Goal: Task Accomplishment & Management: Manage account settings

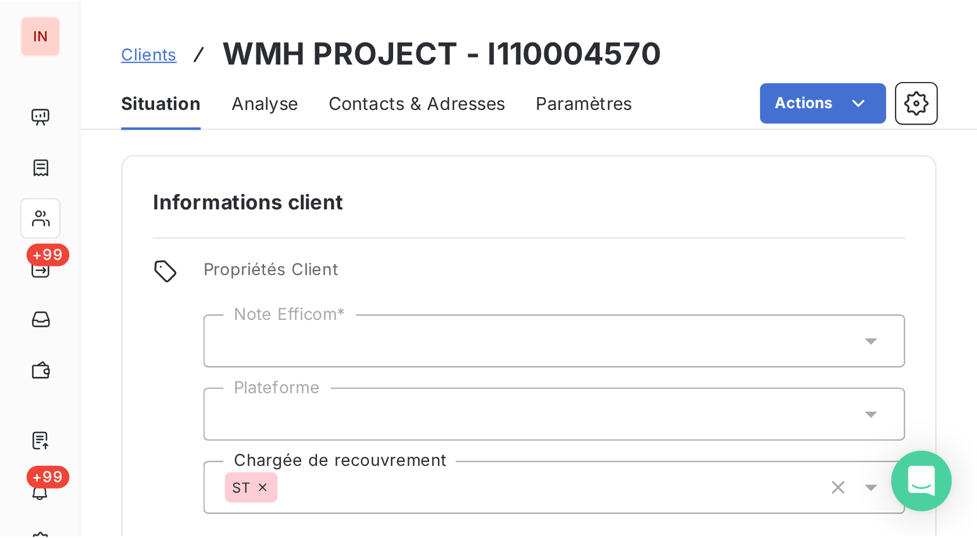
scroll to position [40, 0]
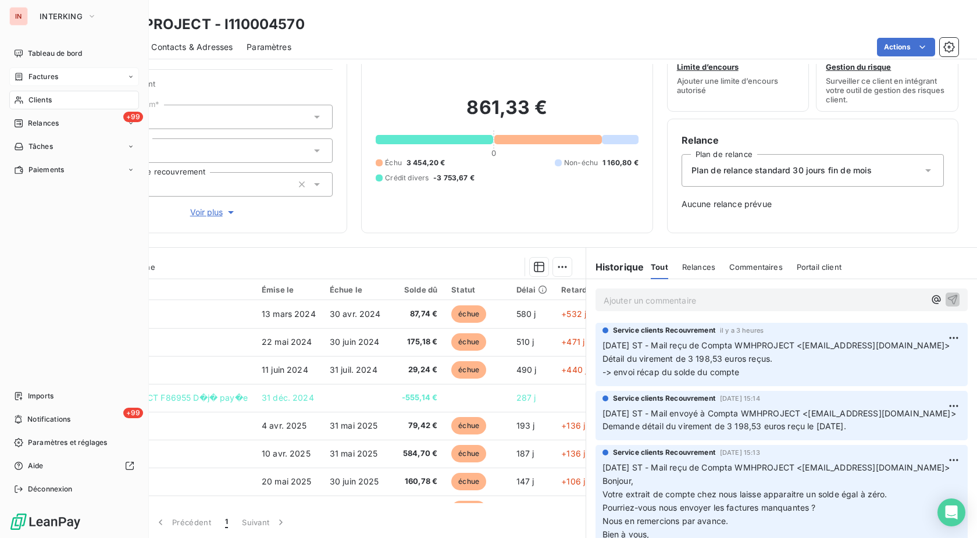
click at [23, 85] on div "Factures" at bounding box center [74, 76] width 130 height 19
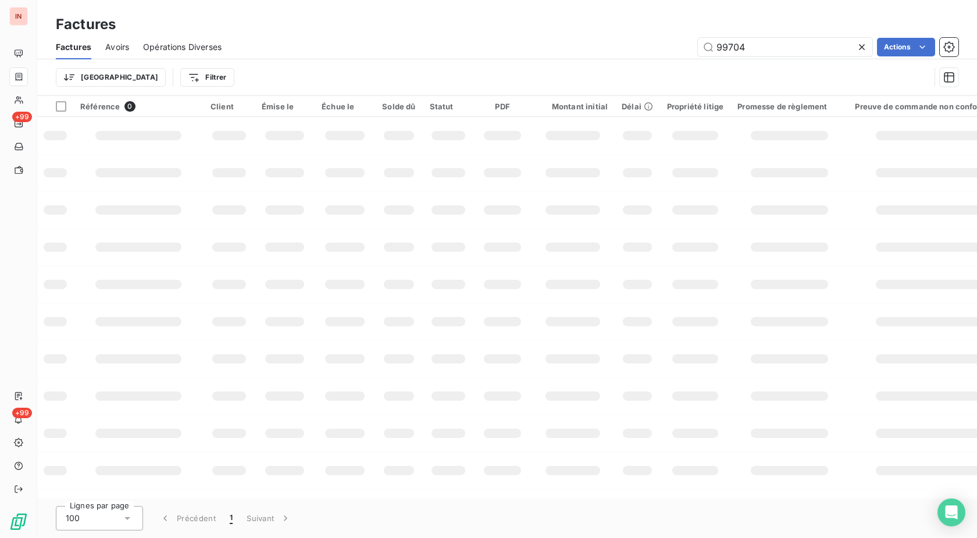
drag, startPoint x: 784, startPoint y: 42, endPoint x: 539, endPoint y: 60, distance: 246.1
click at [698, 56] on input "99704" at bounding box center [785, 47] width 175 height 19
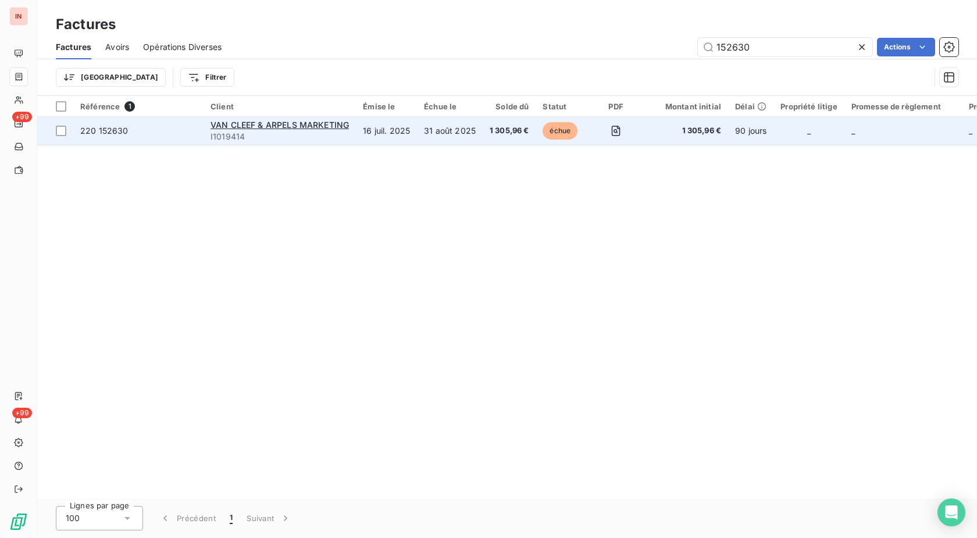
type input "152630"
click at [397, 128] on td "16 juil. 2025" at bounding box center [386, 131] width 61 height 28
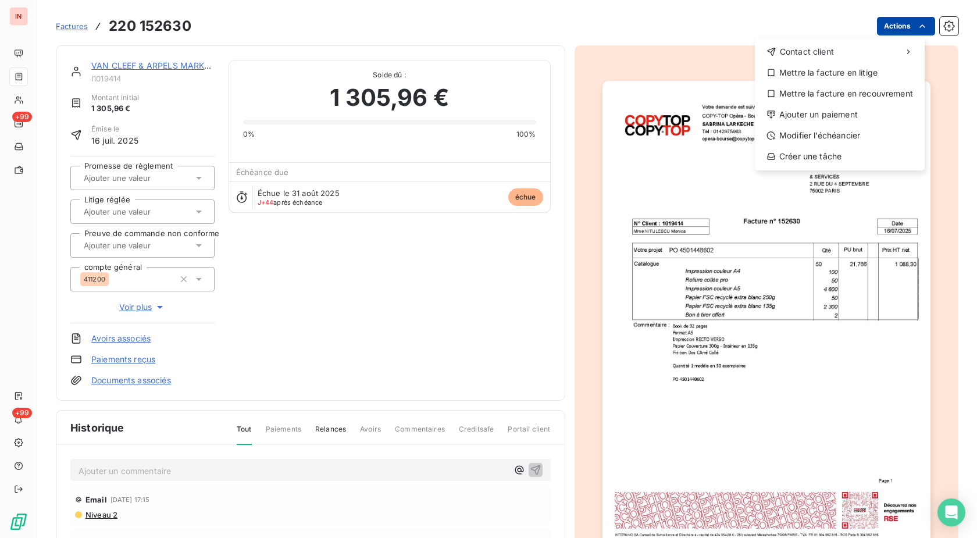
click at [883, 25] on html "IN +99 +99 Factures [PHONE_NUMBER] Actions Contact client Mettre la facture en …" at bounding box center [488, 269] width 977 height 538
click at [824, 113] on div "Ajouter un paiement" at bounding box center [840, 114] width 161 height 19
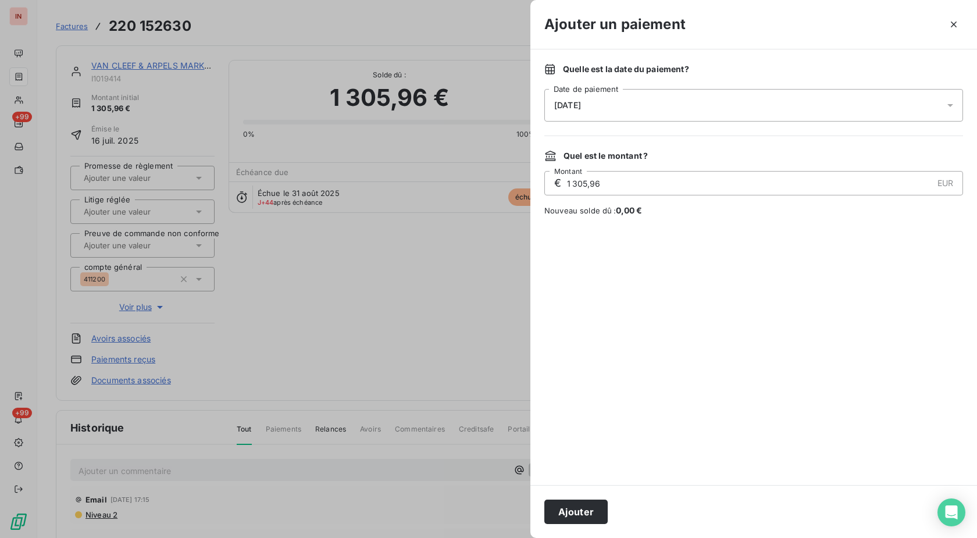
click at [703, 111] on div "[DATE]" at bounding box center [754, 105] width 419 height 33
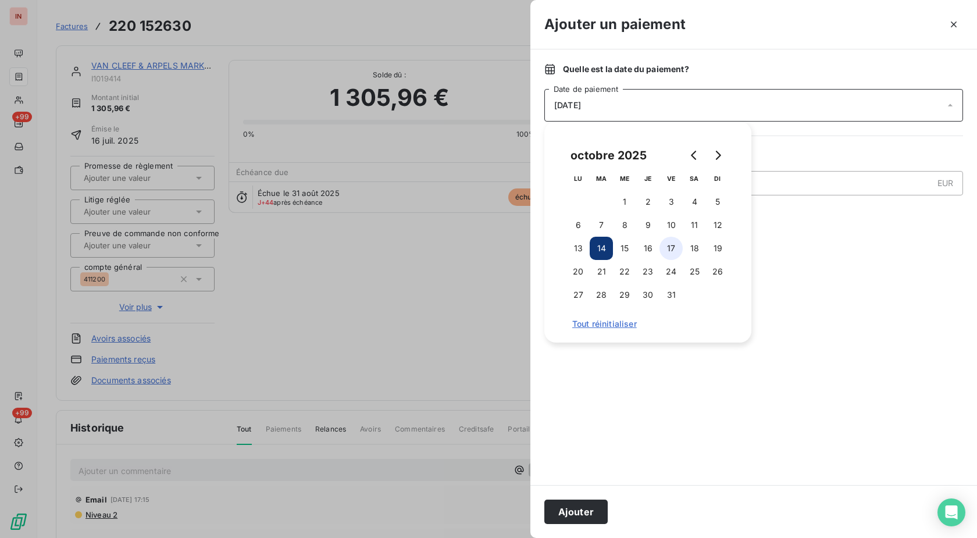
click at [678, 252] on button "17" at bounding box center [671, 248] width 23 height 23
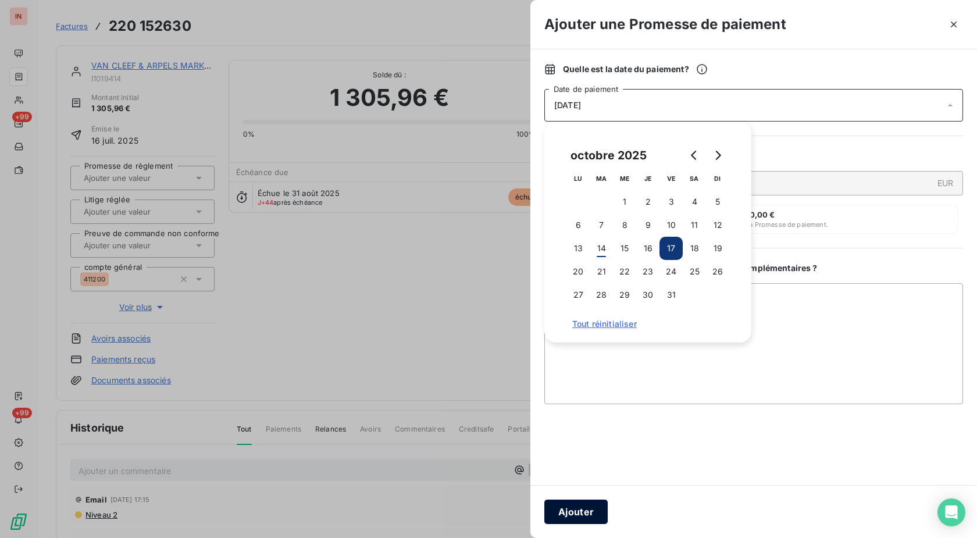
click at [591, 517] on button "Ajouter" at bounding box center [576, 512] width 63 height 24
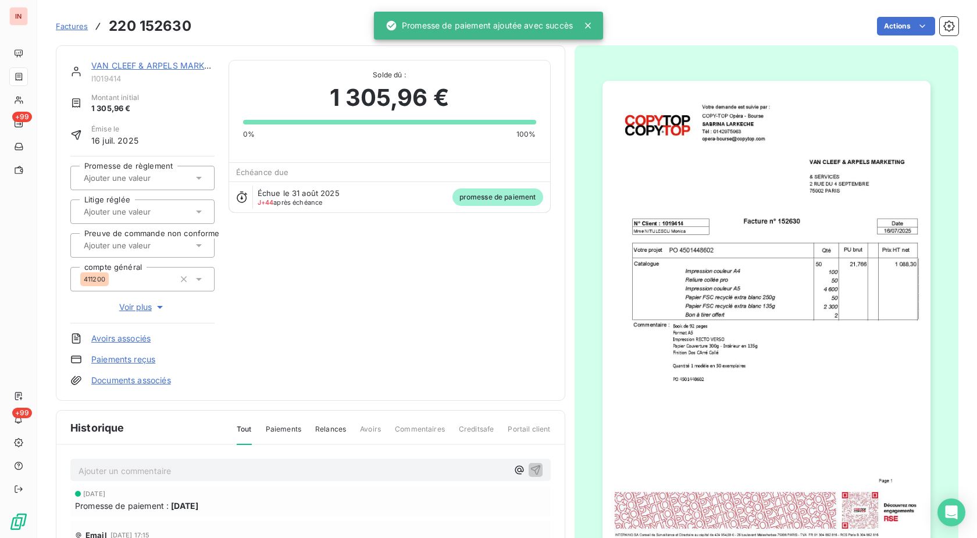
click at [159, 179] on input "text" at bounding box center [141, 178] width 117 height 10
click at [160, 200] on div "Oui" at bounding box center [150, 209] width 112 height 19
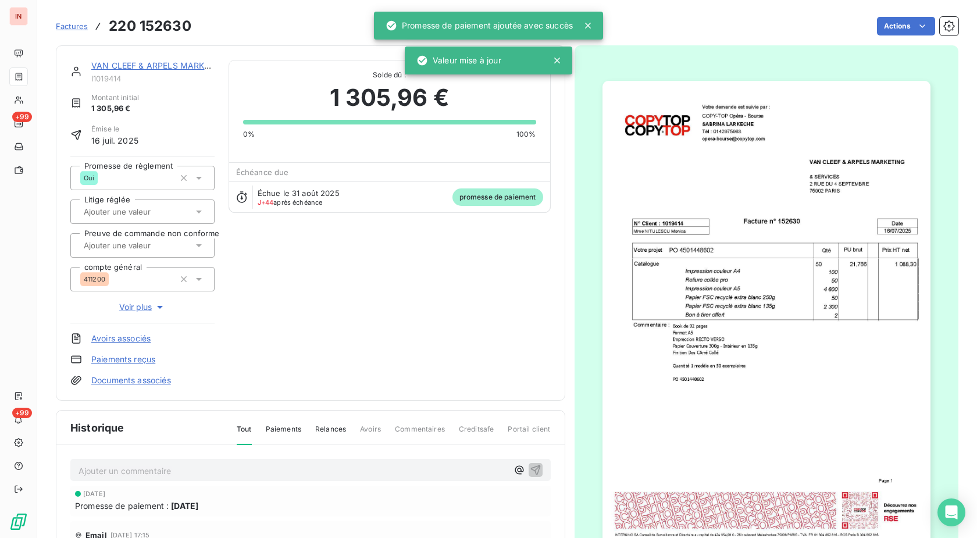
click at [180, 66] on link "VAN CLEEF & ARPELS MARKETING" at bounding box center [160, 66] width 138 height 10
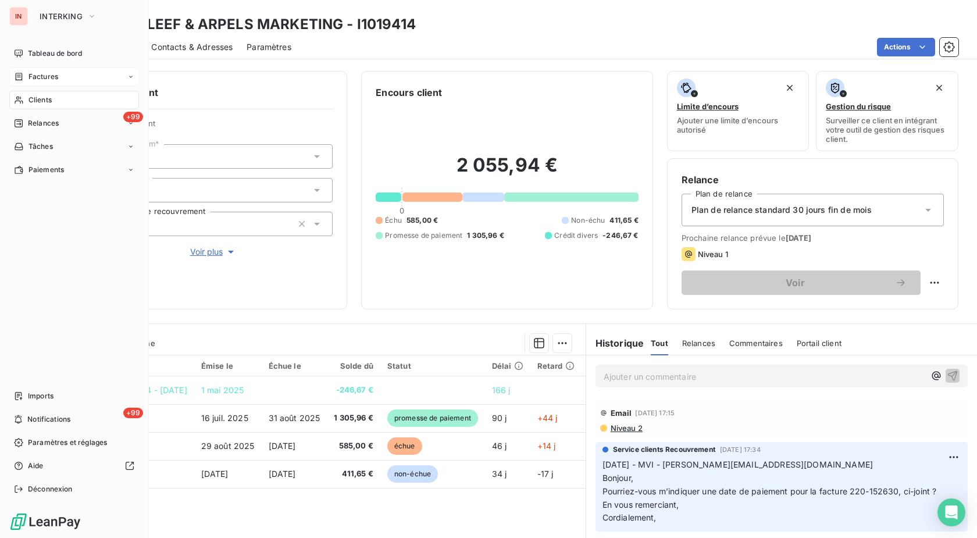
click at [34, 79] on span "Factures" at bounding box center [44, 77] width 30 height 10
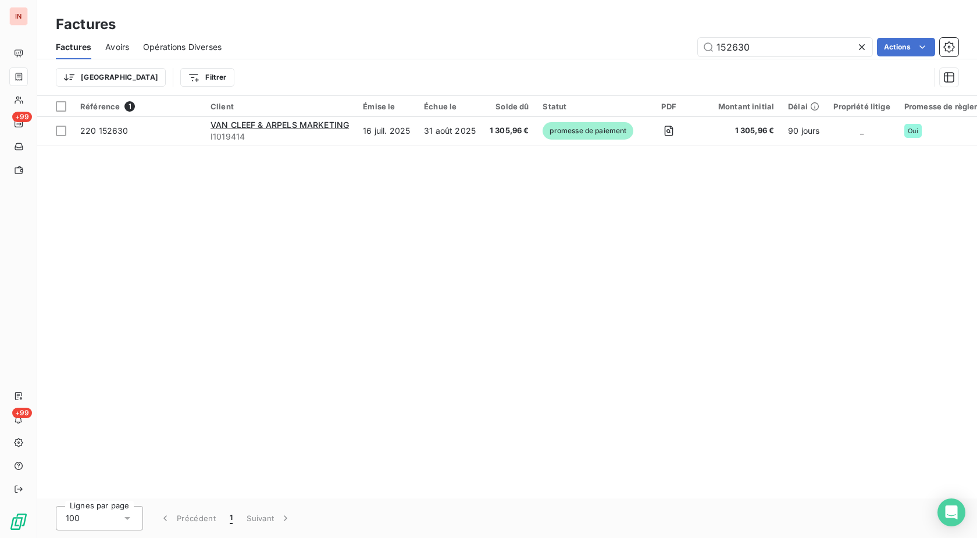
drag, startPoint x: 805, startPoint y: 47, endPoint x: 502, endPoint y: 49, distance: 303.1
click at [698, 52] on input "152630" at bounding box center [785, 47] width 175 height 19
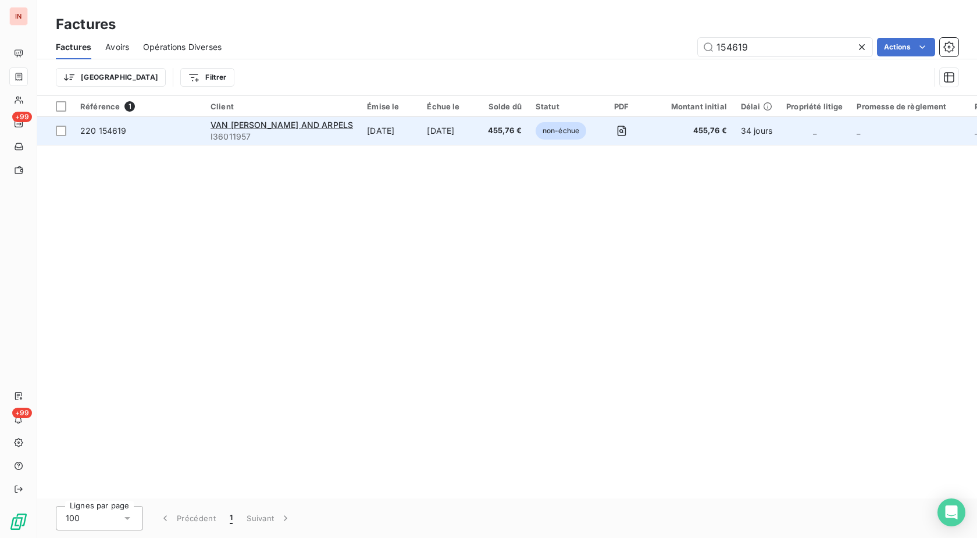
type input "154619"
click at [420, 123] on td "[DATE]" at bounding box center [450, 131] width 61 height 28
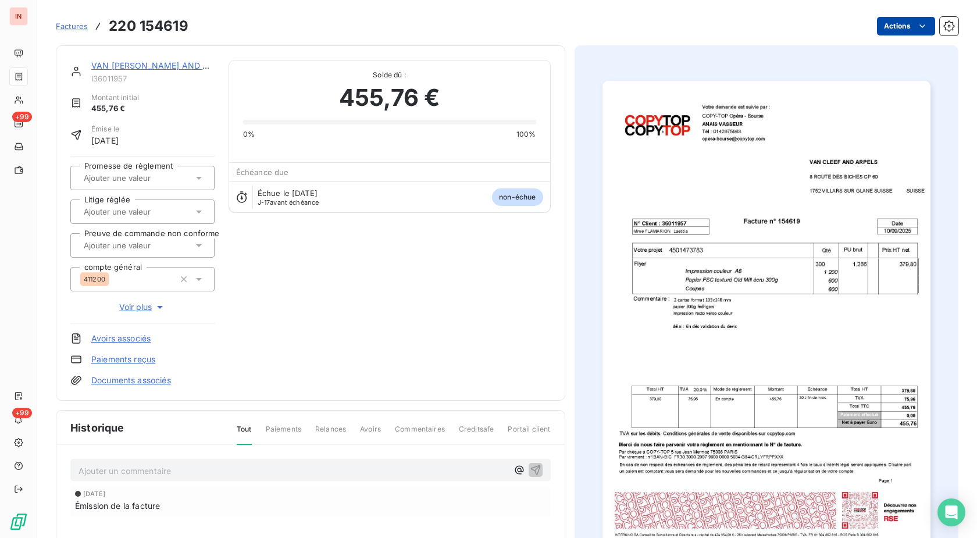
click at [892, 24] on html "IN +99 +99 Factures 220 154619 Actions VAN CLEEF AND ARPELS I36011957 Montant i…" at bounding box center [488, 269] width 977 height 538
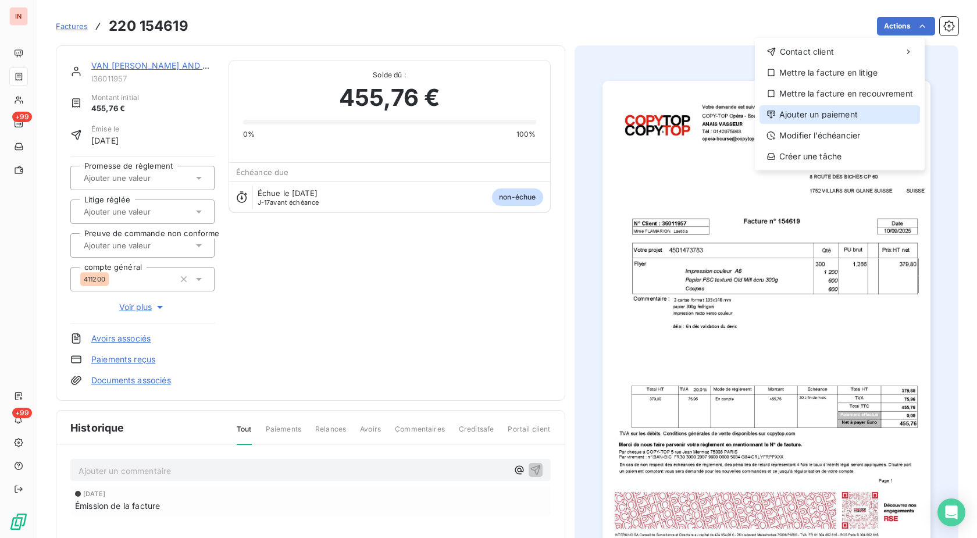
click at [823, 112] on div "Ajouter un paiement" at bounding box center [840, 114] width 161 height 19
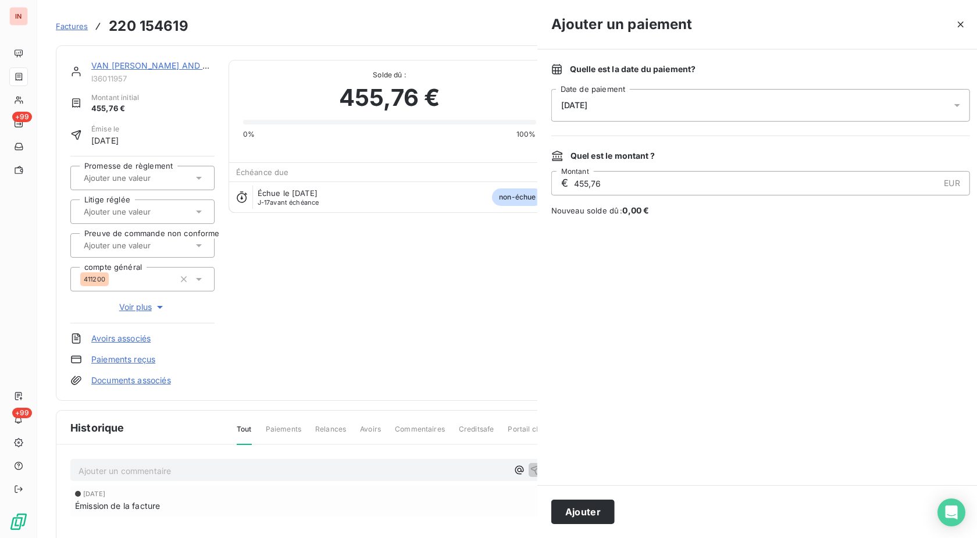
click at [719, 105] on div "[DATE]" at bounding box center [761, 105] width 419 height 33
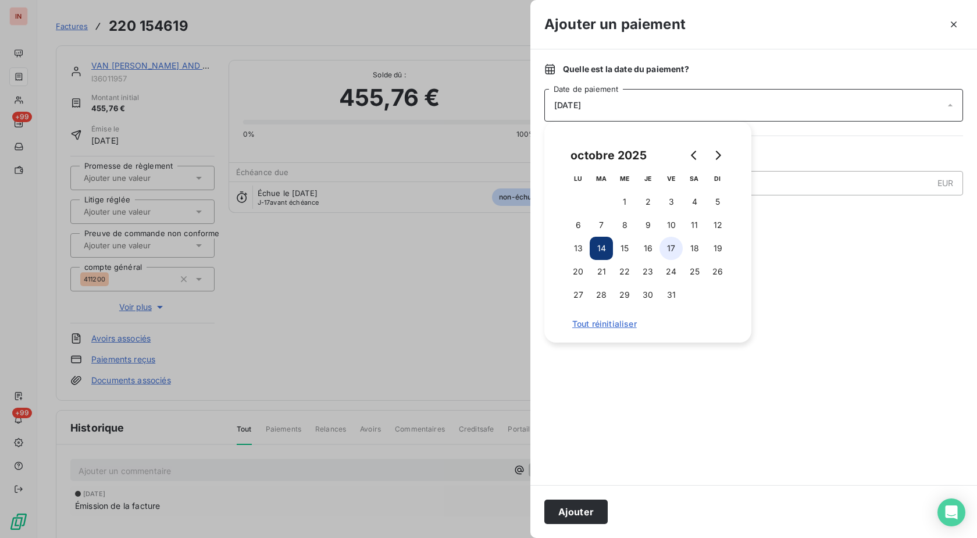
click at [671, 251] on button "17" at bounding box center [671, 248] width 23 height 23
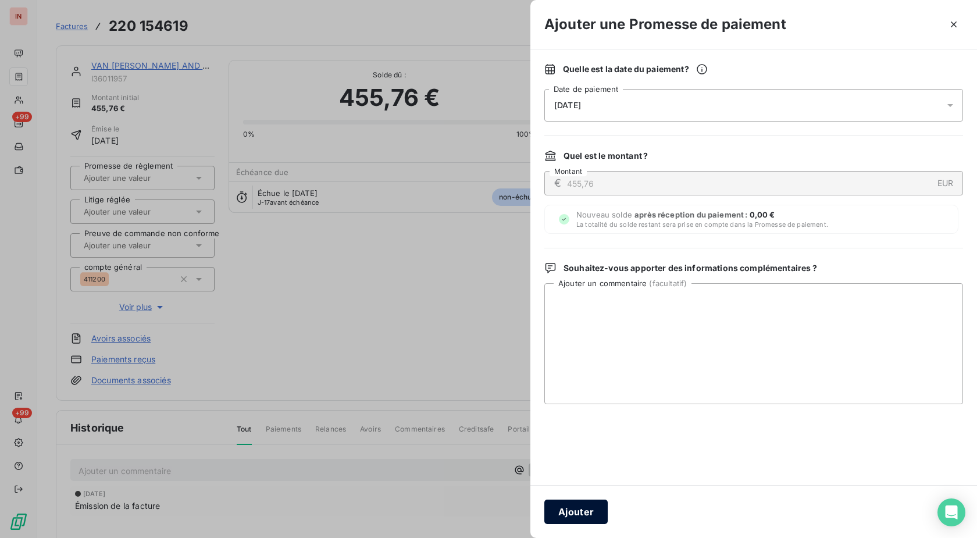
click at [584, 511] on button "Ajouter" at bounding box center [576, 512] width 63 height 24
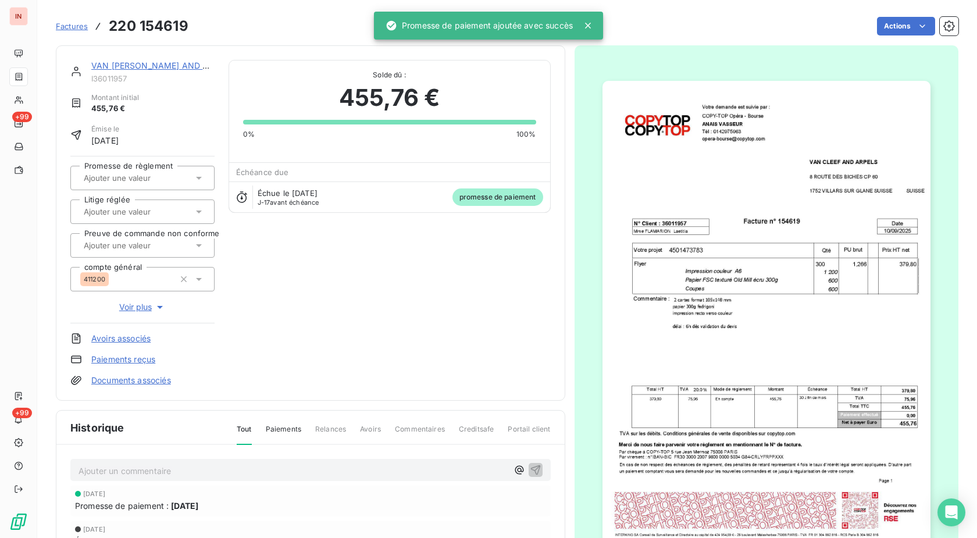
click at [161, 175] on input "text" at bounding box center [141, 178] width 117 height 10
click at [158, 200] on div "Oui" at bounding box center [150, 209] width 112 height 19
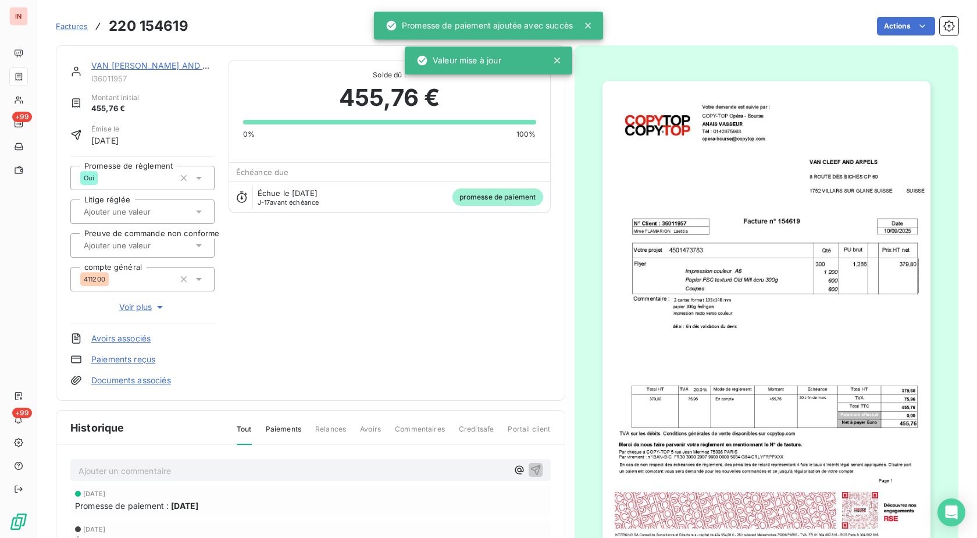
click at [77, 28] on span "Factures" at bounding box center [72, 26] width 32 height 9
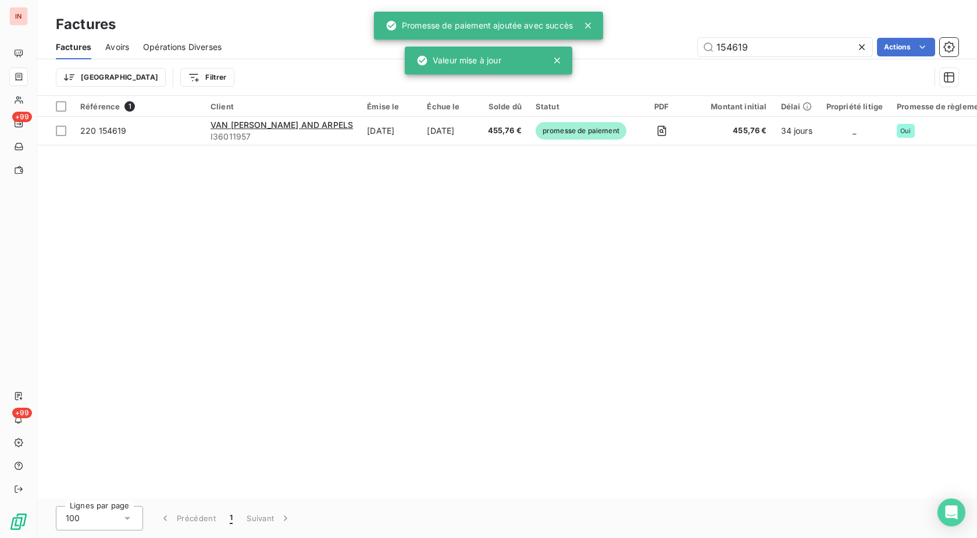
drag, startPoint x: 791, startPoint y: 49, endPoint x: 562, endPoint y: 35, distance: 229.6
click at [698, 39] on input "154619" at bounding box center [785, 47] width 175 height 19
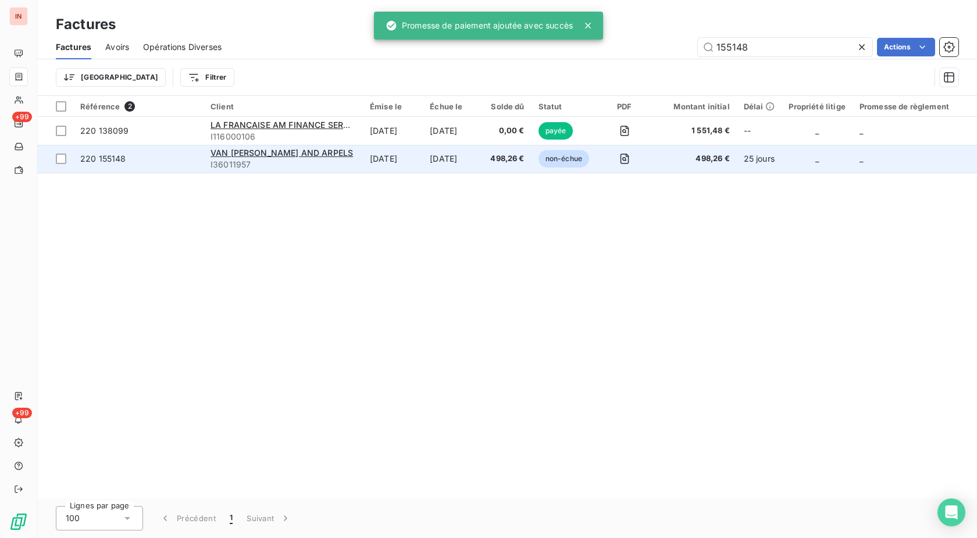
type input "155148"
click at [483, 152] on td "[DATE]" at bounding box center [453, 159] width 61 height 28
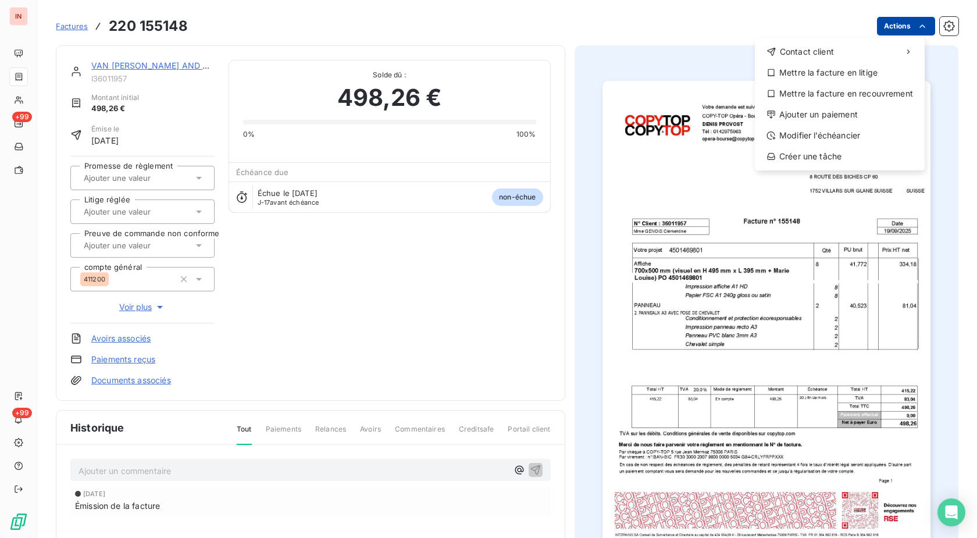
click at [884, 30] on html "IN +99 +99 Factures [PHONE_NUMBER] Actions Contact client Mettre la facture en …" at bounding box center [488, 269] width 977 height 538
click at [831, 109] on div "Ajouter un paiement" at bounding box center [840, 114] width 161 height 19
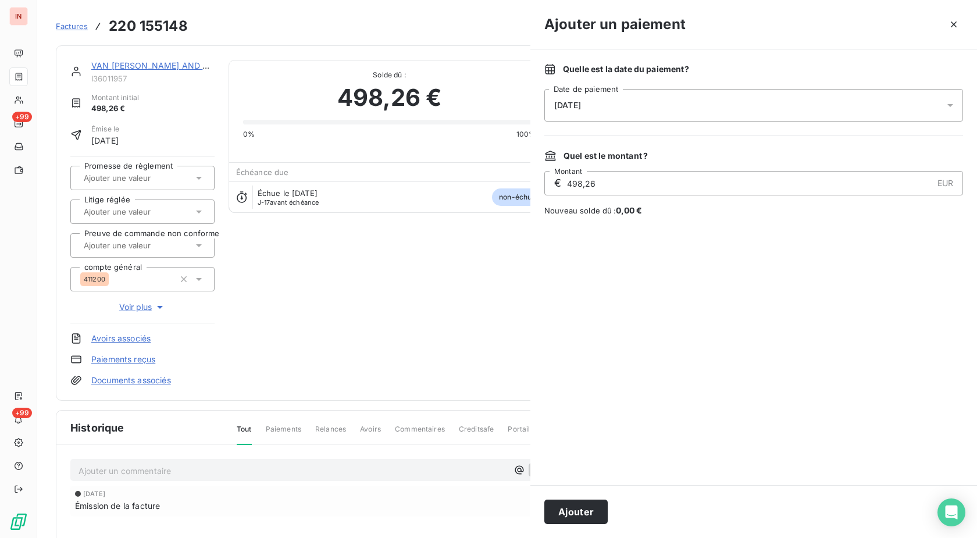
click at [711, 95] on div "[DATE]" at bounding box center [754, 105] width 419 height 33
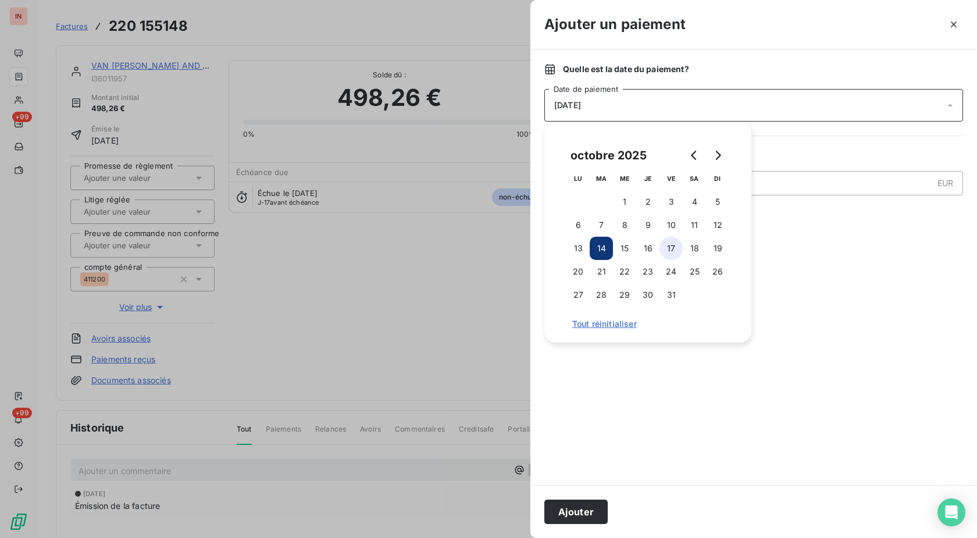
click at [676, 250] on button "17" at bounding box center [671, 248] width 23 height 23
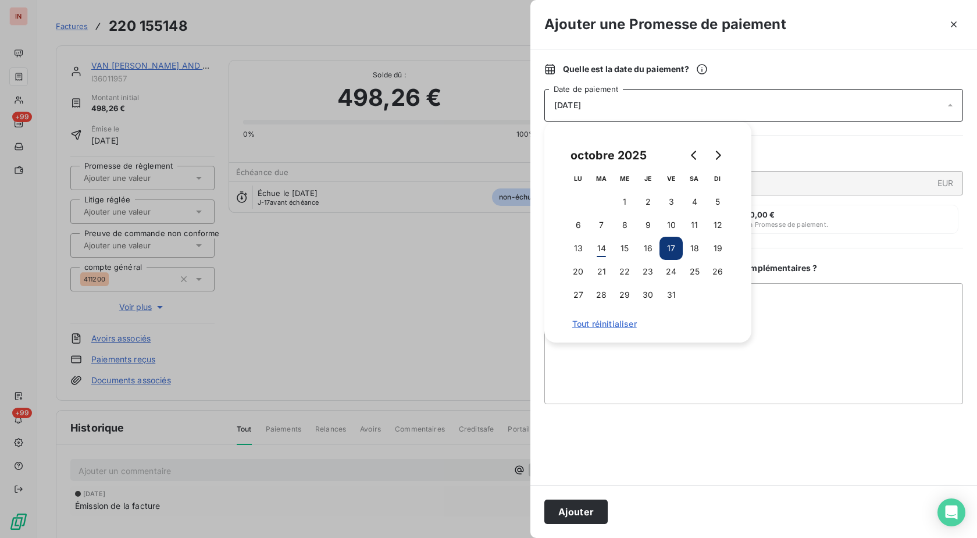
click at [596, 517] on button "Ajouter" at bounding box center [576, 512] width 63 height 24
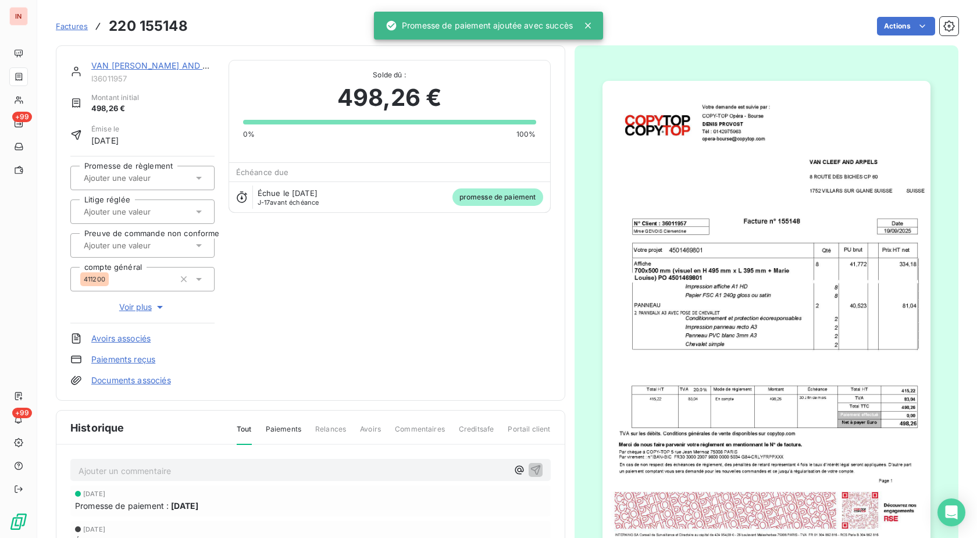
click at [135, 174] on input "text" at bounding box center [141, 178] width 117 height 10
click at [146, 197] on li "Oui" at bounding box center [142, 209] width 144 height 28
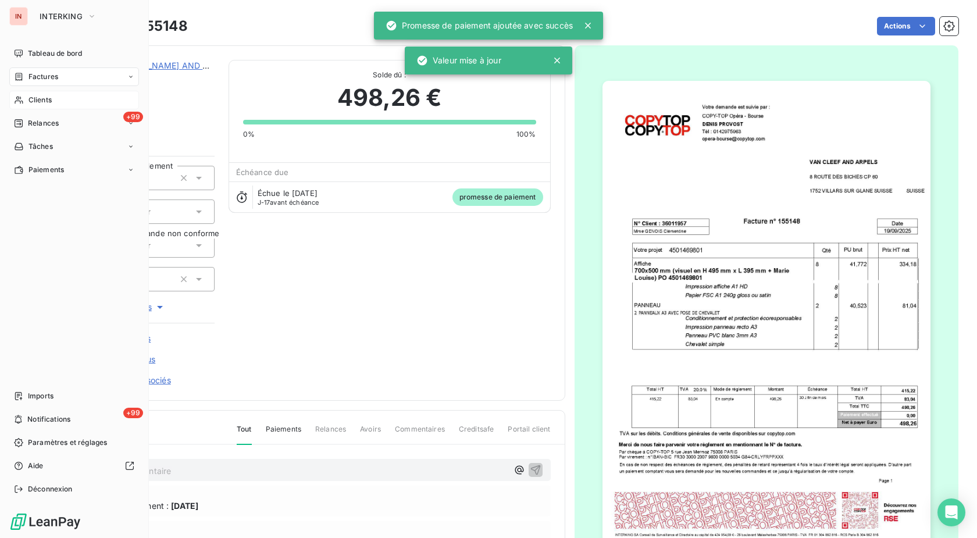
click at [19, 102] on icon at bounding box center [19, 99] width 10 height 9
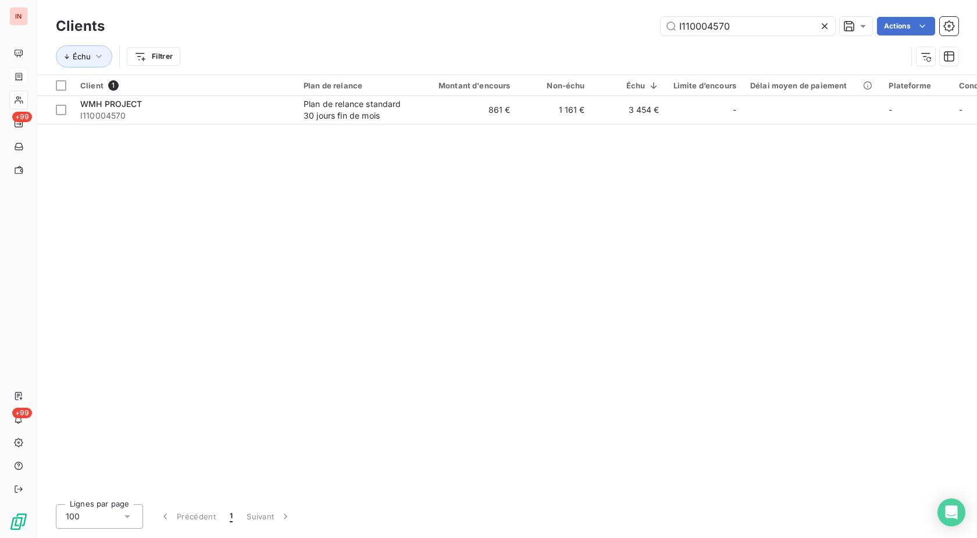
drag, startPoint x: 762, startPoint y: 31, endPoint x: 513, endPoint y: 39, distance: 248.5
click at [661, 35] on input "I110004570" at bounding box center [748, 26] width 175 height 19
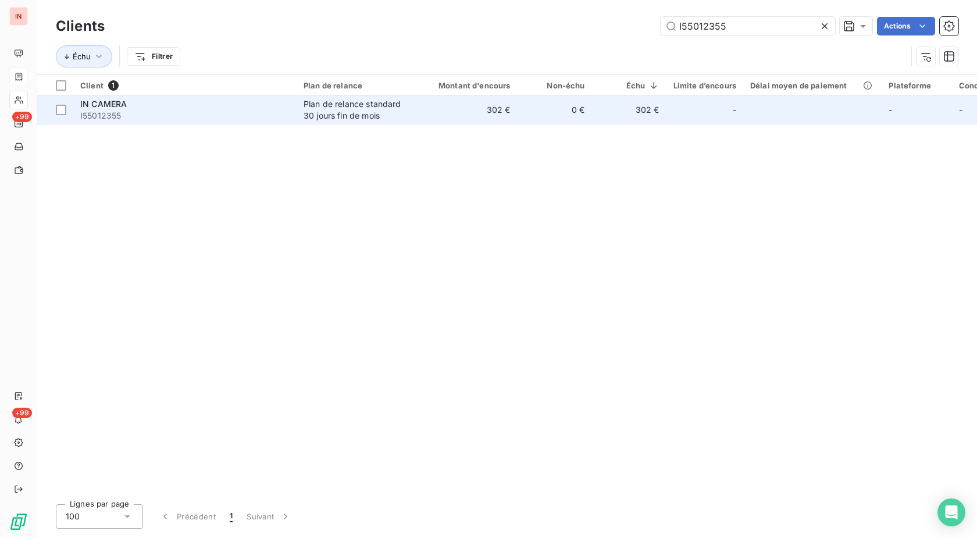
type input "I55012355"
click at [378, 113] on div "Plan de relance standard 30 jours fin de mois" at bounding box center [357, 109] width 107 height 23
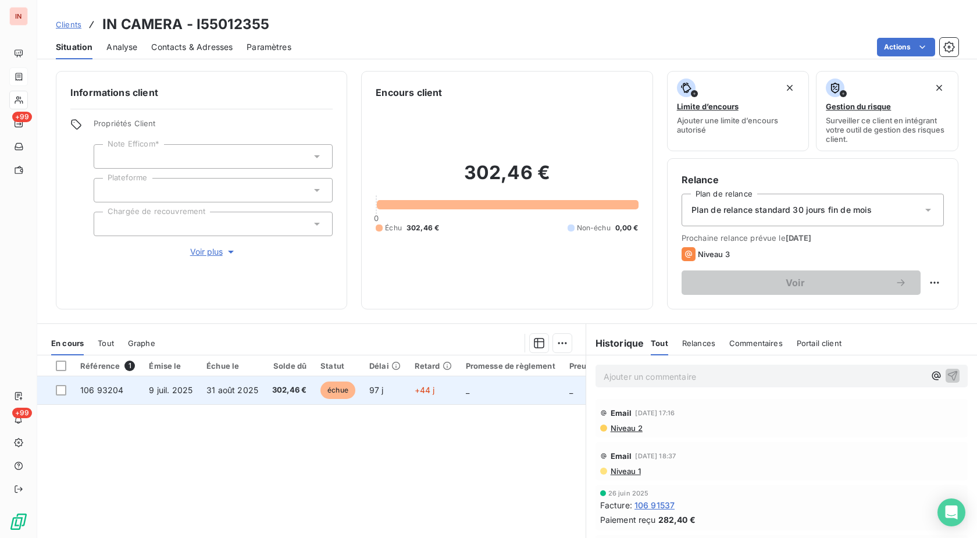
click at [319, 386] on td "échue" at bounding box center [338, 390] width 49 height 28
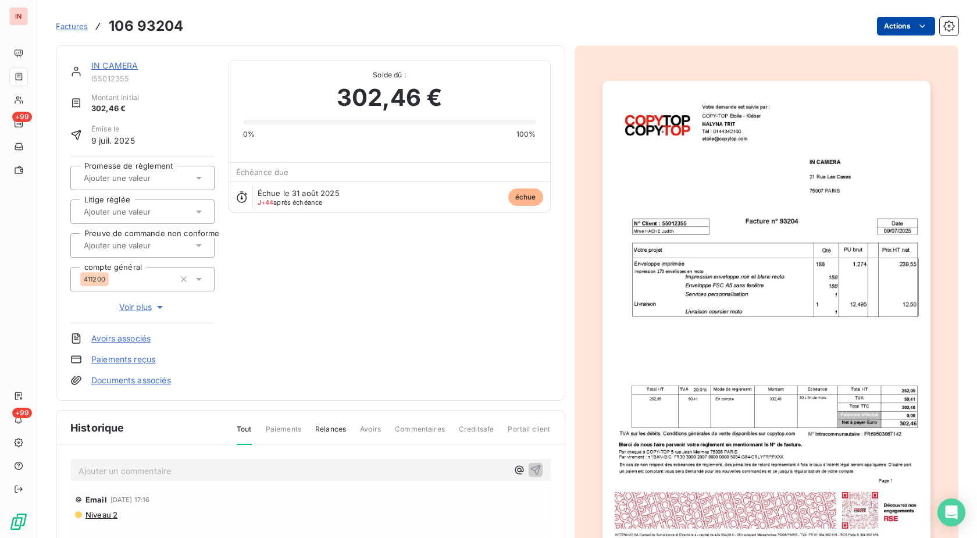
click at [897, 24] on html "IN +99 +99 Factures 106 93204 Actions IN CAMERA I55012355 Montant initial 302,4…" at bounding box center [488, 269] width 977 height 538
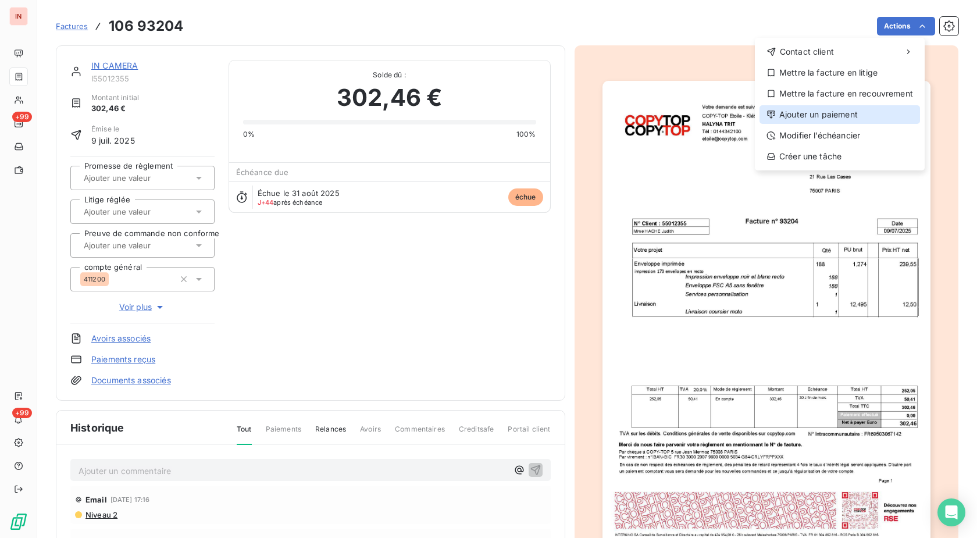
click at [846, 117] on div "Ajouter un paiement" at bounding box center [840, 114] width 161 height 19
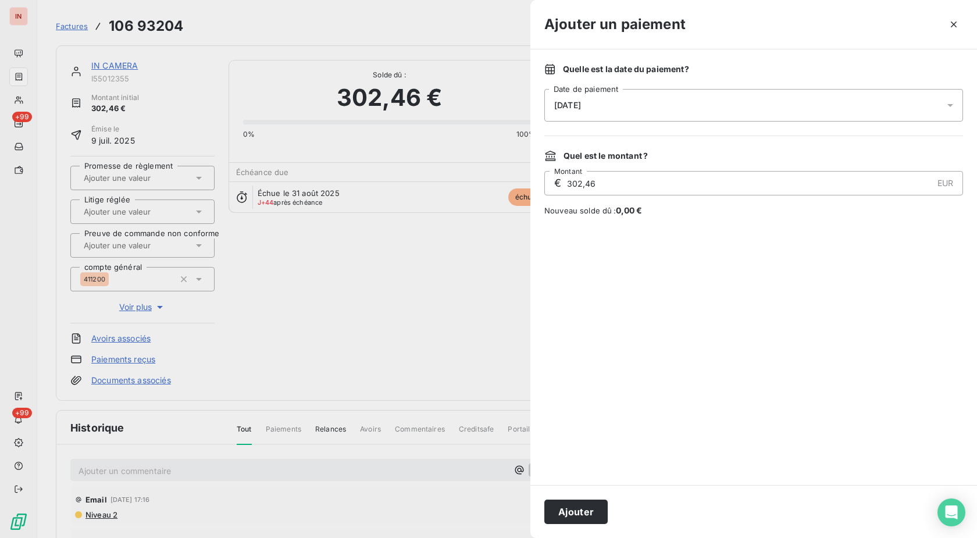
click at [729, 112] on div "[DATE]" at bounding box center [754, 105] width 419 height 33
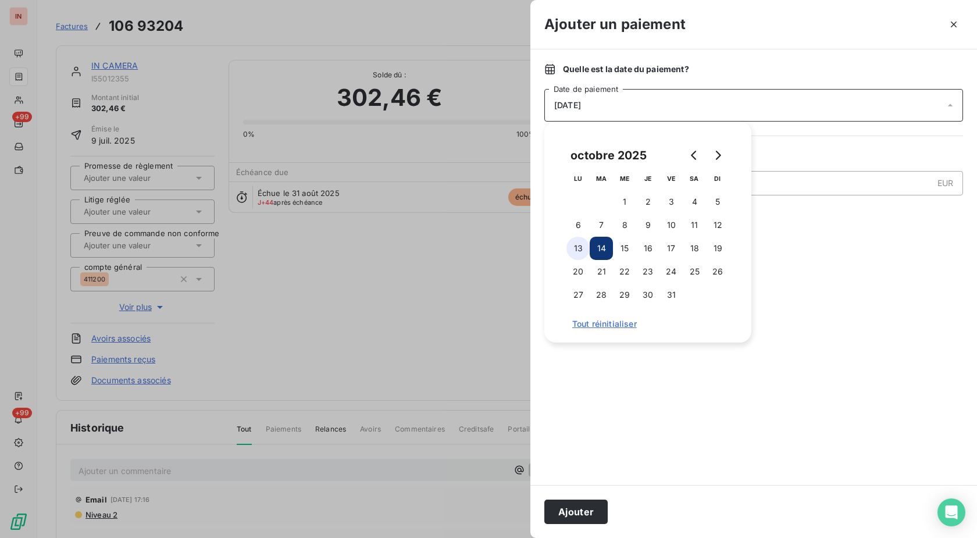
click at [581, 244] on button "13" at bounding box center [578, 248] width 23 height 23
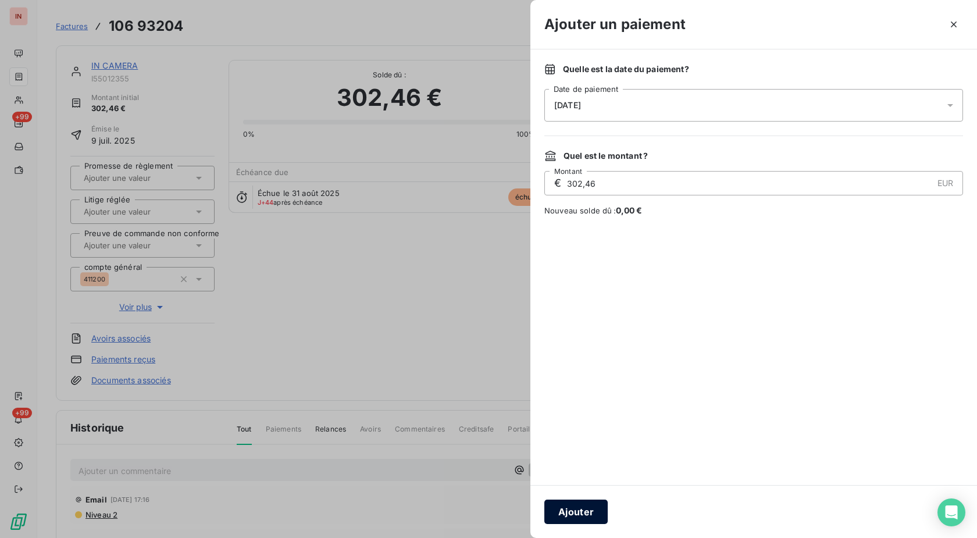
click at [592, 514] on button "Ajouter" at bounding box center [576, 512] width 63 height 24
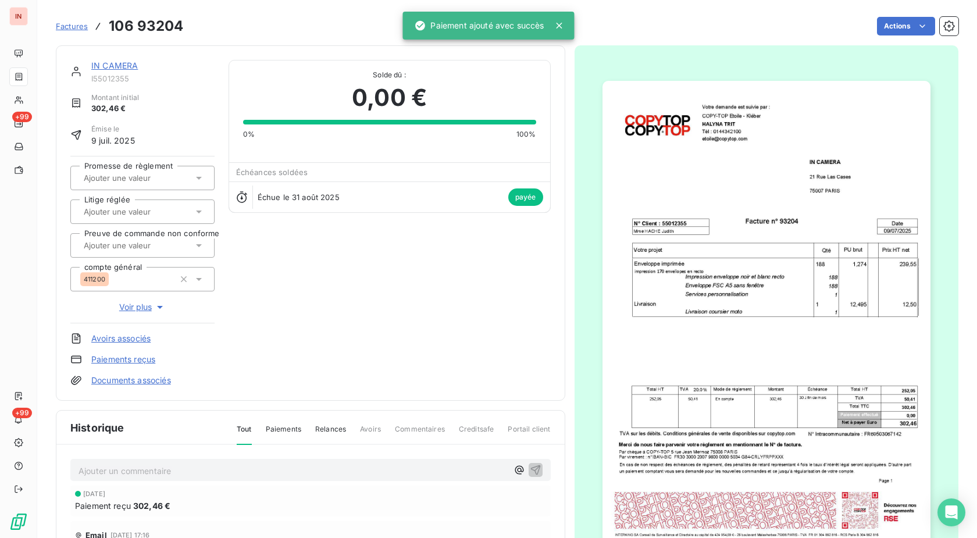
click at [130, 67] on link "IN CAMERA" at bounding box center [114, 66] width 47 height 10
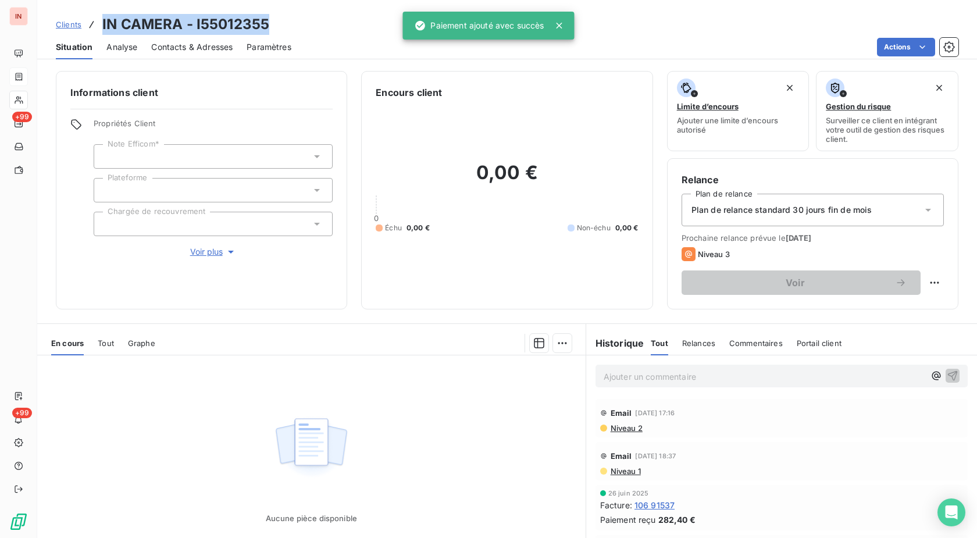
drag, startPoint x: 272, startPoint y: 22, endPoint x: 101, endPoint y: 23, distance: 171.6
click at [101, 23] on div "Clients IN CAMERA - I55012355" at bounding box center [507, 24] width 940 height 21
copy h3 "IN CAMERA - I55012355"
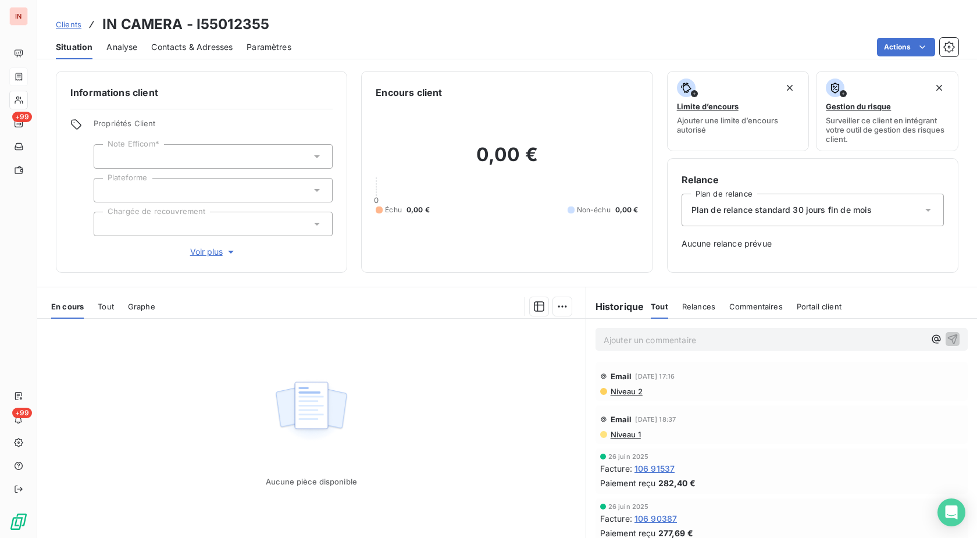
click at [458, 476] on div "Aucune pièce disponible" at bounding box center [311, 431] width 549 height 224
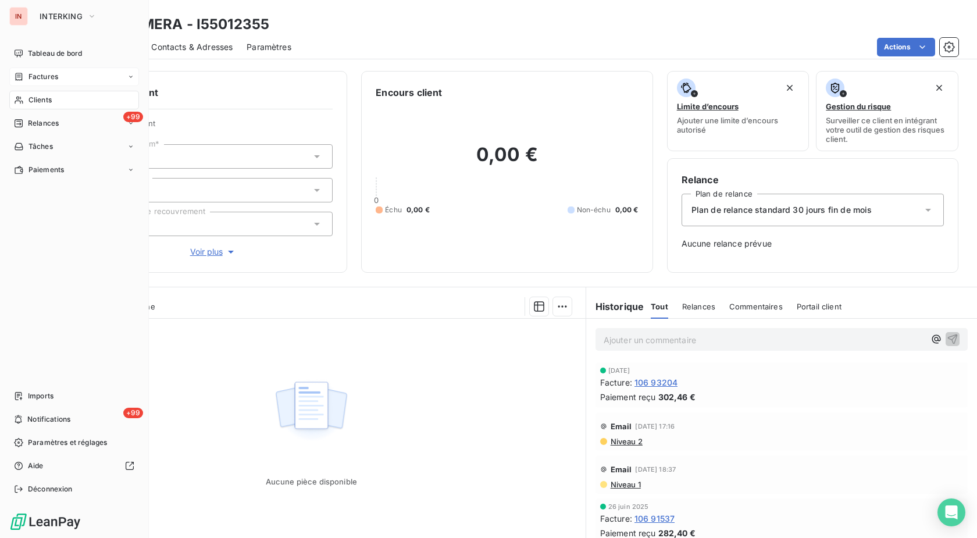
click at [27, 101] on div "Clients" at bounding box center [74, 100] width 130 height 19
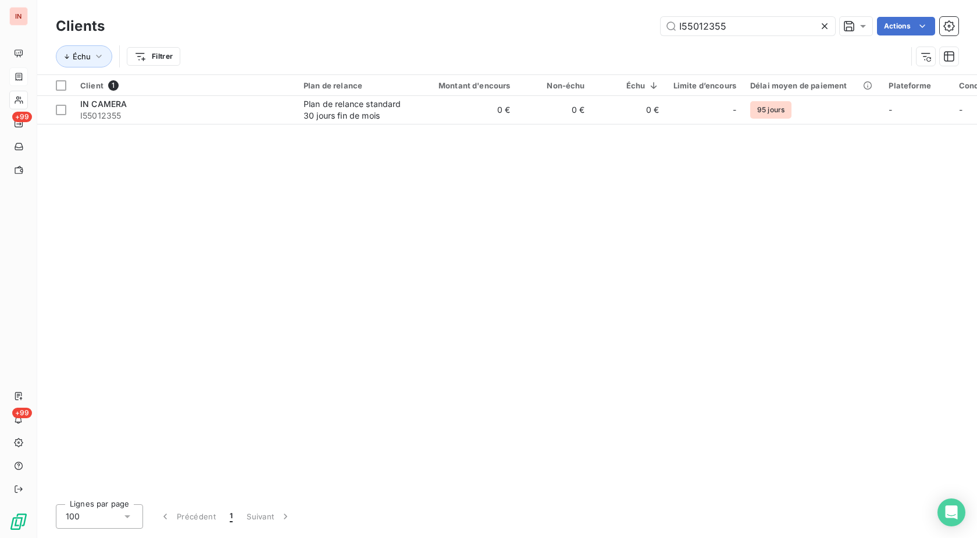
drag, startPoint x: 748, startPoint y: 28, endPoint x: 553, endPoint y: 31, distance: 194.3
click at [661, 31] on input "I55012355" at bounding box center [748, 26] width 175 height 19
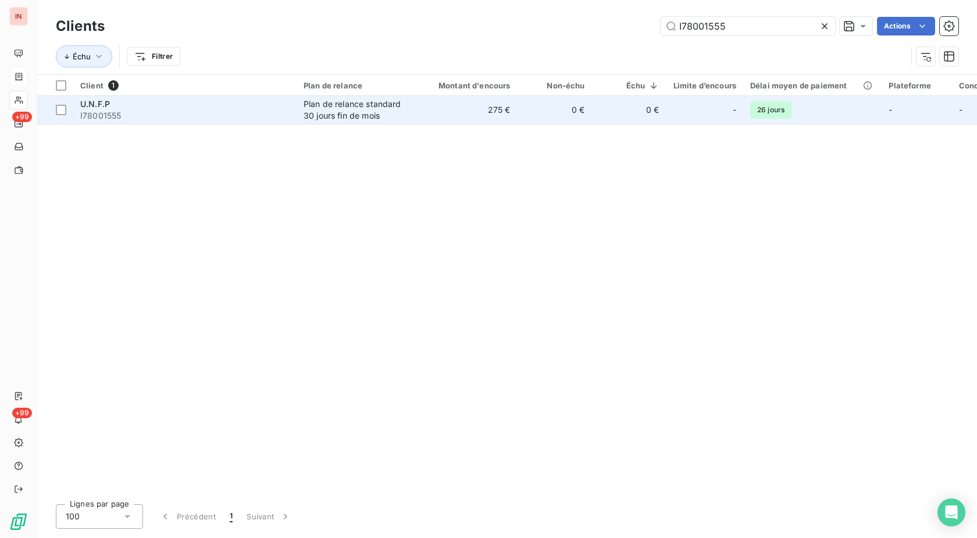
type input "I78001555"
click at [321, 116] on div "Plan de relance standard 30 jours fin de mois" at bounding box center [357, 109] width 107 height 23
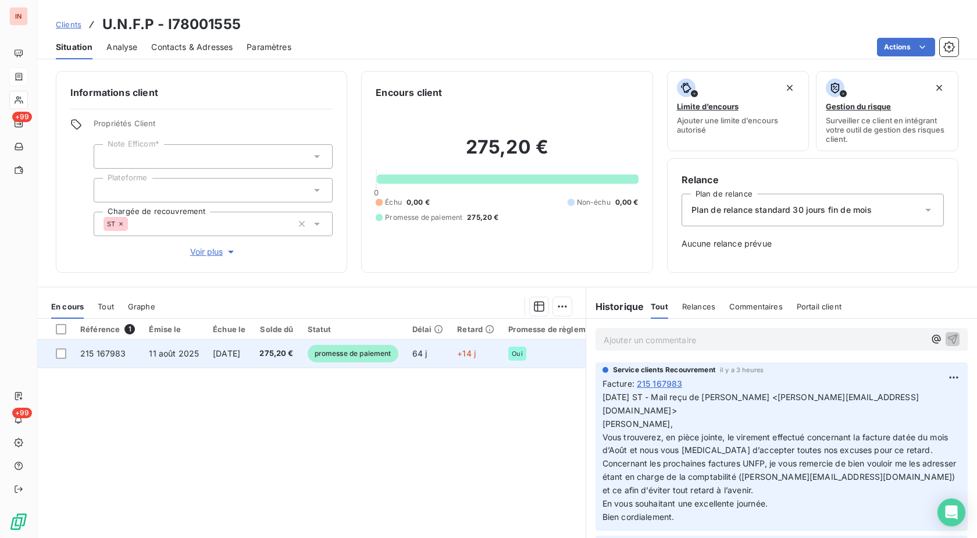
drag, startPoint x: 377, startPoint y: 351, endPoint x: 383, endPoint y: 350, distance: 5.8
click at [378, 351] on span "promesse de paiement" at bounding box center [353, 353] width 91 height 17
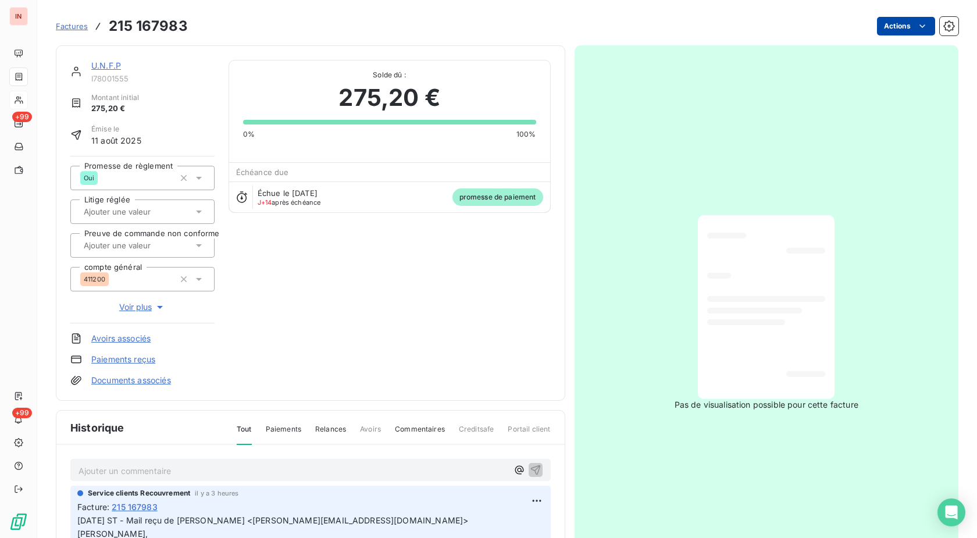
click at [894, 24] on html "IN +99 +99 Factures 215 167983 Actions U.N.F.P I78001555 Montant initial 275,20…" at bounding box center [488, 269] width 977 height 538
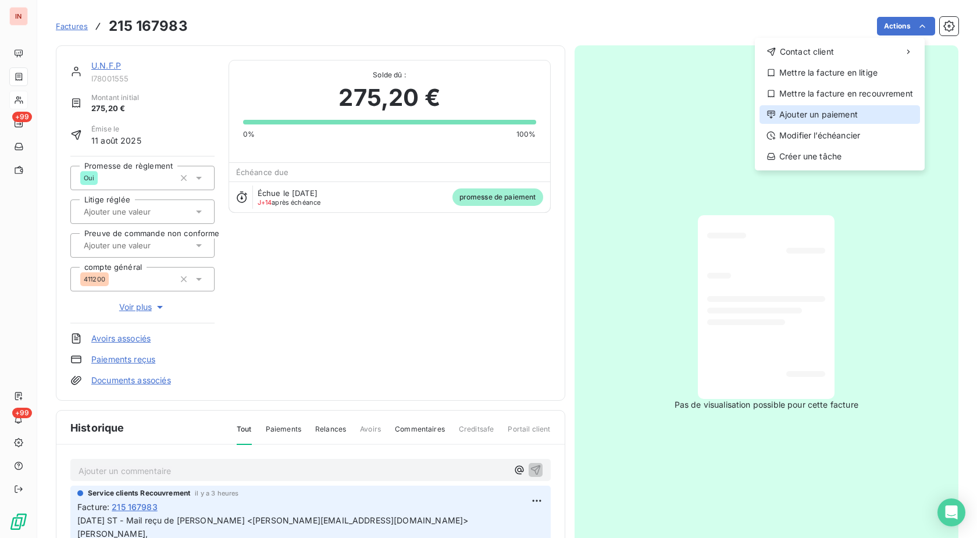
click at [824, 112] on div "Ajouter un paiement" at bounding box center [840, 114] width 161 height 19
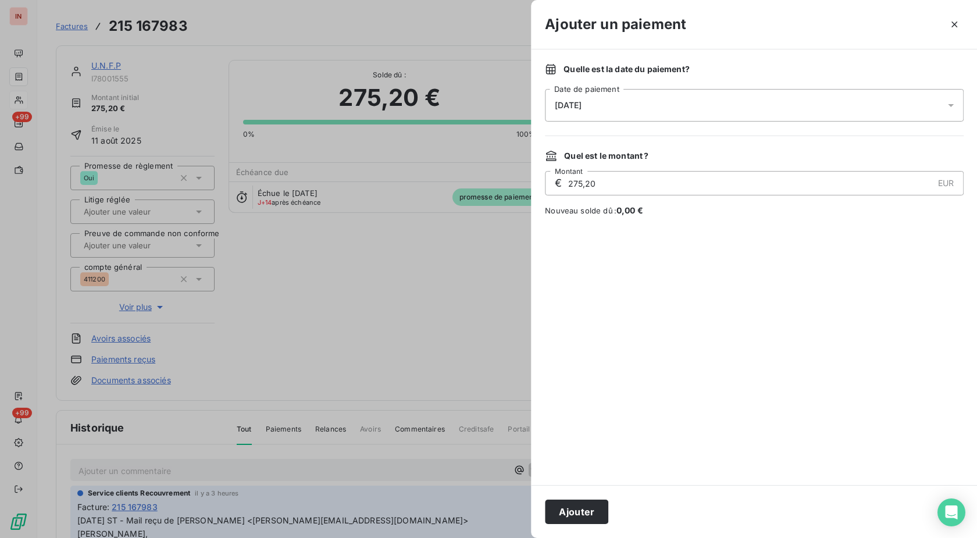
click at [704, 103] on div "[DATE]" at bounding box center [754, 105] width 419 height 33
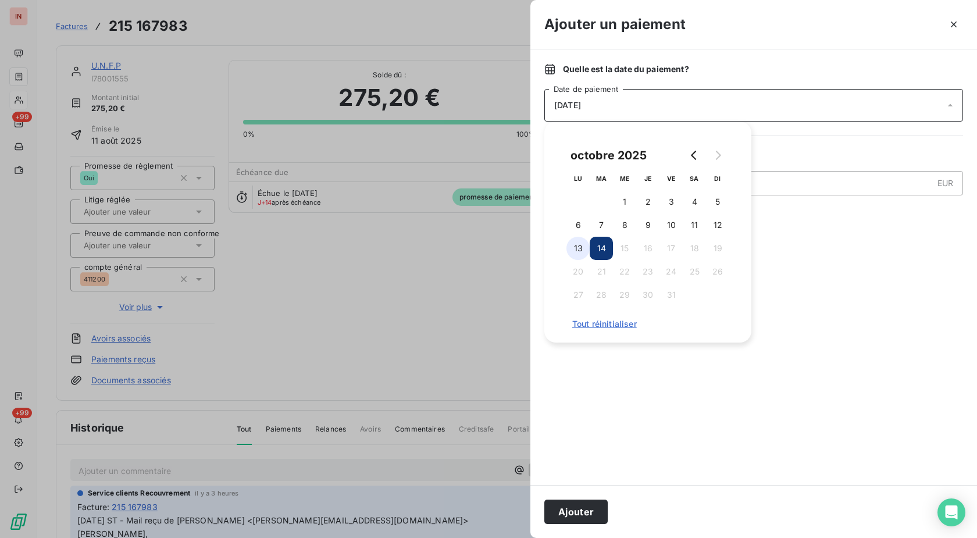
click at [579, 251] on button "13" at bounding box center [578, 248] width 23 height 23
click at [564, 516] on button "Ajouter" at bounding box center [576, 512] width 63 height 24
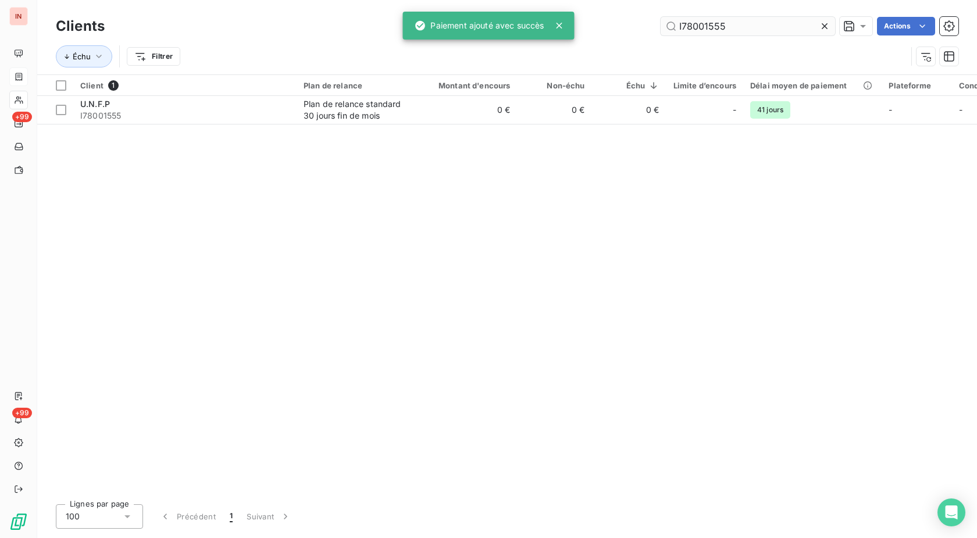
drag, startPoint x: 742, startPoint y: 25, endPoint x: 502, endPoint y: 40, distance: 240.7
click at [661, 35] on input "I78001555" at bounding box center [748, 26] width 175 height 19
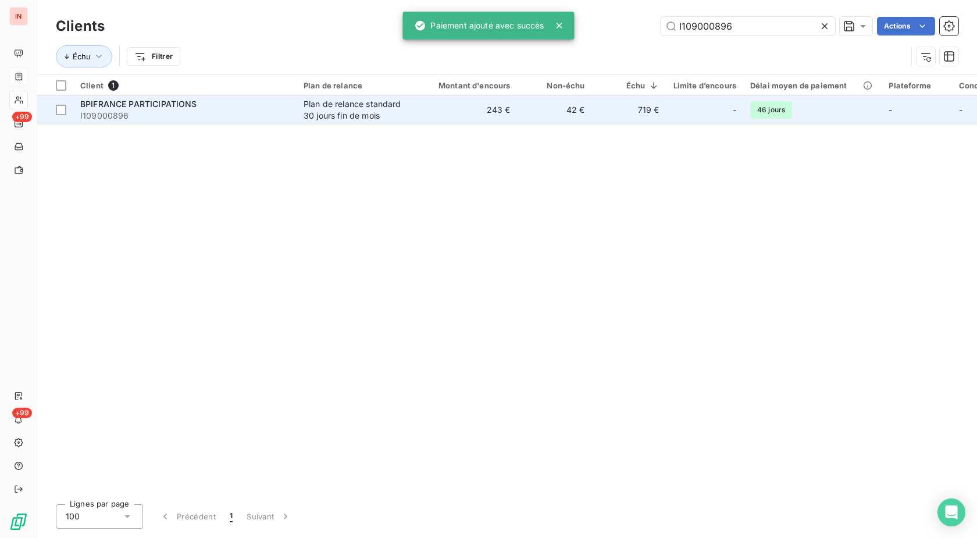
type input "I109000896"
click at [392, 109] on div "Plan de relance standard 30 jours fin de mois" at bounding box center [357, 109] width 107 height 23
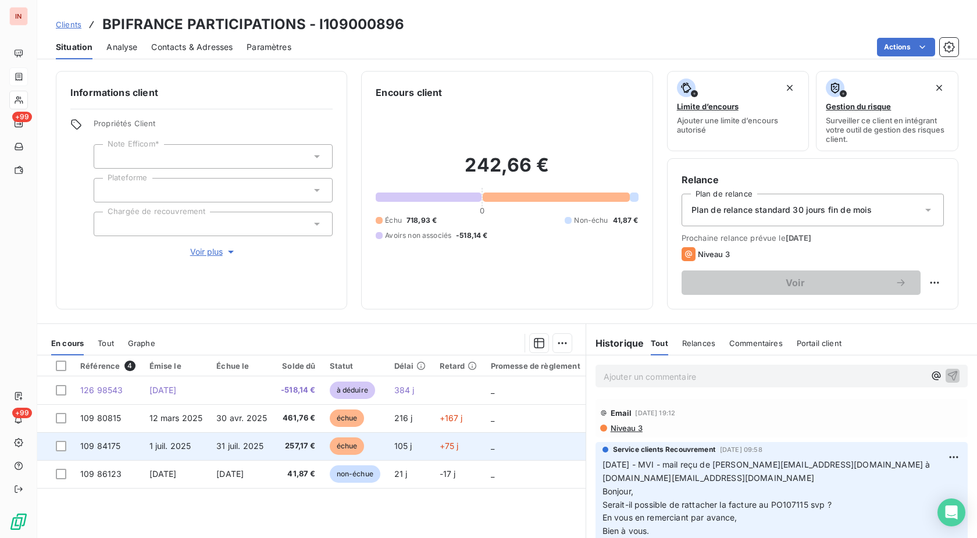
click at [337, 442] on span "échue" at bounding box center [347, 446] width 35 height 17
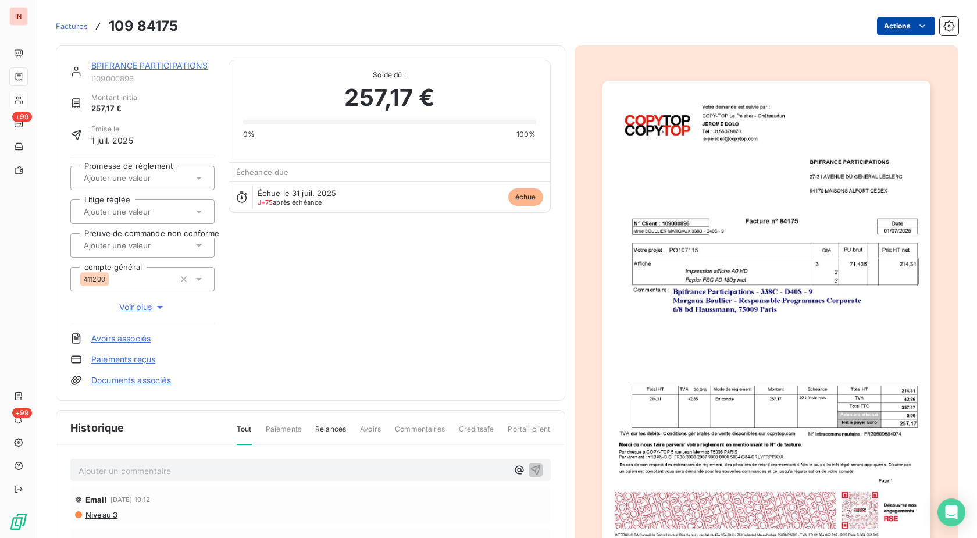
click at [899, 27] on html "IN +99 +99 Factures 109 84175 Actions BPIFRANCE PARTICIPATIONS I109000896 Monta…" at bounding box center [488, 269] width 977 height 538
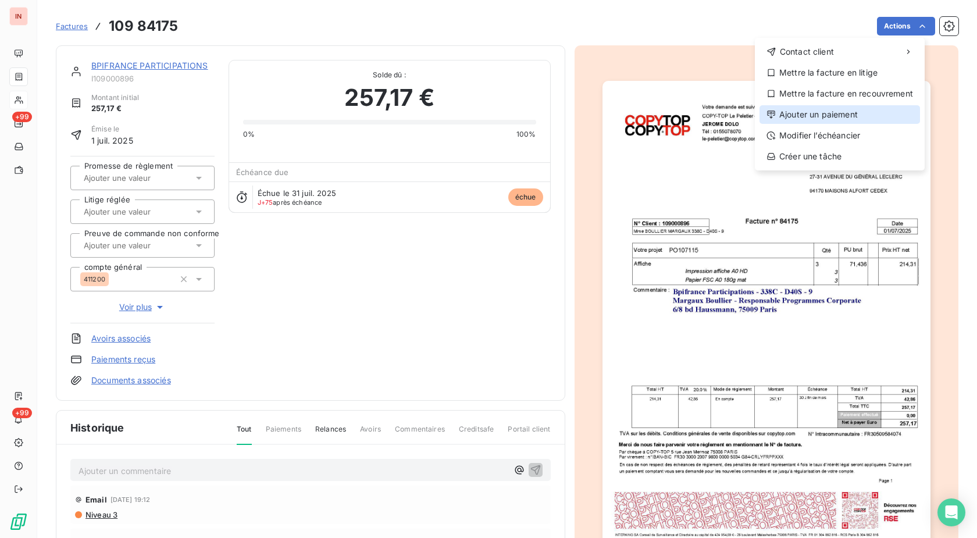
click at [842, 113] on div "Ajouter un paiement" at bounding box center [840, 114] width 161 height 19
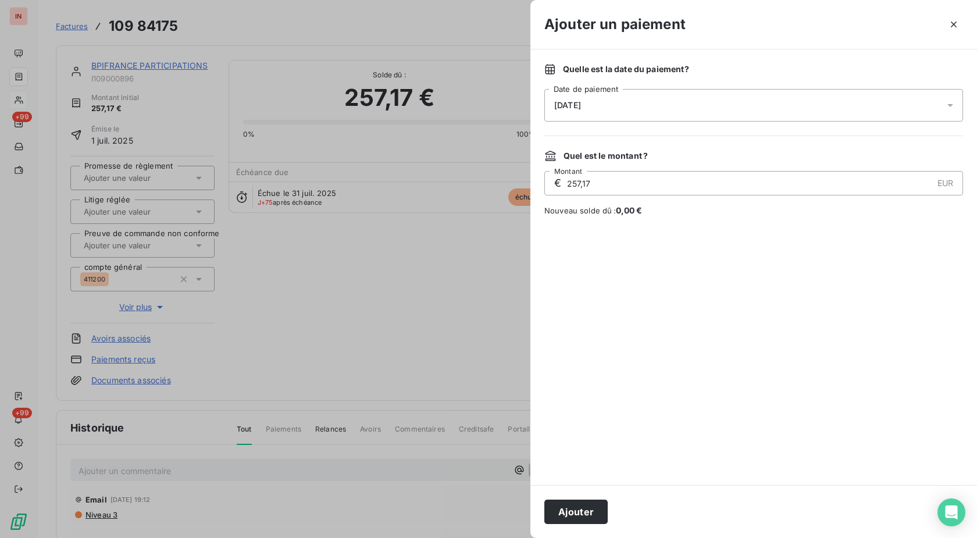
click at [720, 105] on div "[DATE]" at bounding box center [754, 105] width 419 height 33
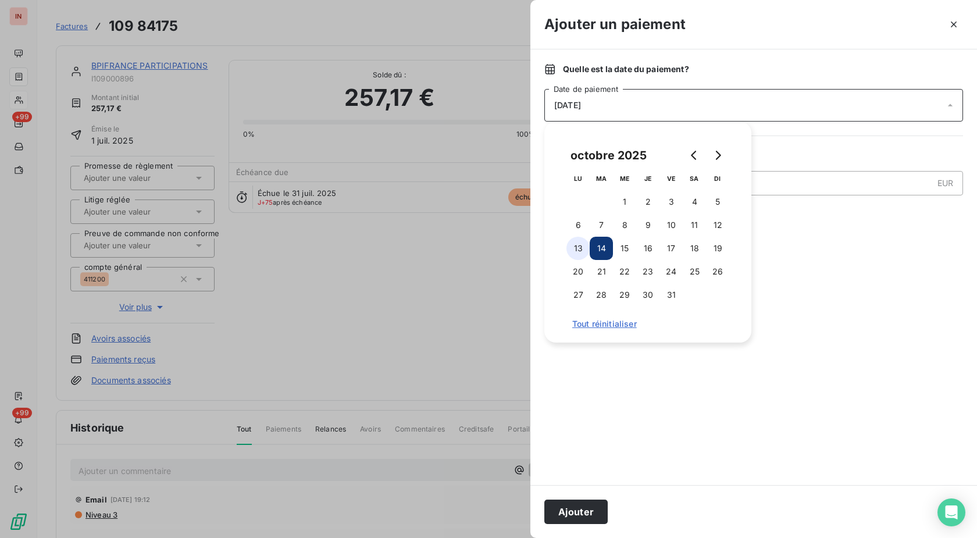
click at [571, 251] on button "13" at bounding box center [578, 248] width 23 height 23
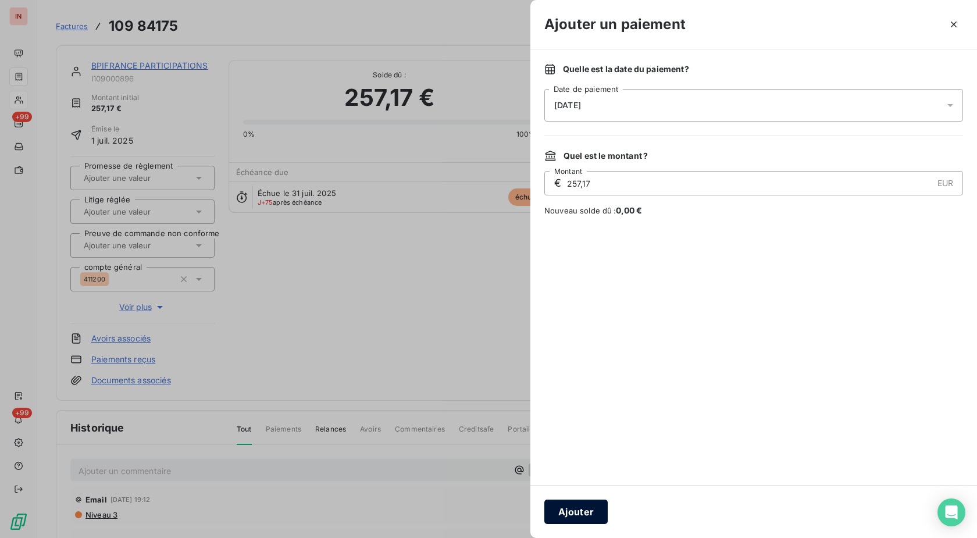
click at [588, 510] on button "Ajouter" at bounding box center [576, 512] width 63 height 24
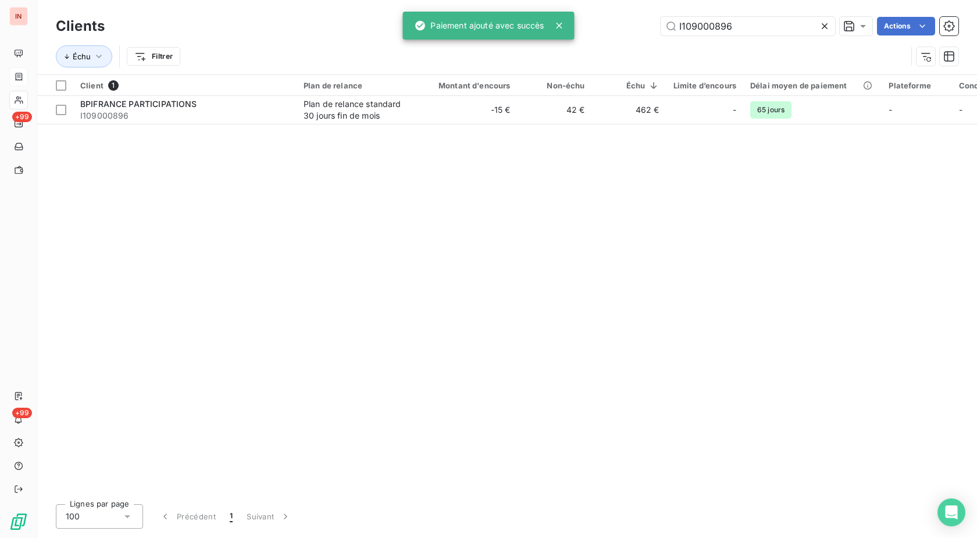
drag, startPoint x: 785, startPoint y: 25, endPoint x: 558, endPoint y: 35, distance: 227.1
click at [661, 33] on input "I109000896" at bounding box center [748, 26] width 175 height 19
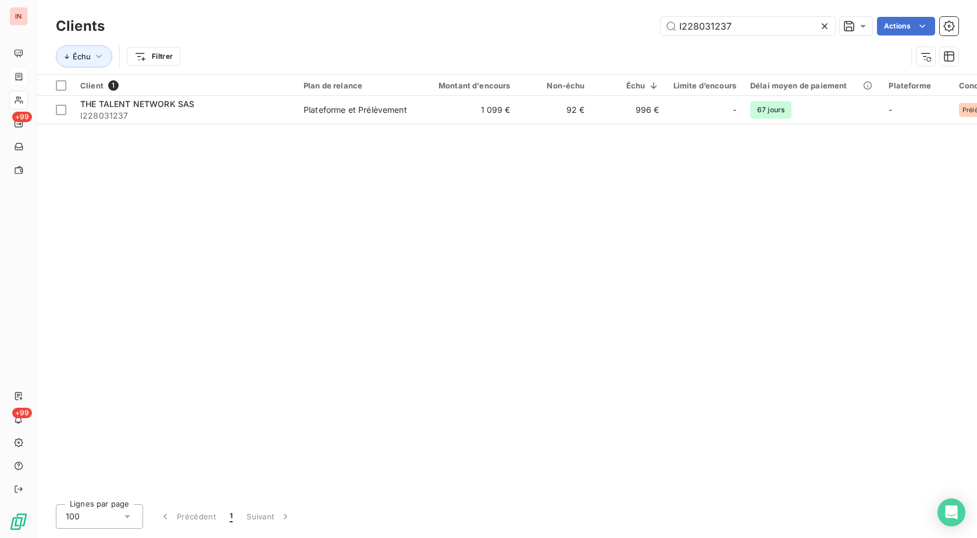
type input "I228031237"
click at [387, 112] on div "Plateforme et Prélèvement" at bounding box center [356, 110] width 104 height 12
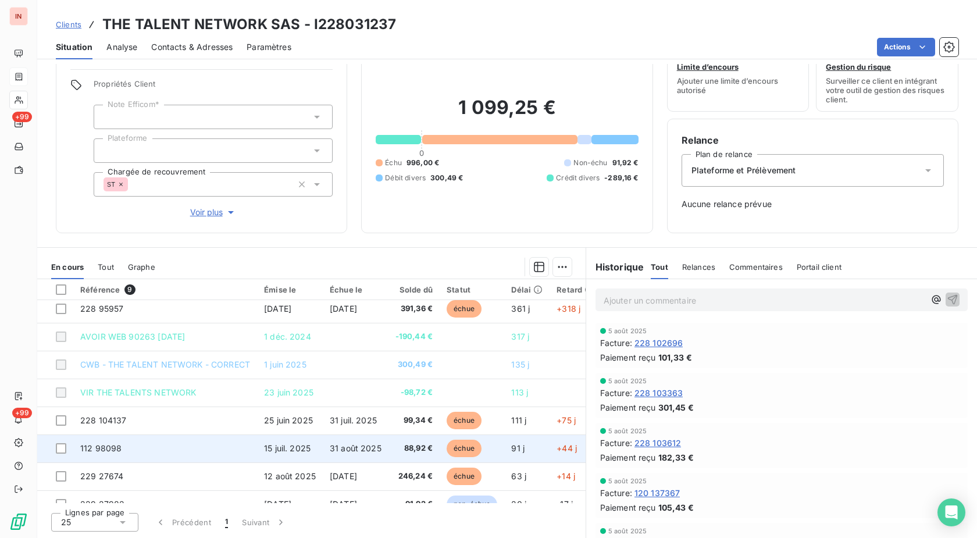
scroll to position [59, 0]
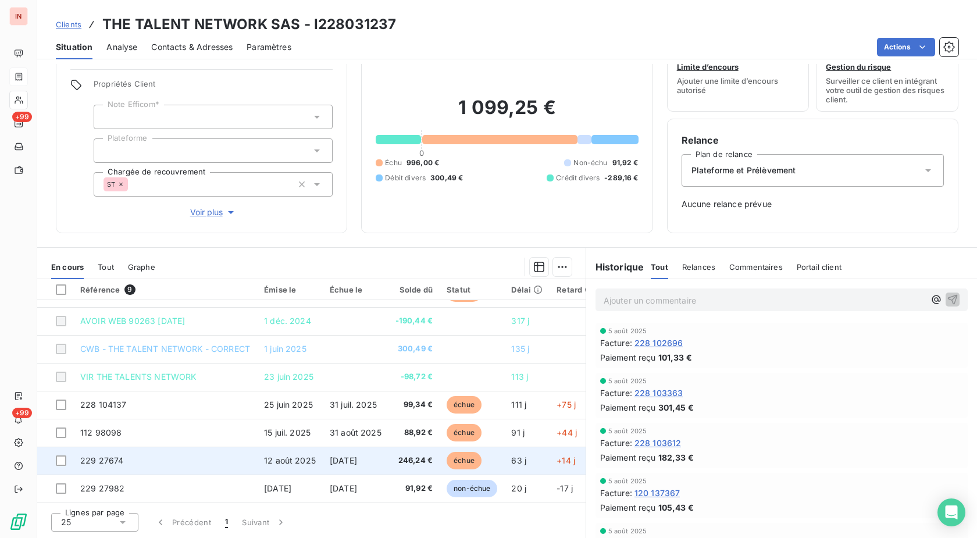
click at [461, 452] on span "échue" at bounding box center [464, 460] width 35 height 17
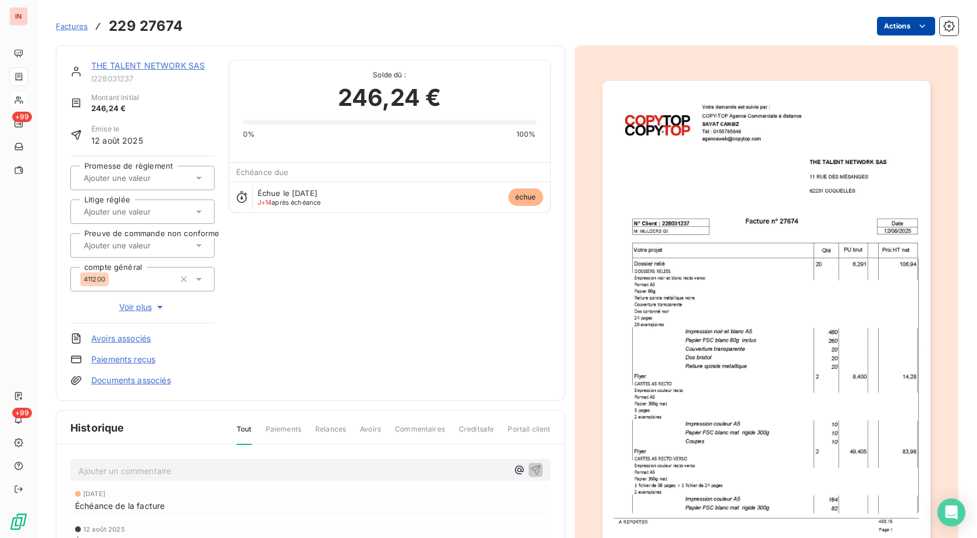
click at [891, 22] on html "IN +99 +99 Factures 229 27674 Actions THE TALENT NETWORK SAS I228031237 Montant…" at bounding box center [488, 269] width 977 height 538
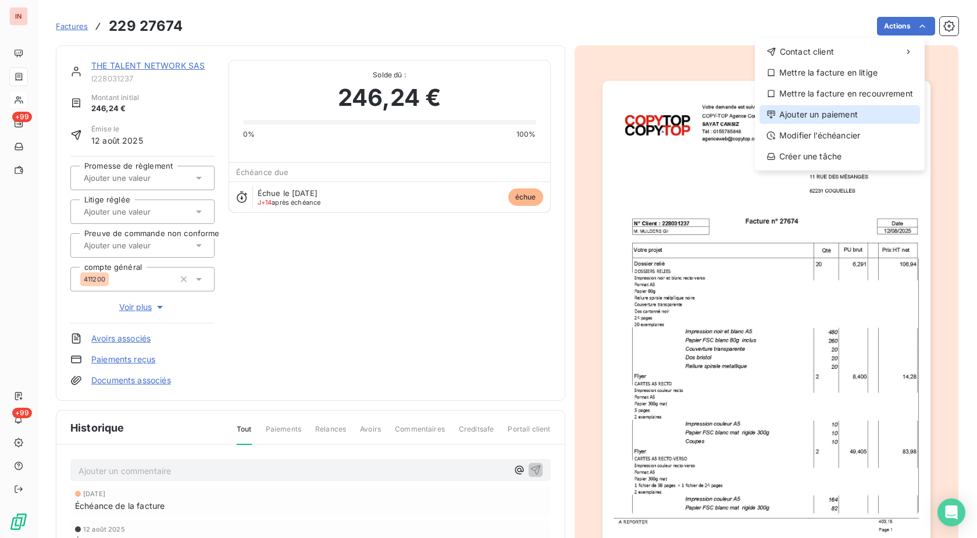
click at [836, 113] on div "Ajouter un paiement" at bounding box center [840, 114] width 161 height 19
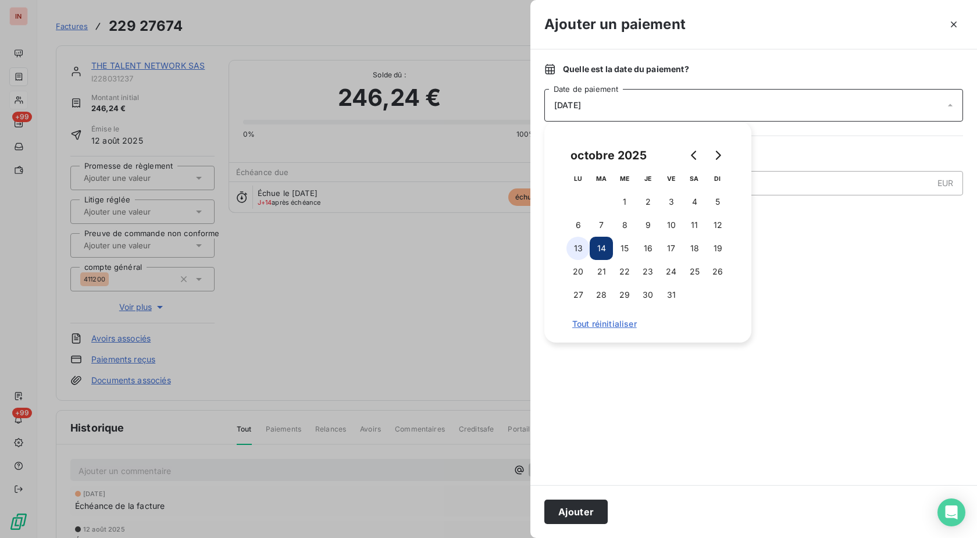
click at [580, 250] on button "13" at bounding box center [578, 248] width 23 height 23
click at [582, 511] on button "Ajouter" at bounding box center [576, 512] width 63 height 24
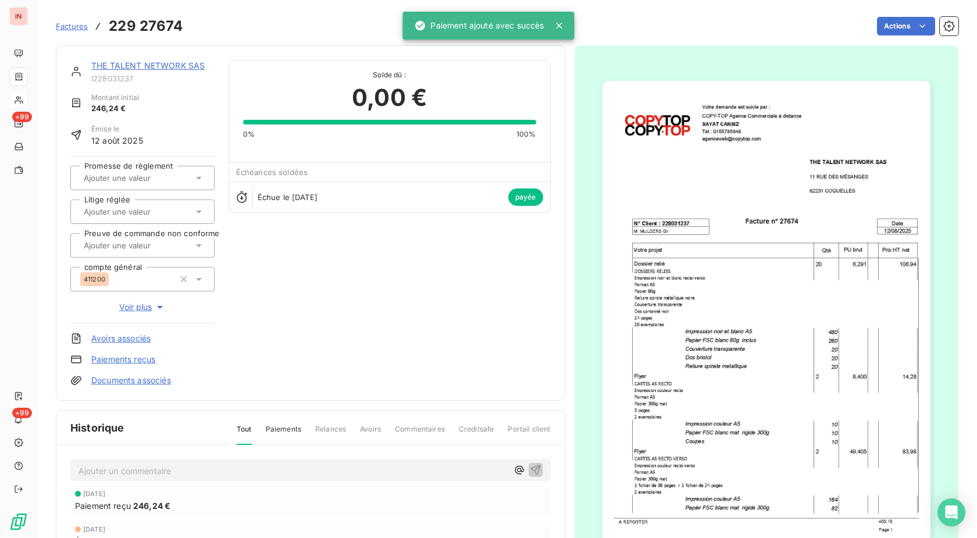
click at [158, 67] on link "THE TALENT NETWORK SAS" at bounding box center [147, 66] width 113 height 10
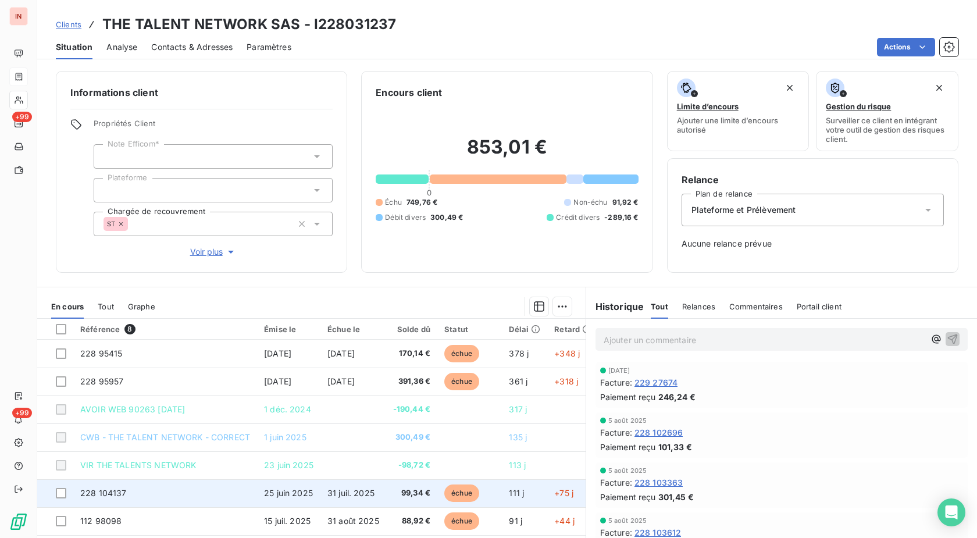
click at [438, 492] on td "99,34 €" at bounding box center [411, 493] width 51 height 28
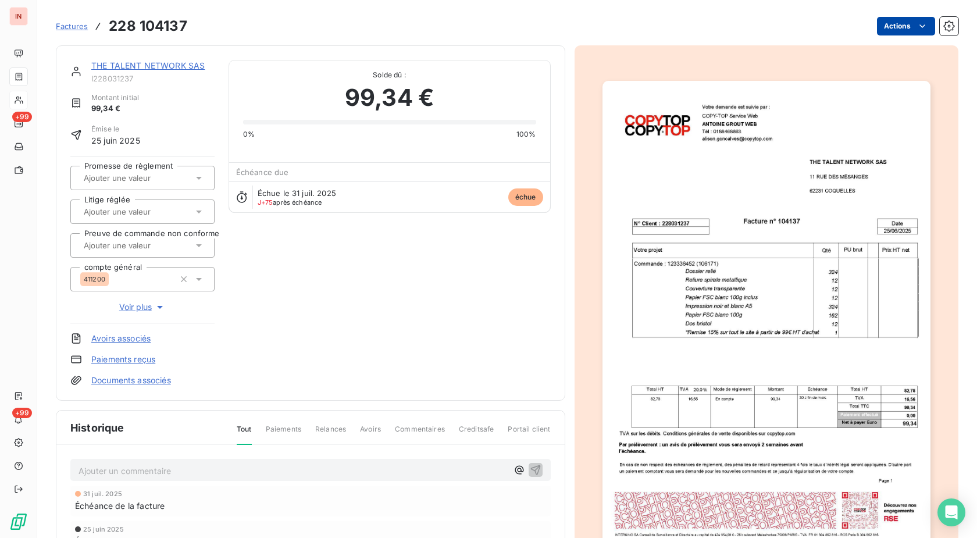
click at [897, 19] on html "IN +99 +99 Factures 228 104137 Actions THE TALENT NETWORK SAS I228031237 Montan…" at bounding box center [488, 269] width 977 height 538
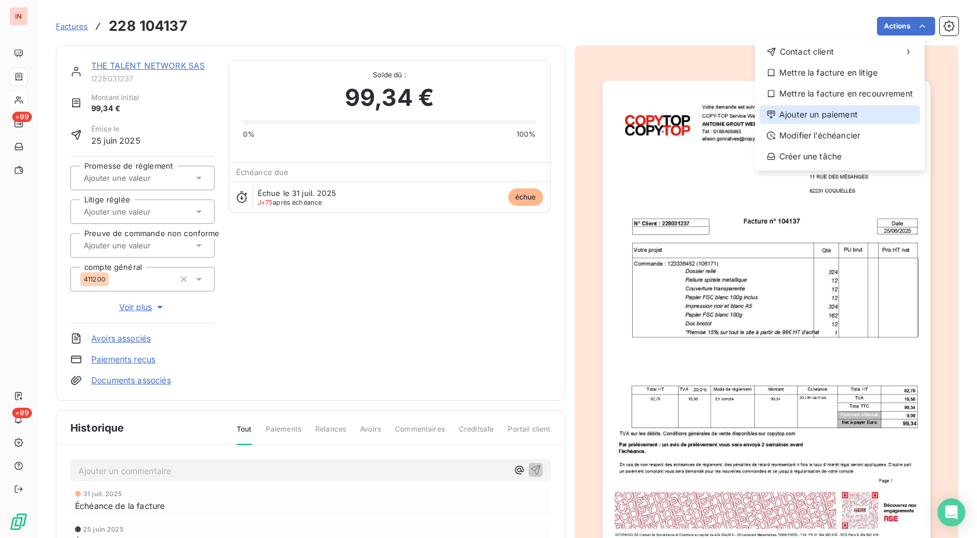
click at [810, 118] on div "Ajouter un paiement" at bounding box center [840, 114] width 161 height 19
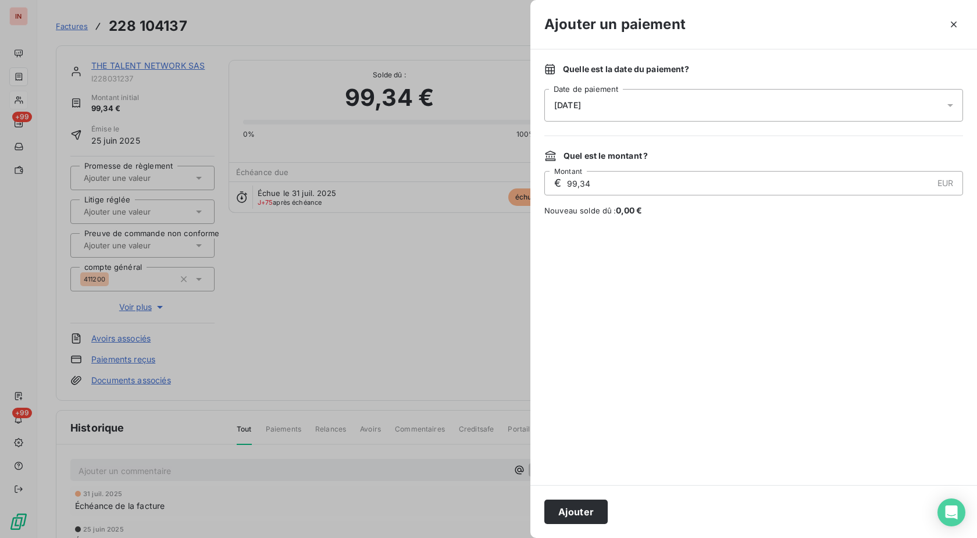
click at [714, 109] on div "[DATE]" at bounding box center [754, 105] width 419 height 33
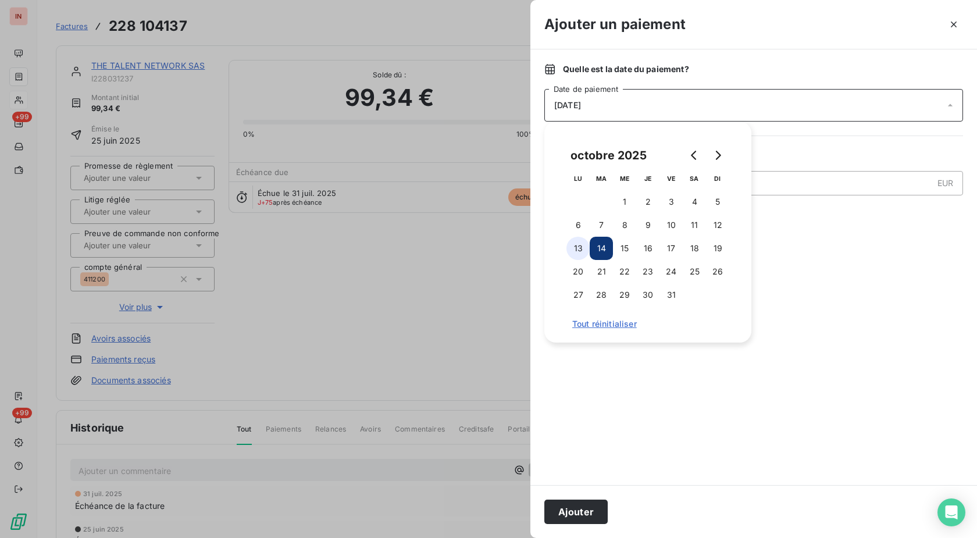
click at [584, 255] on button "13" at bounding box center [578, 248] width 23 height 23
drag, startPoint x: 578, startPoint y: 510, endPoint x: 829, endPoint y: 126, distance: 458.9
click at [579, 509] on button "Ajouter" at bounding box center [576, 512] width 63 height 24
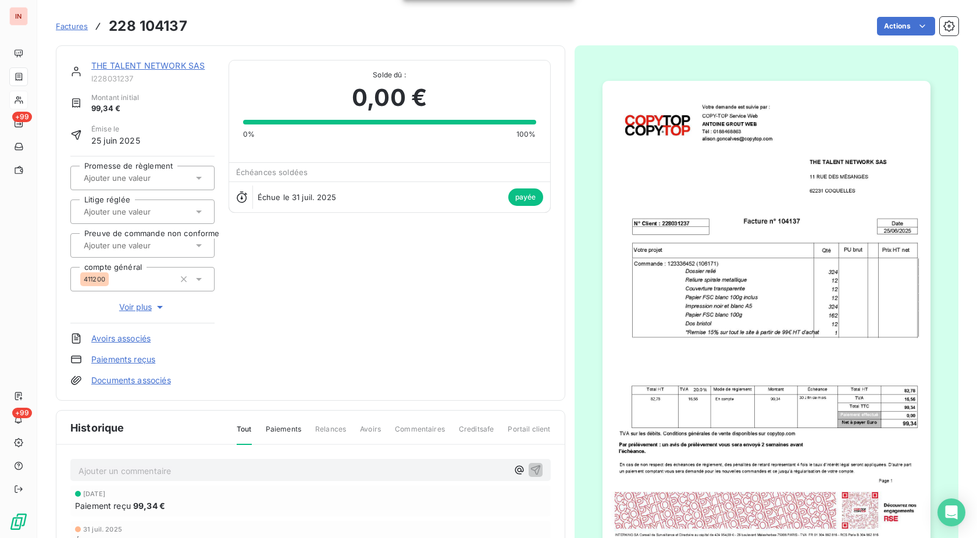
click at [186, 67] on link "THE TALENT NETWORK SAS" at bounding box center [147, 66] width 113 height 10
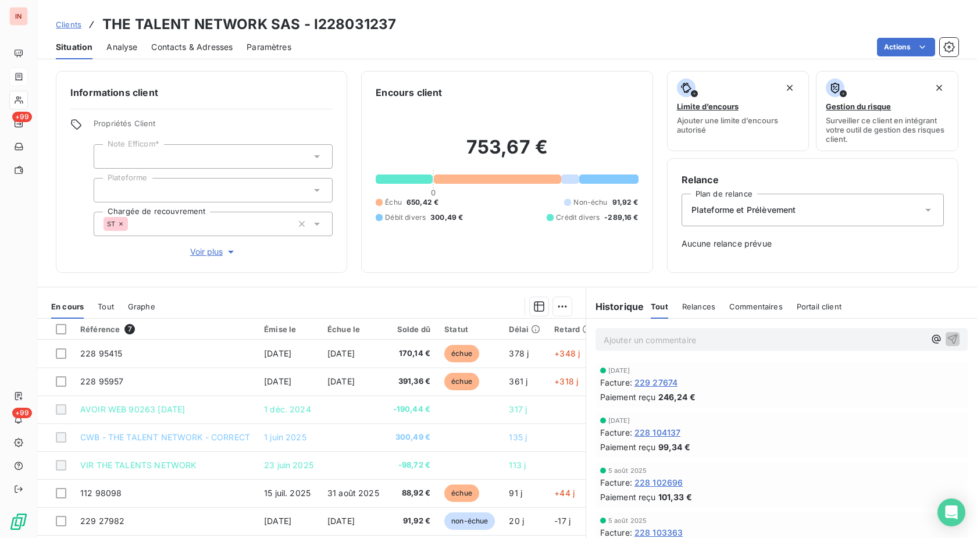
scroll to position [40, 0]
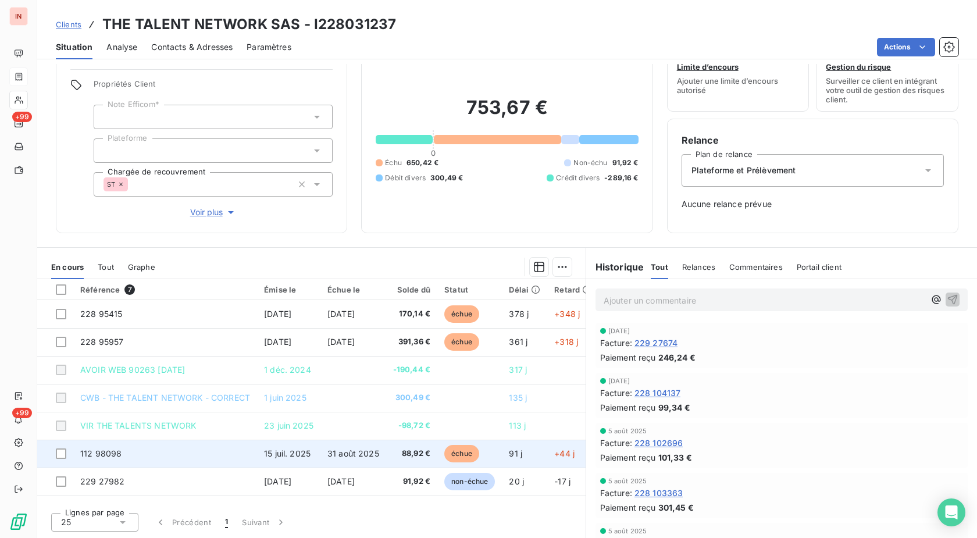
click at [479, 458] on span "échue" at bounding box center [461, 453] width 35 height 17
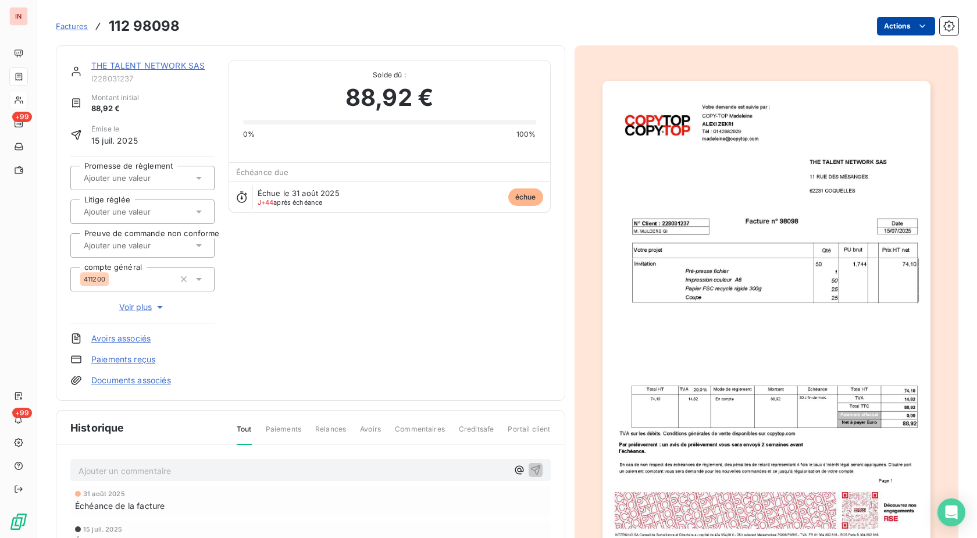
click at [888, 31] on html "IN +99 +99 Factures 112 98098 Actions THE TALENT NETWORK SAS I228031237 Montant…" at bounding box center [488, 269] width 977 height 538
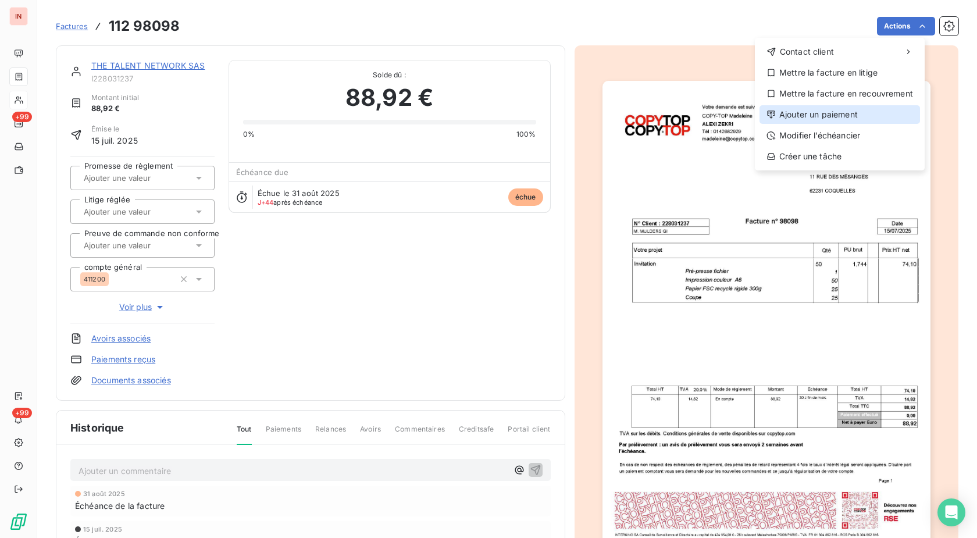
click at [838, 112] on div "Ajouter un paiement" at bounding box center [840, 114] width 161 height 19
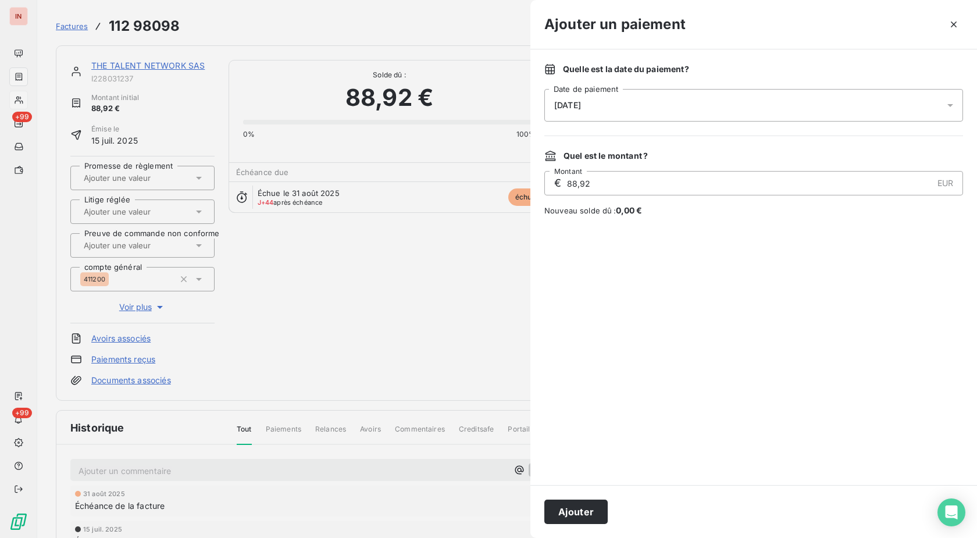
click at [719, 111] on div "[DATE]" at bounding box center [754, 105] width 419 height 33
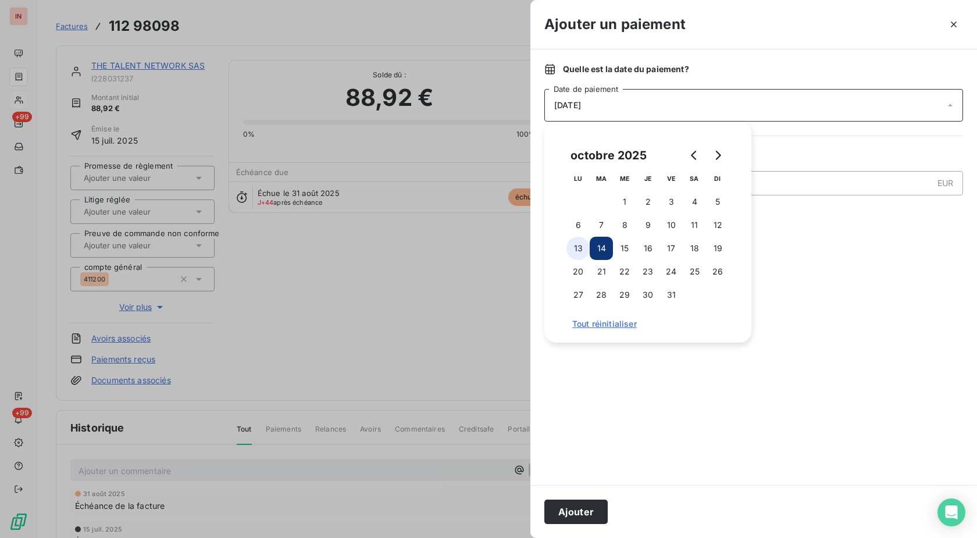
click at [579, 247] on button "13" at bounding box center [578, 248] width 23 height 23
click at [583, 515] on button "Ajouter" at bounding box center [576, 512] width 63 height 24
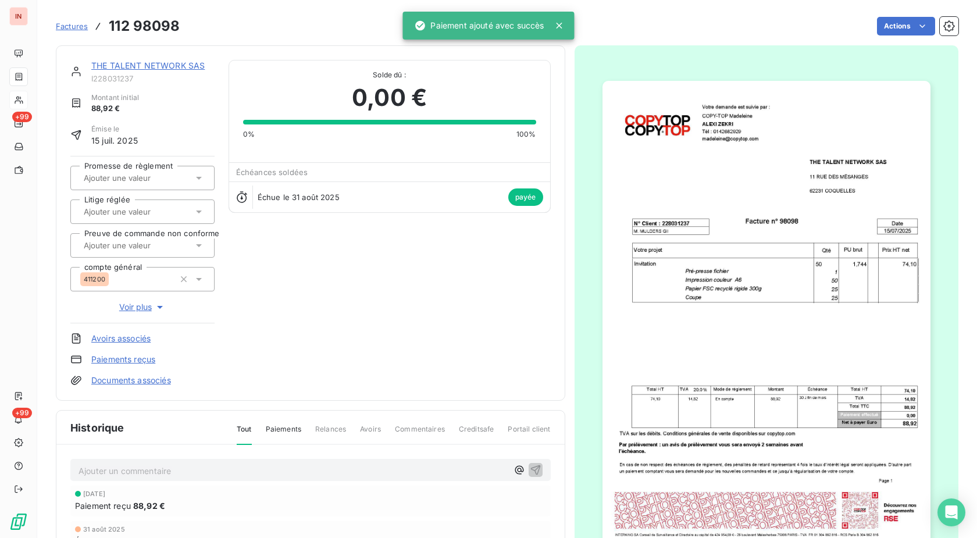
click at [193, 62] on link "THE TALENT NETWORK SAS" at bounding box center [147, 66] width 113 height 10
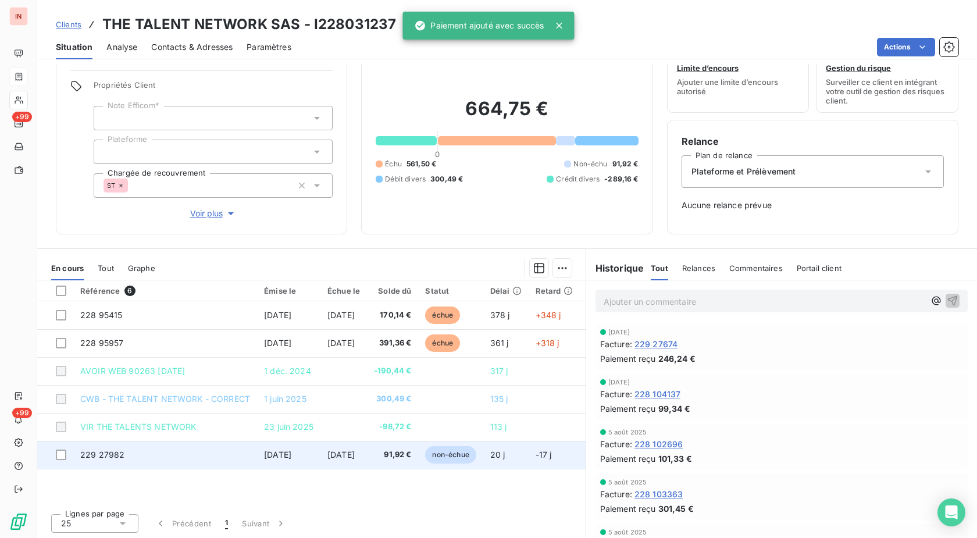
scroll to position [40, 0]
click at [476, 452] on span "non-échue" at bounding box center [450, 453] width 51 height 17
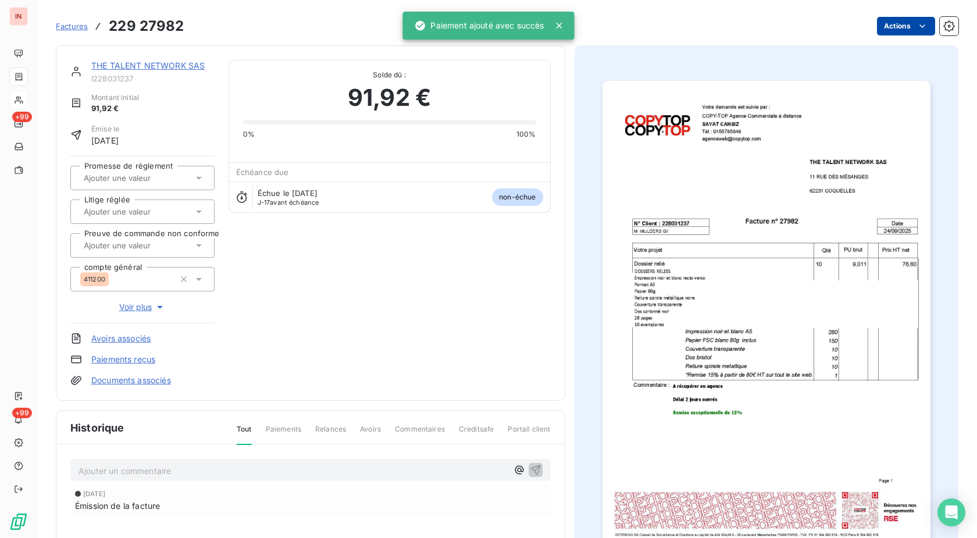
click at [892, 24] on html "IN +99 +99 Factures 229 27982 Actions THE TALENT NETWORK SAS I228031237 Montant…" at bounding box center [488, 269] width 977 height 538
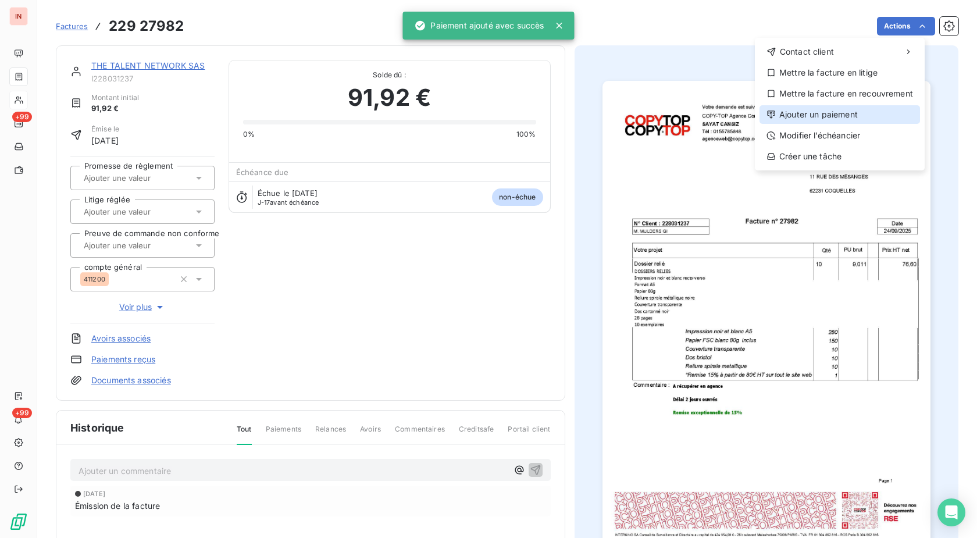
click at [827, 115] on div "Ajouter un paiement" at bounding box center [840, 114] width 161 height 19
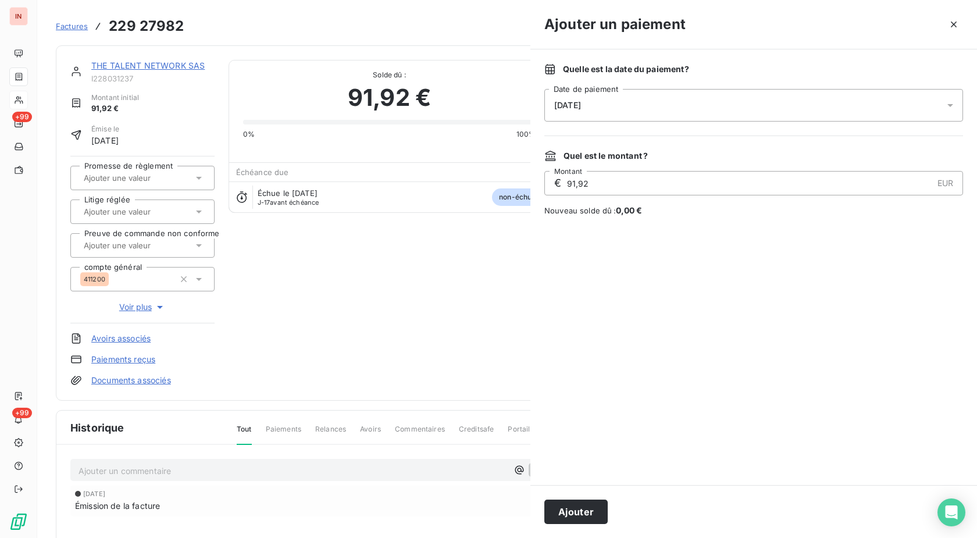
click at [689, 105] on div "[DATE]" at bounding box center [754, 105] width 419 height 33
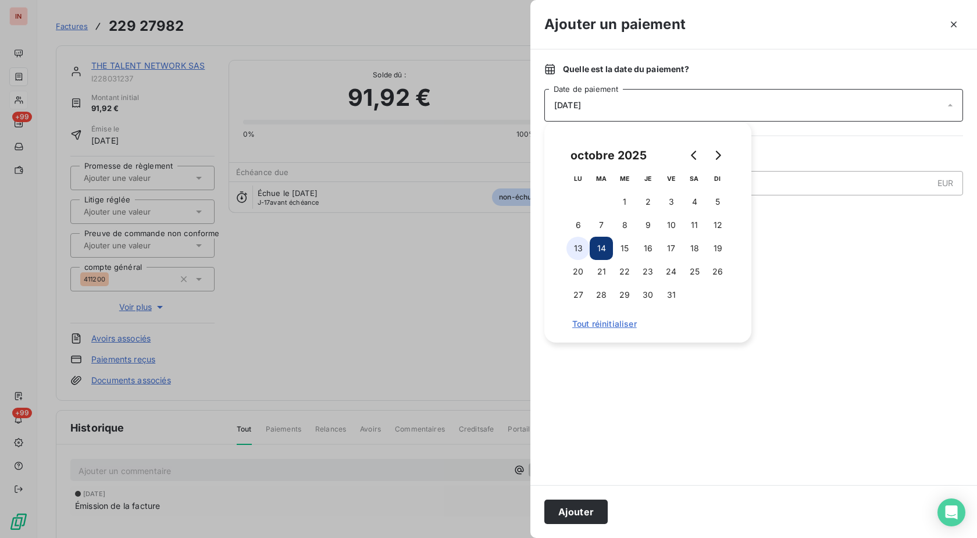
click at [570, 251] on button "13" at bounding box center [578, 248] width 23 height 23
click at [585, 508] on button "Ajouter" at bounding box center [576, 512] width 63 height 24
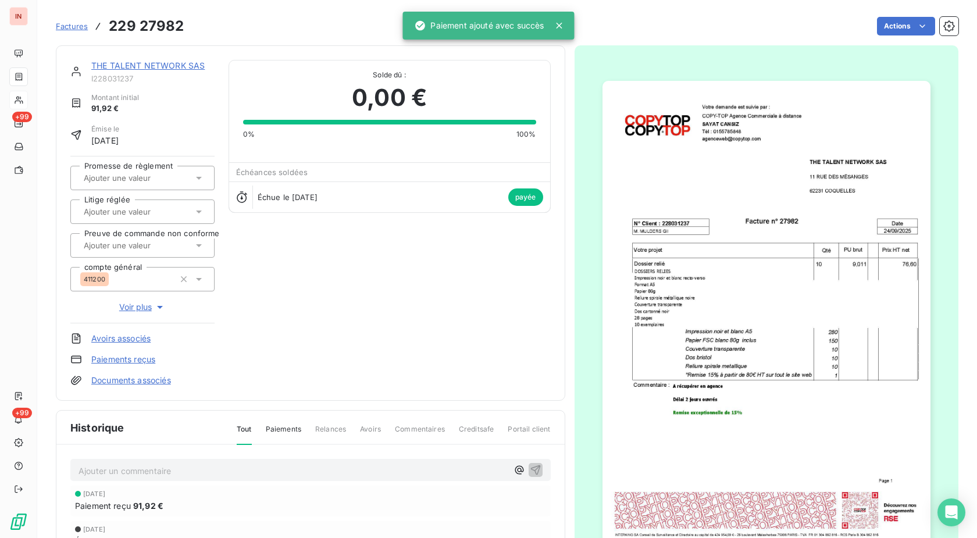
click at [168, 65] on link "THE TALENT NETWORK SAS" at bounding box center [147, 66] width 113 height 10
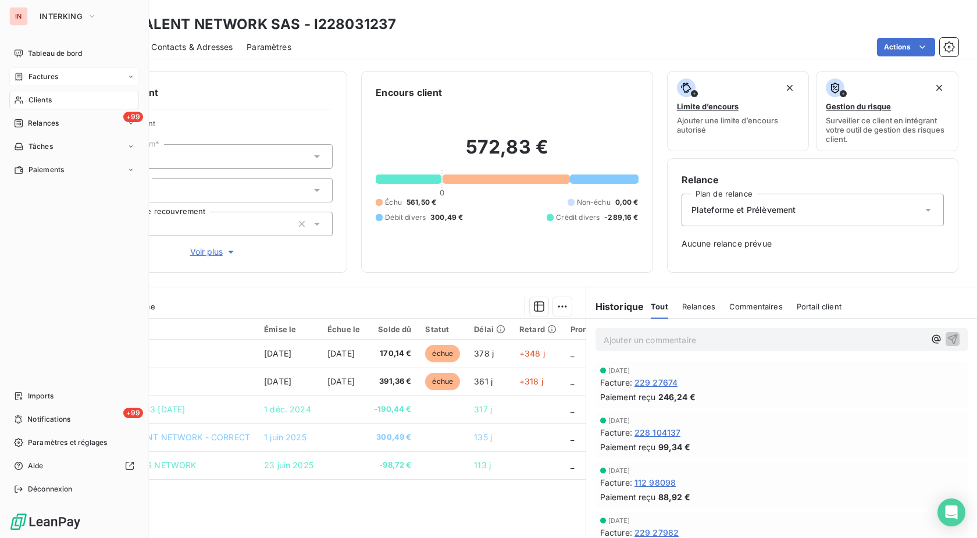
click at [27, 80] on div "Factures" at bounding box center [36, 77] width 44 height 10
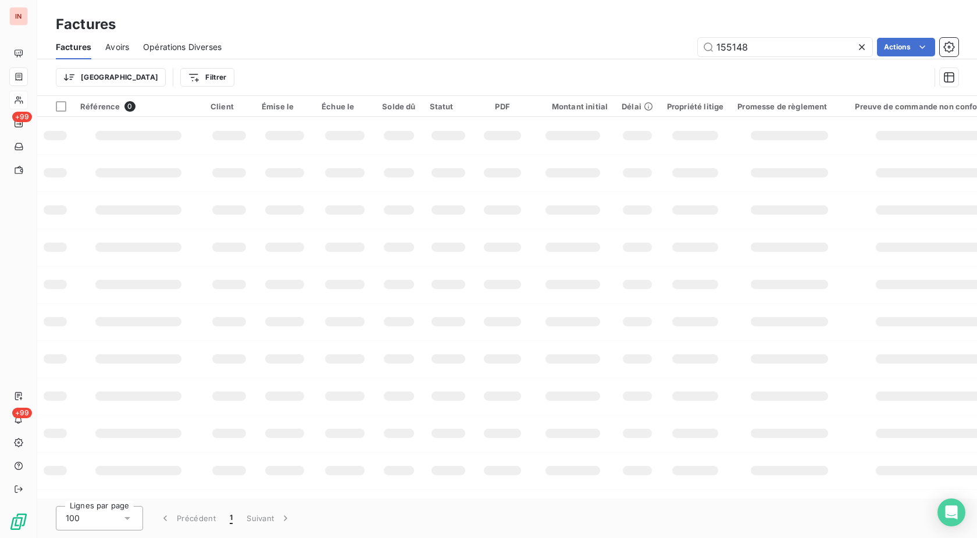
drag, startPoint x: 778, startPoint y: 45, endPoint x: 571, endPoint y: 54, distance: 207.3
click at [698, 52] on input "155148" at bounding box center [785, 47] width 175 height 19
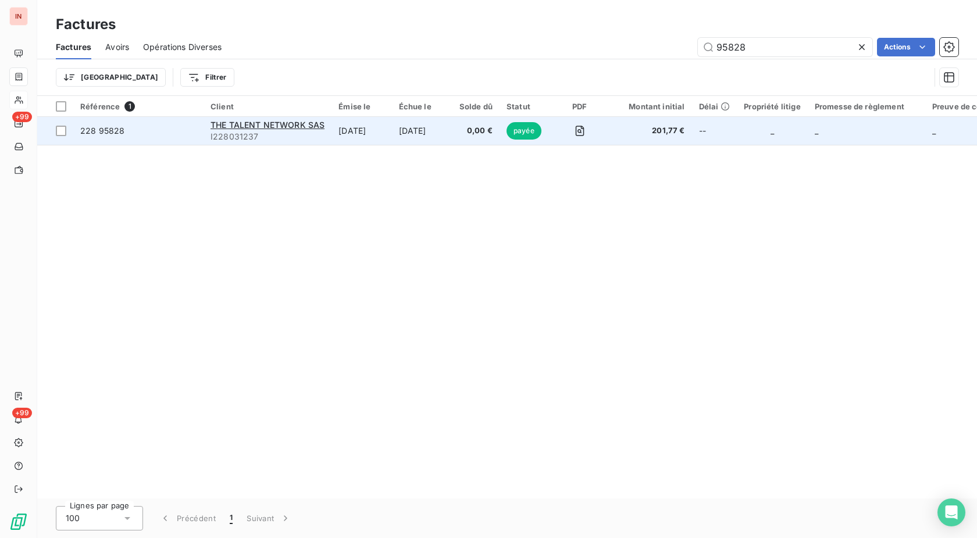
type input "95828"
click at [371, 134] on td "[DATE]" at bounding box center [362, 131] width 60 height 28
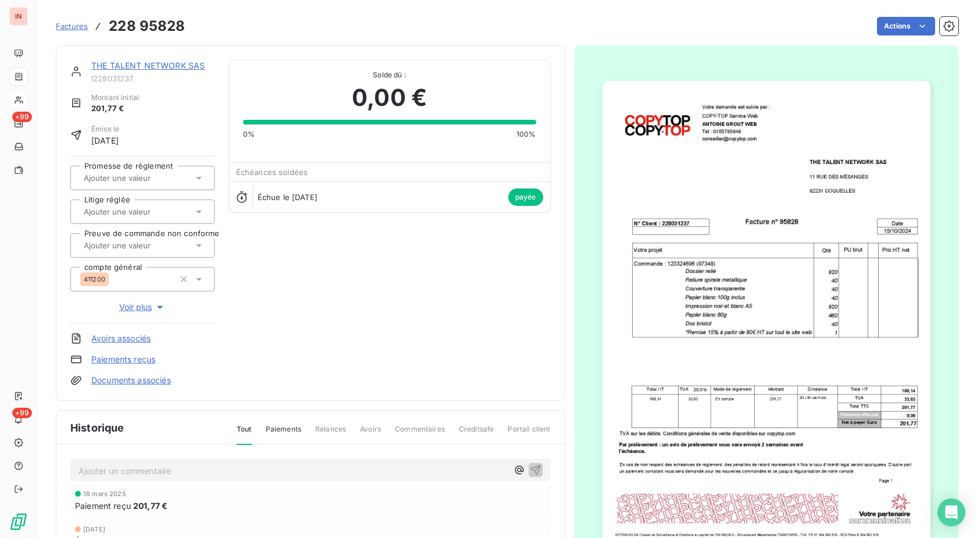
click at [163, 63] on link "THE TALENT NETWORK SAS" at bounding box center [147, 66] width 113 height 10
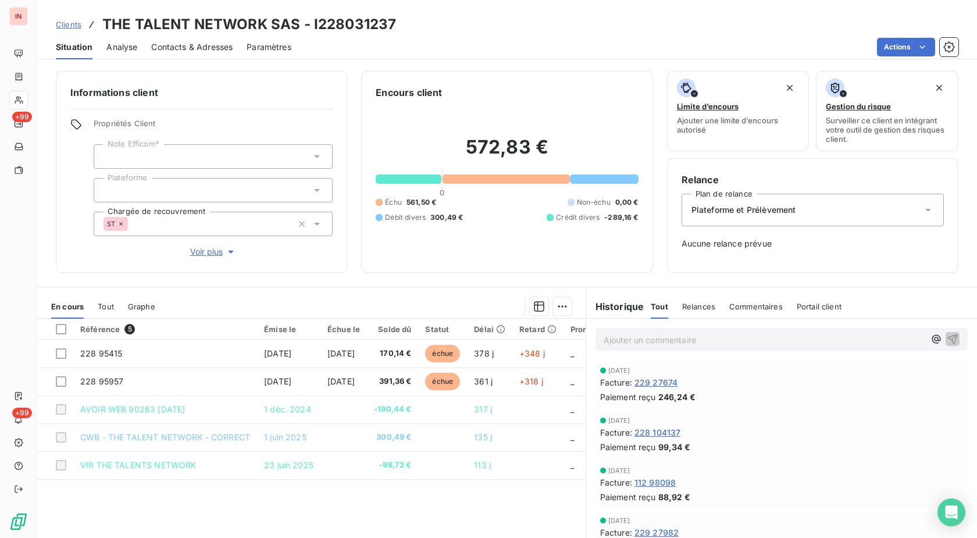
click at [111, 307] on span "Tout" at bounding box center [106, 306] width 16 height 9
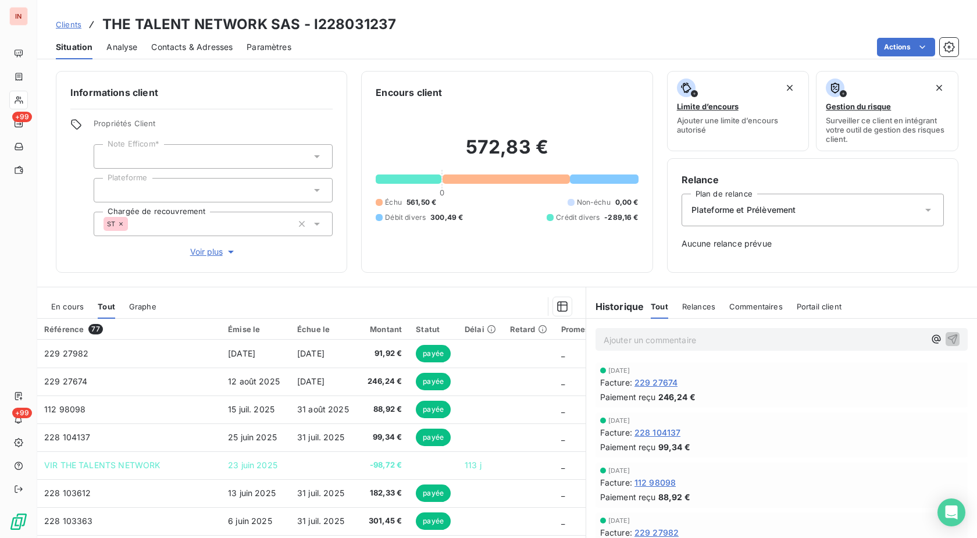
click at [68, 303] on span "En cours" at bounding box center [67, 306] width 33 height 9
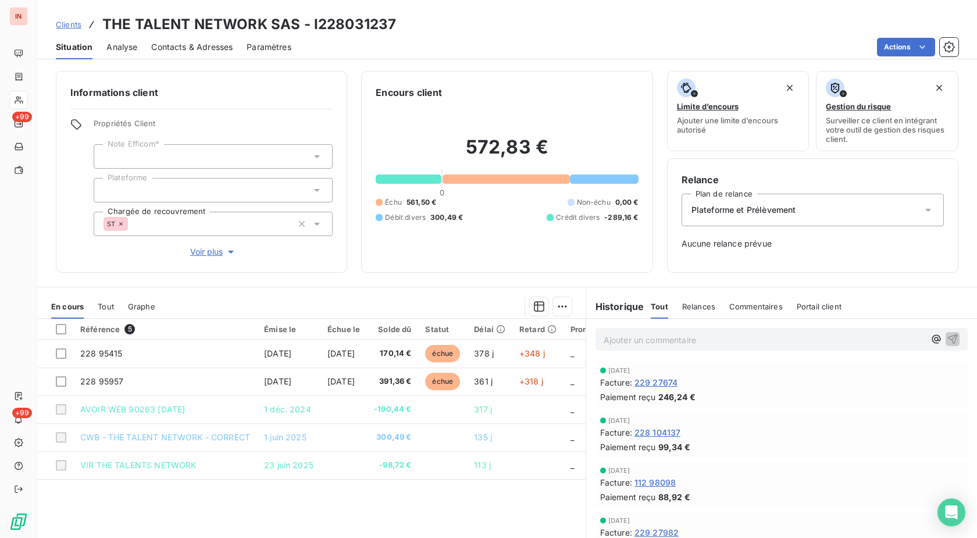
click at [511, 490] on div "Référence 5 Émise le Échue le Solde dû Statut Délai Retard Promesse de règlemen…" at bounding box center [311, 431] width 549 height 224
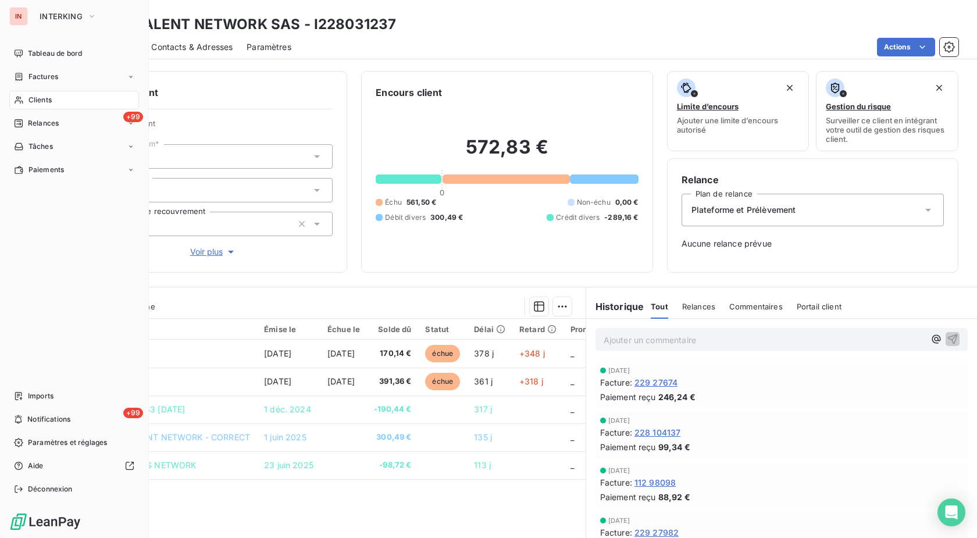
click at [19, 102] on icon at bounding box center [19, 99] width 10 height 9
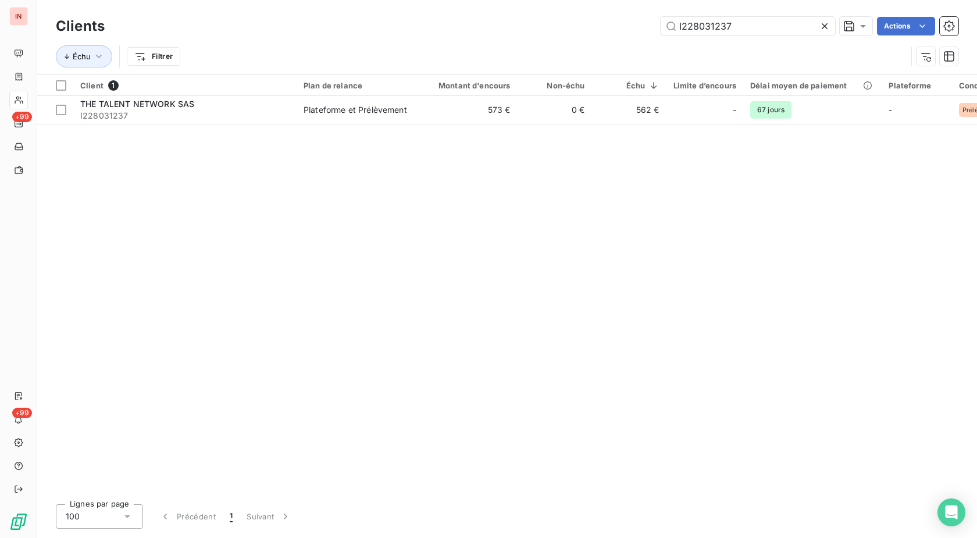
drag, startPoint x: 599, startPoint y: 36, endPoint x: 578, endPoint y: 41, distance: 21.6
click at [661, 35] on input "I228031237" at bounding box center [748, 26] width 175 height 19
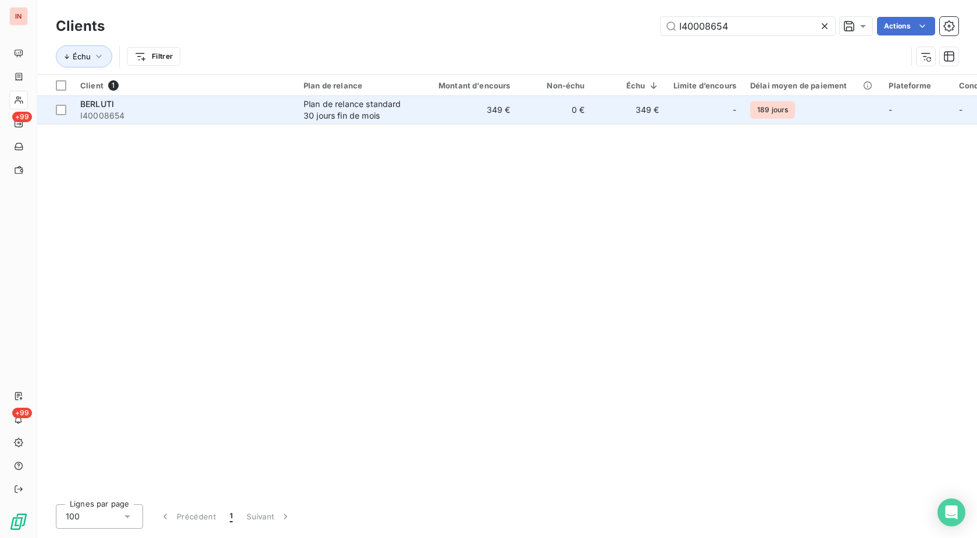
type input "I40008654"
click at [481, 109] on td "349 €" at bounding box center [468, 110] width 100 height 28
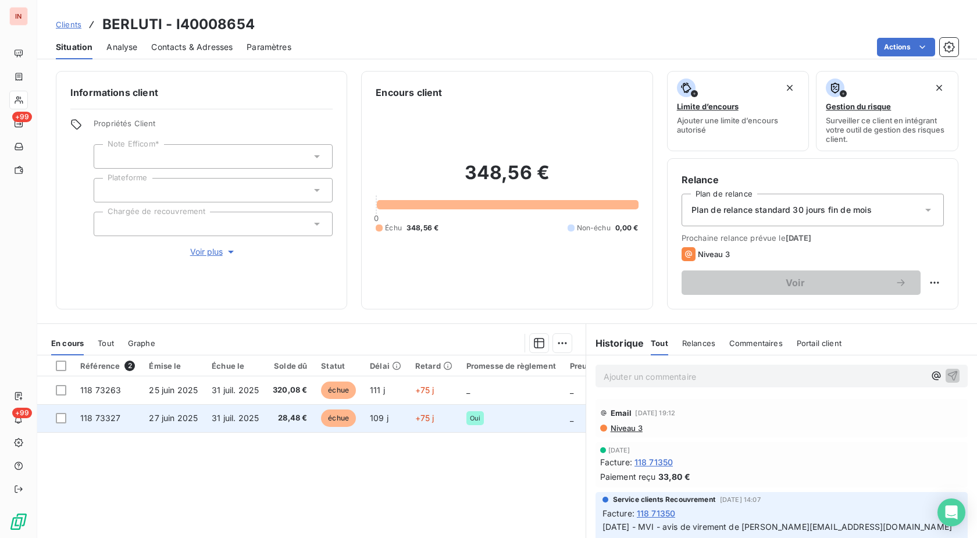
click at [376, 414] on span "109 j" at bounding box center [379, 418] width 19 height 10
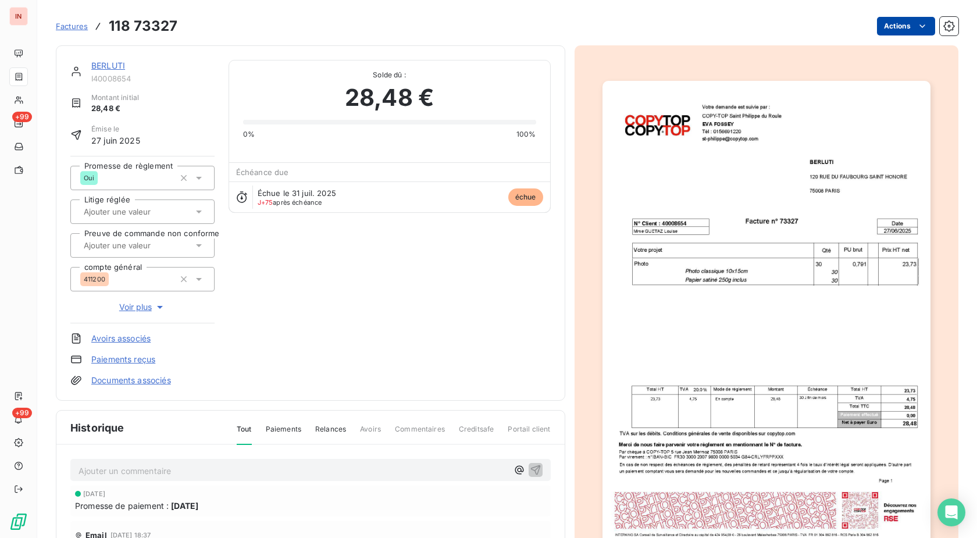
click at [893, 25] on html "IN +99 +99 Factures 118 73327 Actions BERLUTI I40008654 Montant initial 28,48 €…" at bounding box center [488, 269] width 977 height 538
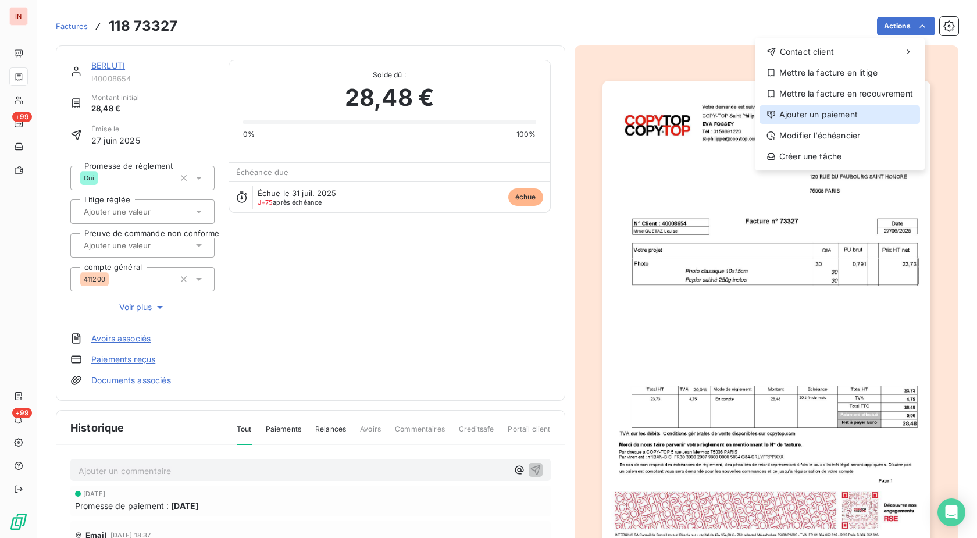
click at [844, 116] on div "Ajouter un paiement" at bounding box center [840, 114] width 161 height 19
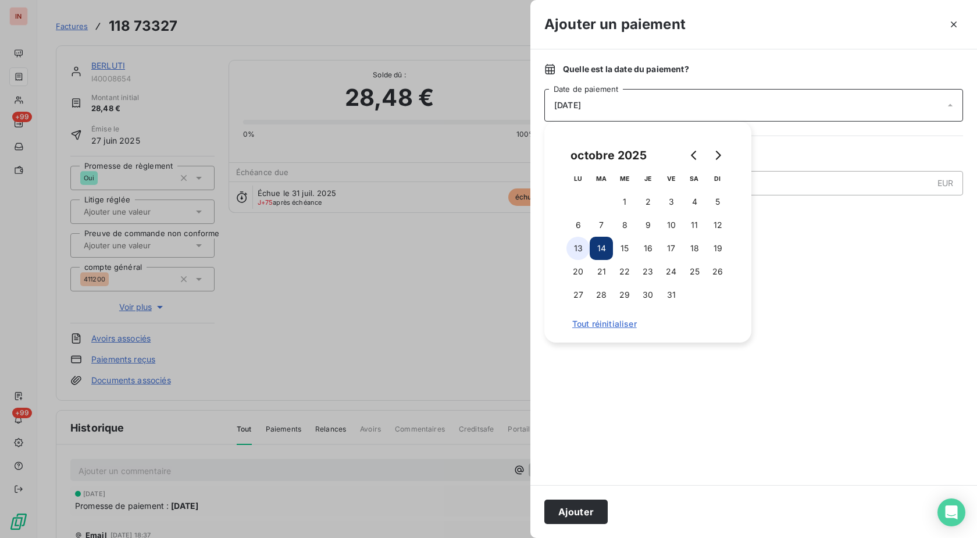
click at [577, 247] on button "13" at bounding box center [578, 248] width 23 height 23
click at [601, 499] on div "Ajouter" at bounding box center [754, 511] width 447 height 53
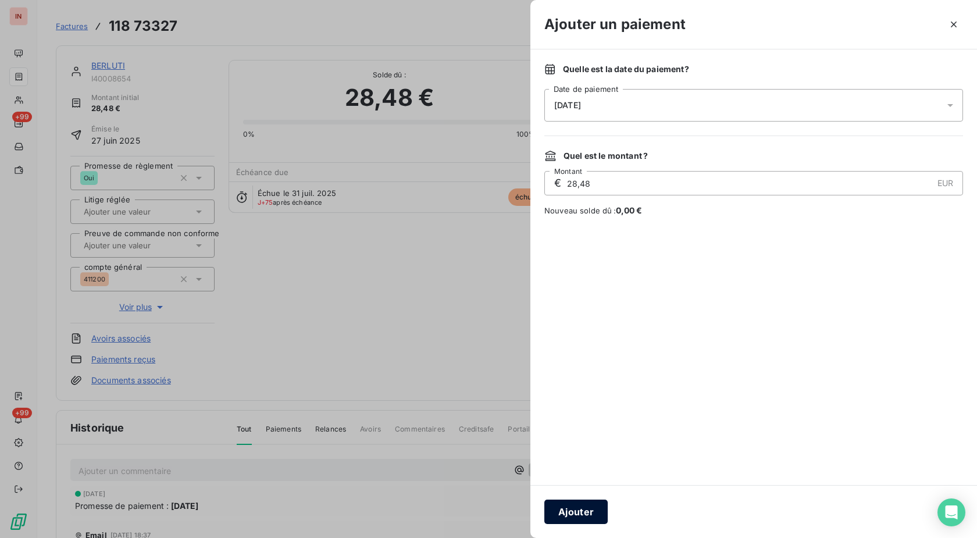
click at [588, 508] on button "Ajouter" at bounding box center [576, 512] width 63 height 24
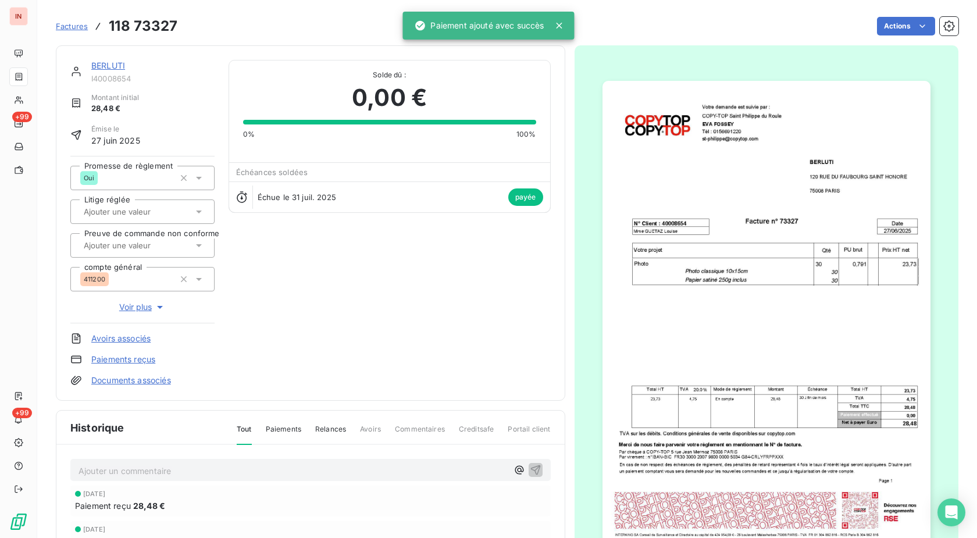
click at [109, 65] on link "BERLUTI" at bounding box center [108, 66] width 34 height 10
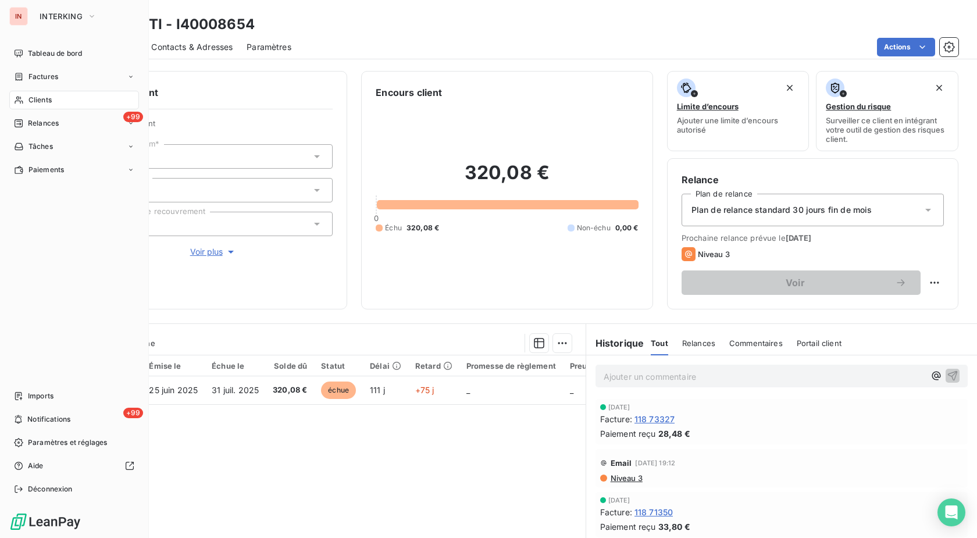
click at [25, 99] on div "Clients" at bounding box center [74, 100] width 130 height 19
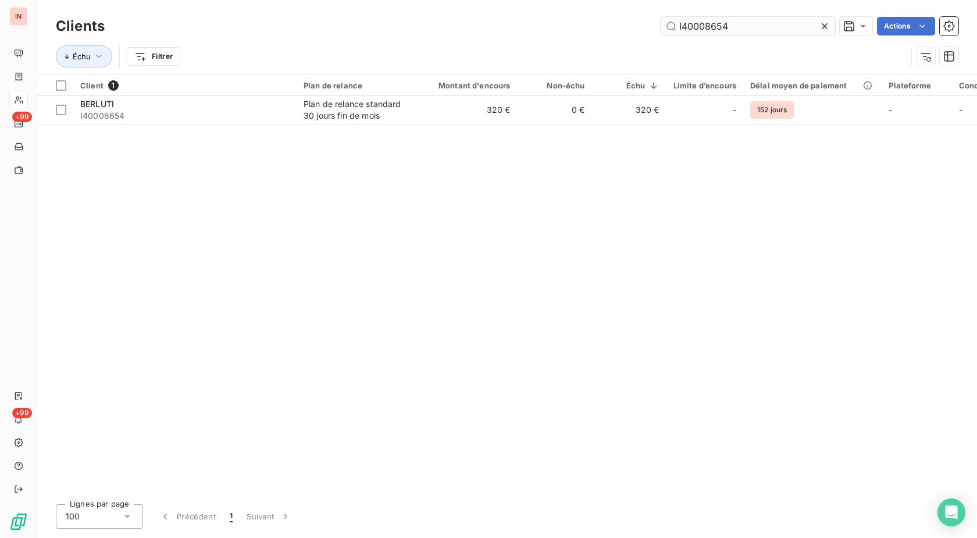
drag, startPoint x: 693, startPoint y: 24, endPoint x: 495, endPoint y: 40, distance: 198.4
click at [661, 34] on input "I40008654" at bounding box center [748, 26] width 175 height 19
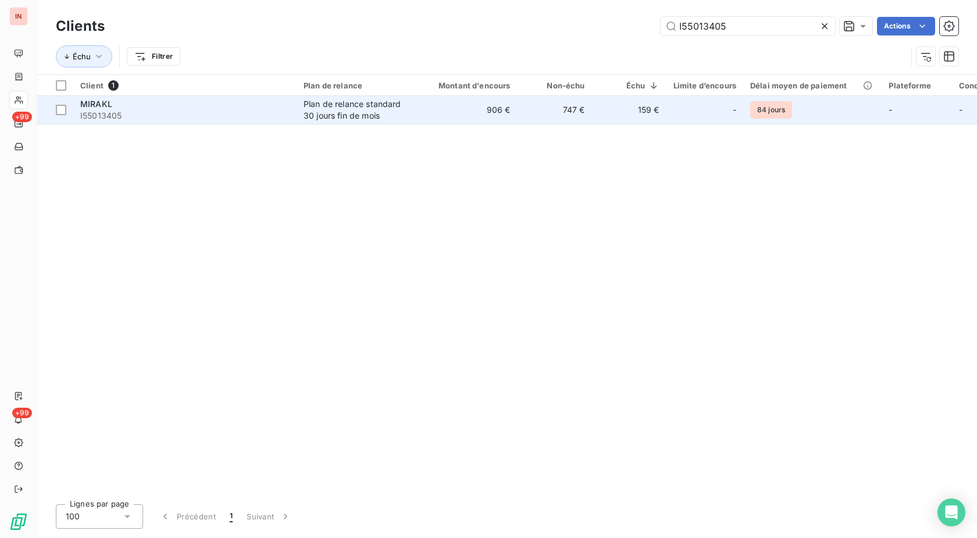
type input "I55013405"
click at [350, 118] on div "Plan de relance standard 30 jours fin de mois" at bounding box center [357, 109] width 107 height 23
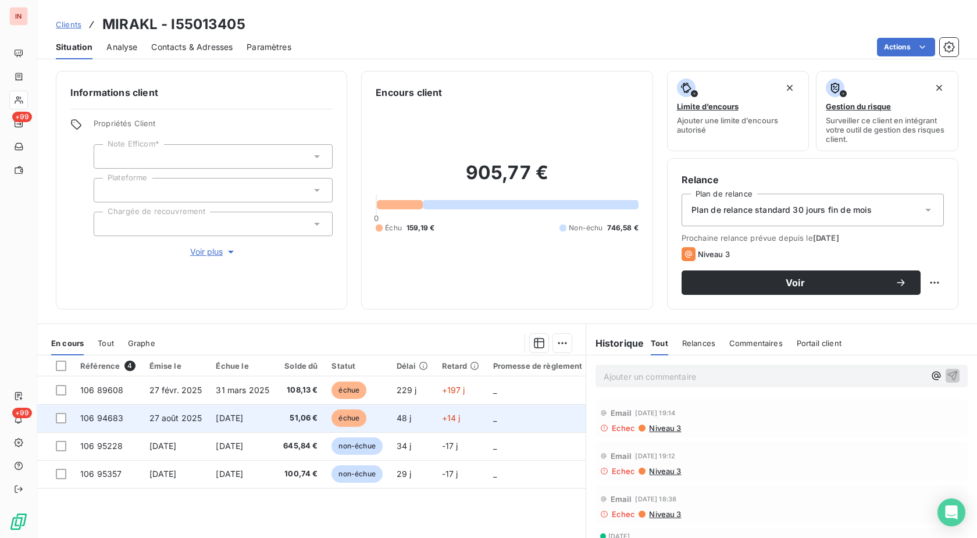
click at [380, 413] on td "échue" at bounding box center [357, 418] width 65 height 28
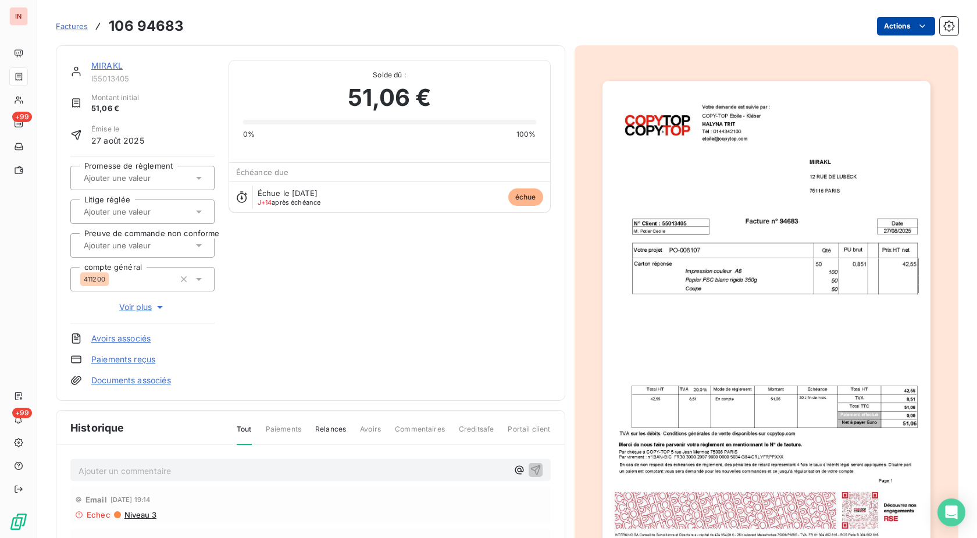
click at [881, 33] on html "IN +99 +99 Factures 106 94683 Actions MIRAKL I55013405 Montant initial 51,06 € …" at bounding box center [488, 269] width 977 height 538
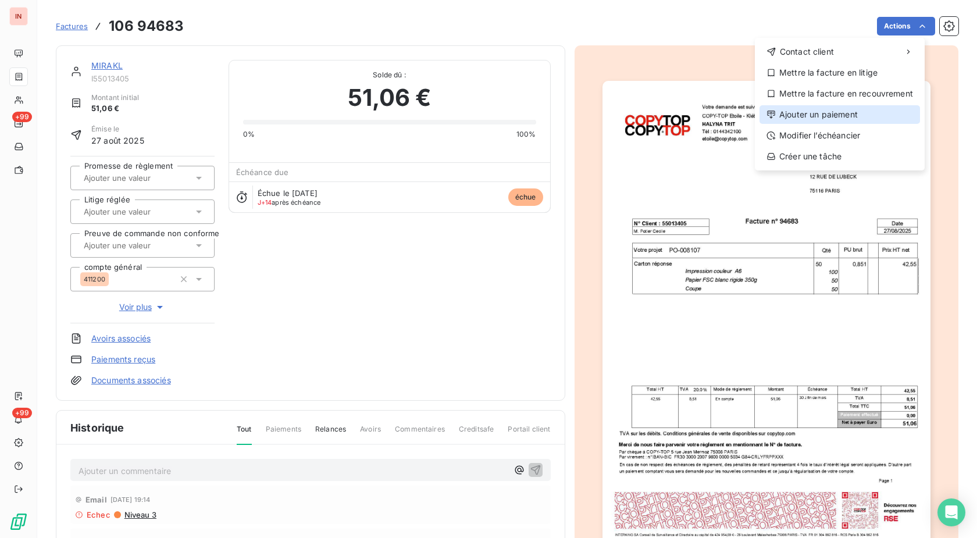
click at [823, 119] on div "Ajouter un paiement" at bounding box center [840, 114] width 161 height 19
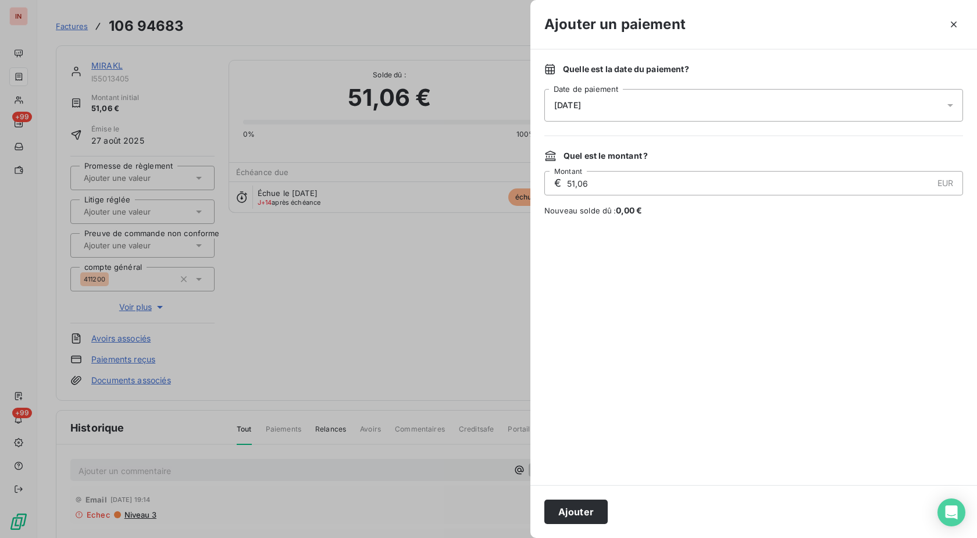
click at [747, 110] on div "[DATE]" at bounding box center [754, 105] width 419 height 33
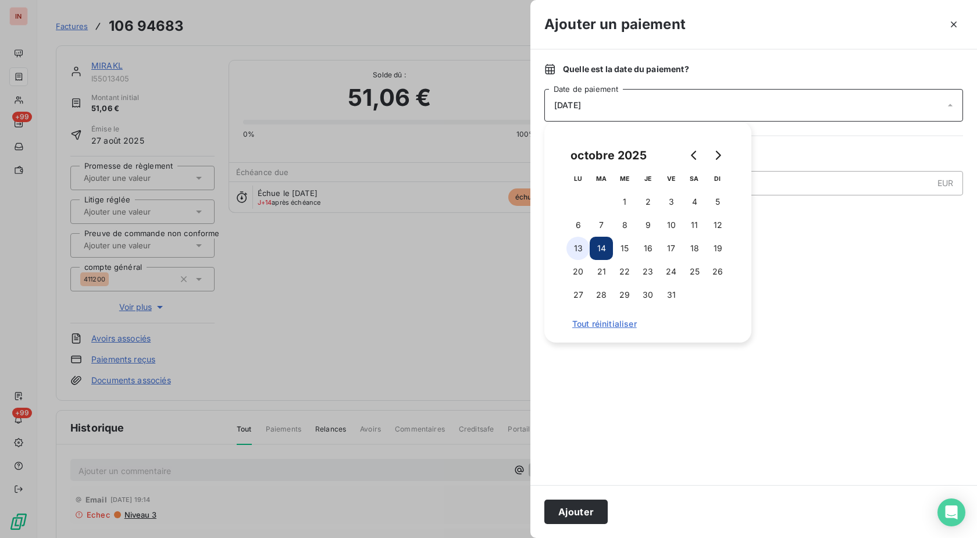
click at [580, 248] on button "13" at bounding box center [578, 248] width 23 height 23
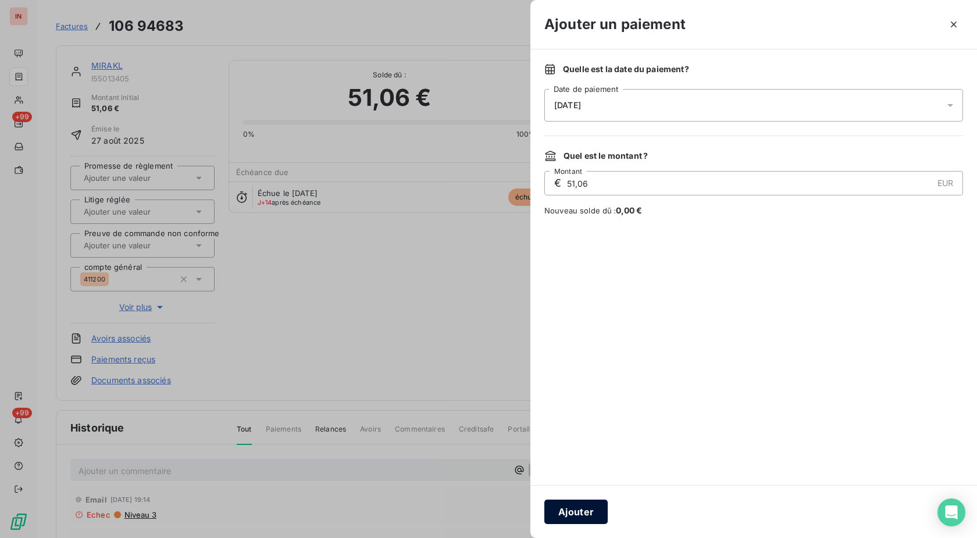
click at [563, 510] on button "Ajouter" at bounding box center [576, 512] width 63 height 24
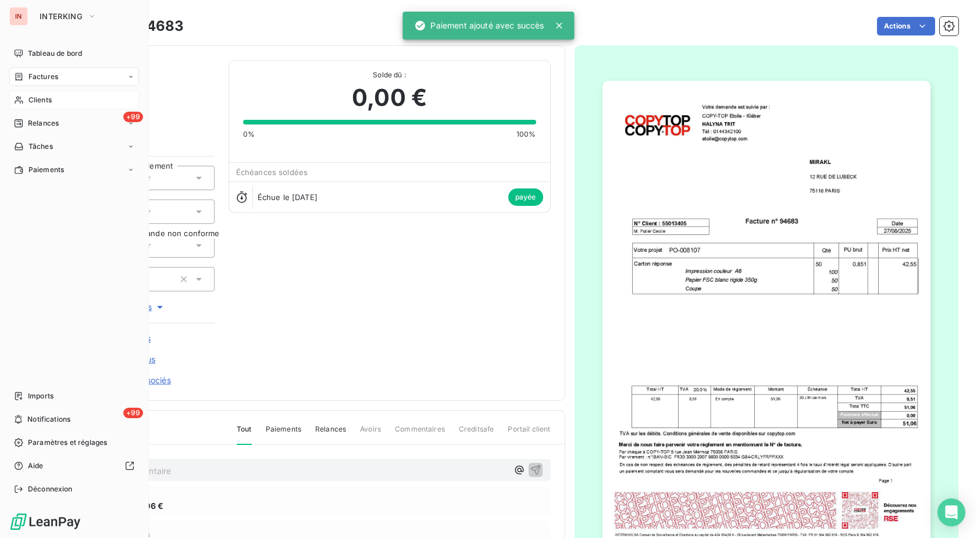
click at [27, 98] on div "Clients" at bounding box center [74, 100] width 130 height 19
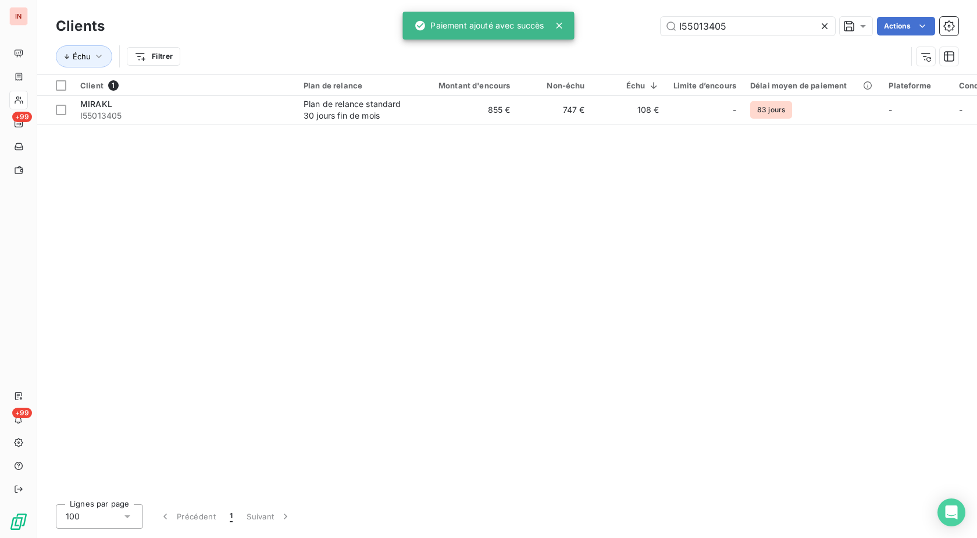
drag, startPoint x: 745, startPoint y: 27, endPoint x: 522, endPoint y: 27, distance: 223.4
click at [661, 27] on input "I55013405" at bounding box center [748, 26] width 175 height 19
type input "I116006822"
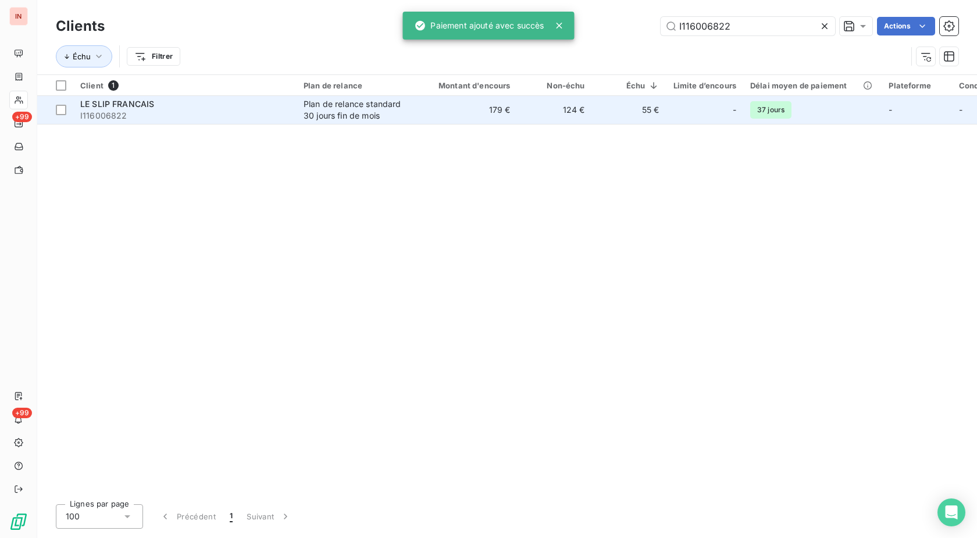
drag, startPoint x: 415, startPoint y: 118, endPoint x: 408, endPoint y: 115, distance: 7.0
click at [408, 114] on div "Plan de relance standard 30 jours fin de mois" at bounding box center [357, 109] width 107 height 23
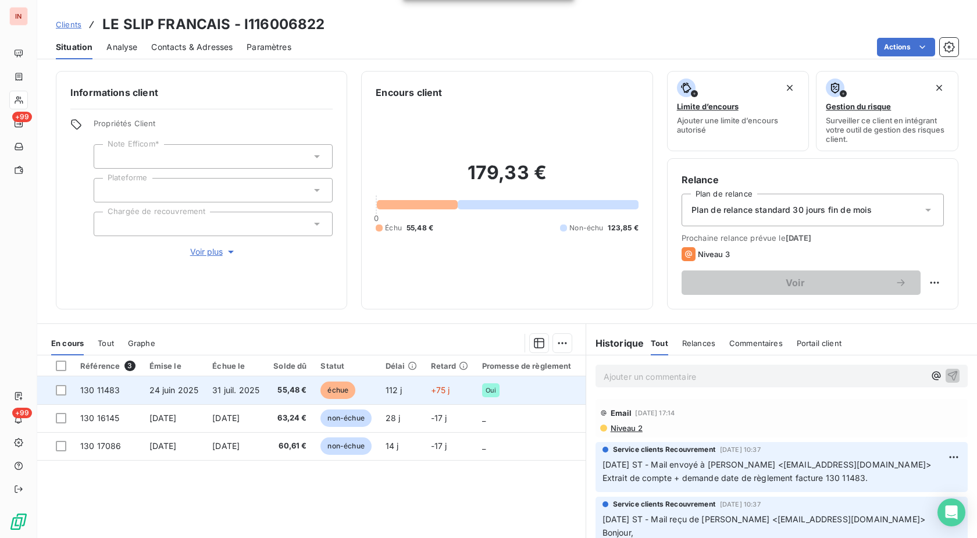
click at [339, 394] on span "échue" at bounding box center [338, 390] width 35 height 17
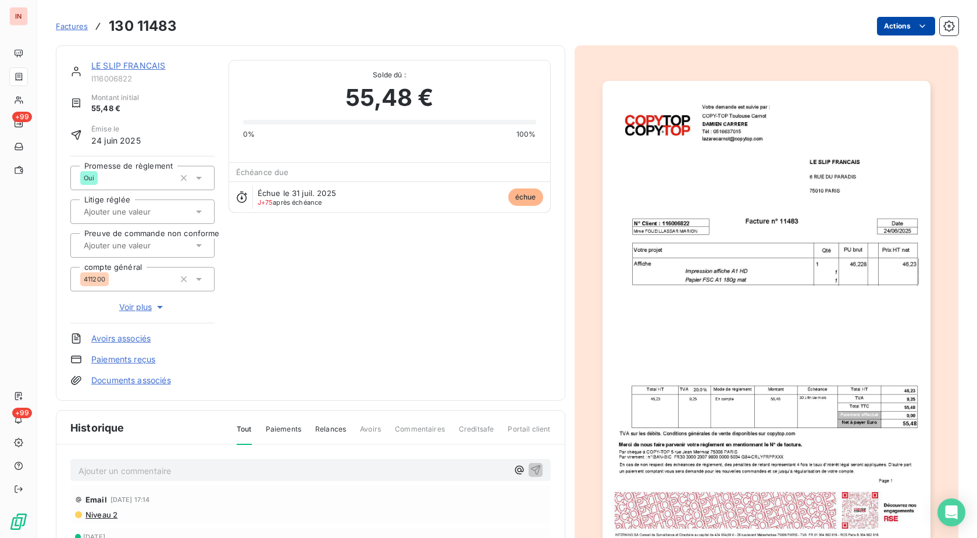
click at [894, 29] on html "IN +99 +99 Factures 130 11483 Actions LE SLIP FRANCAIS I116006822 Montant initi…" at bounding box center [488, 269] width 977 height 538
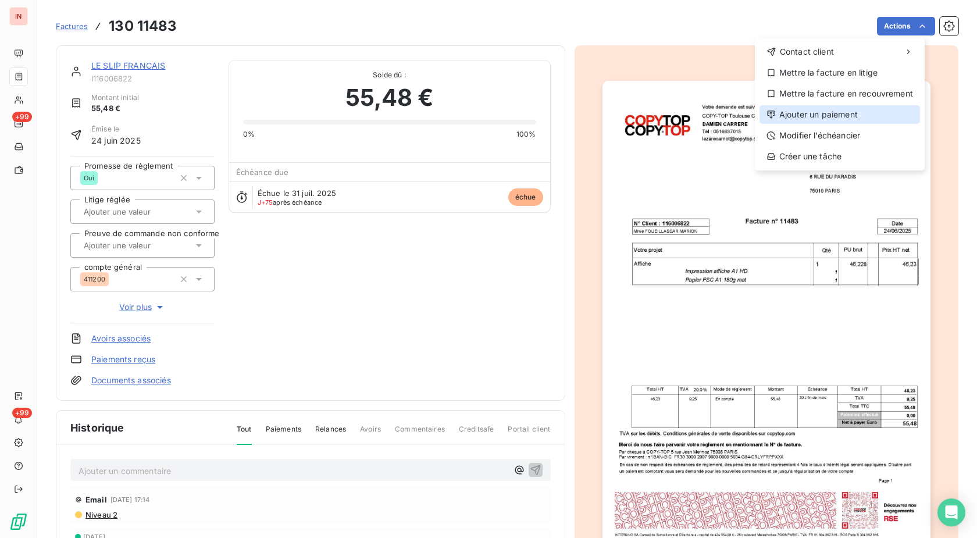
click at [826, 116] on div "Ajouter un paiement" at bounding box center [840, 114] width 161 height 19
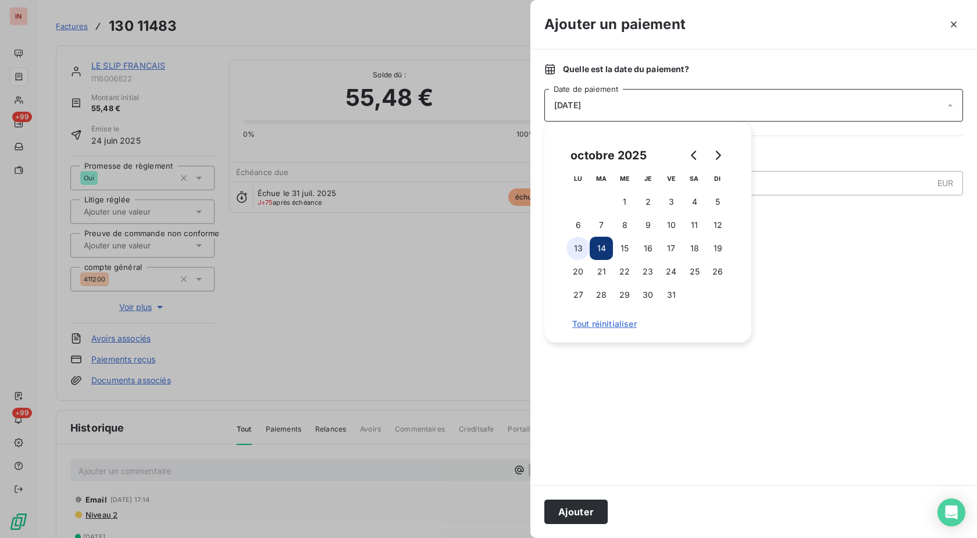
click at [589, 249] on button "13" at bounding box center [578, 248] width 23 height 23
click at [585, 509] on button "Ajouter" at bounding box center [576, 512] width 63 height 24
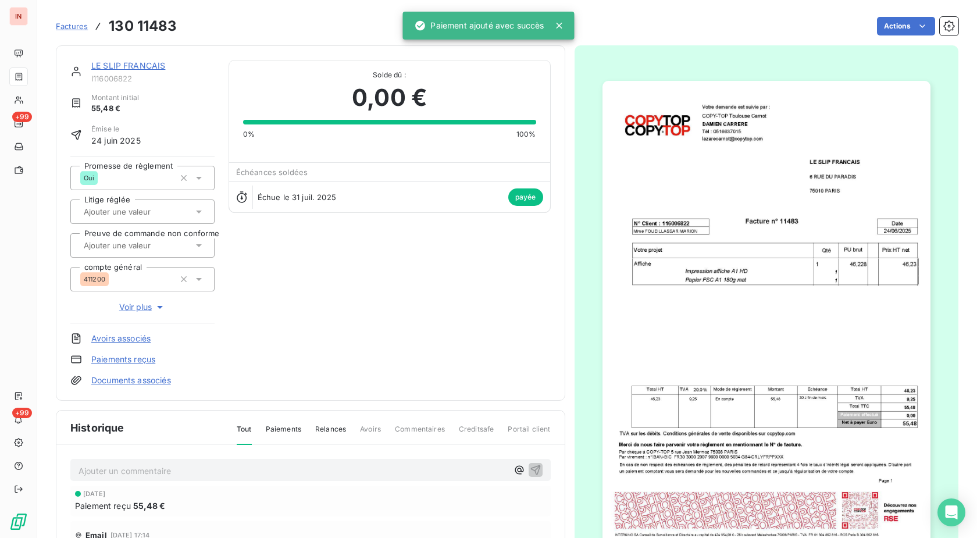
click at [138, 68] on link "LE SLIP FRANCAIS" at bounding box center [128, 66] width 74 height 10
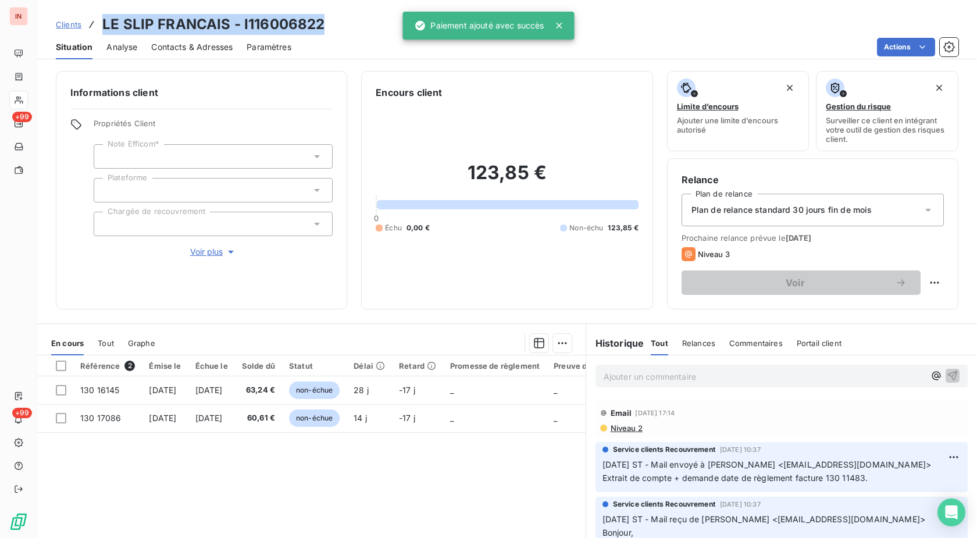
drag, startPoint x: 324, startPoint y: 23, endPoint x: 105, endPoint y: 24, distance: 218.8
click at [105, 24] on div "Clients LE SLIP FRANCAIS - I116006822" at bounding box center [507, 24] width 940 height 21
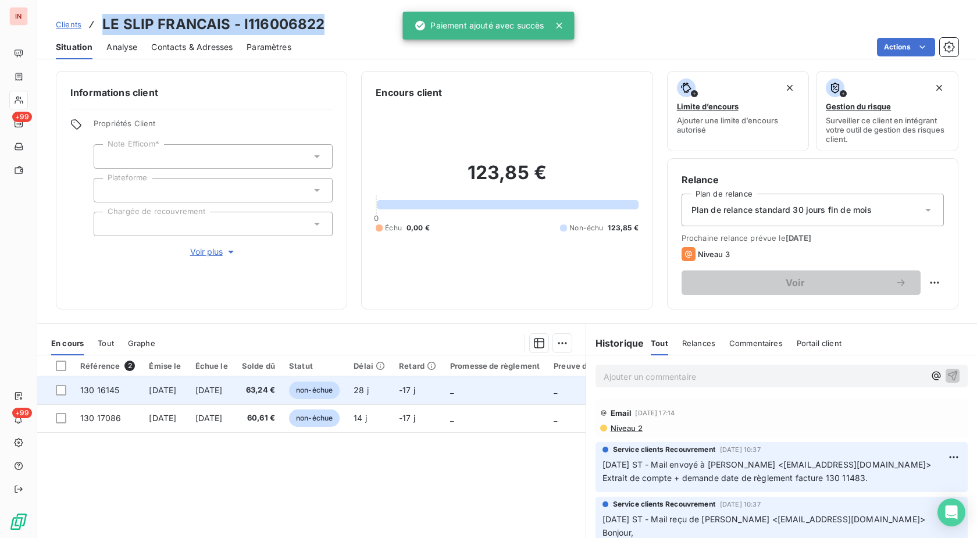
copy h3 "LE SLIP FRANCAIS - I116006822"
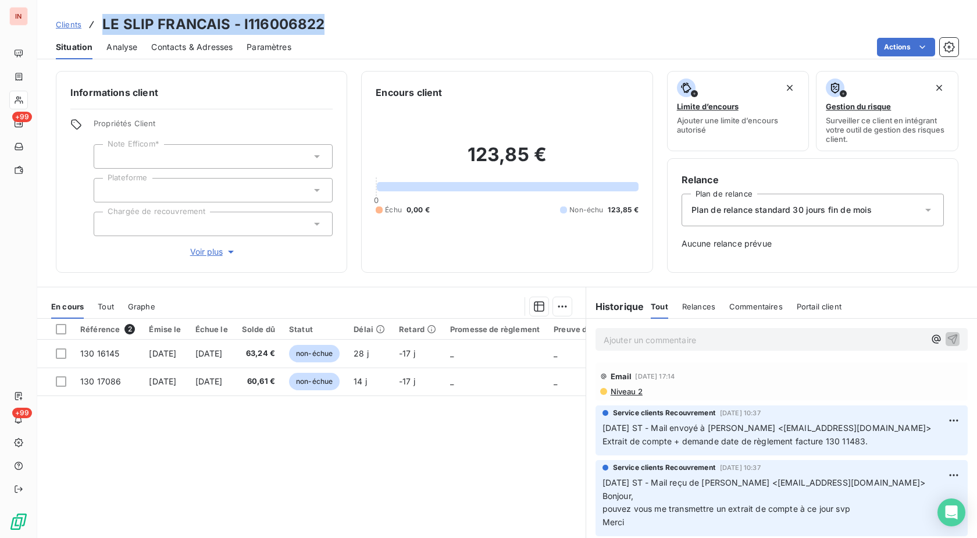
click at [512, 465] on div "Référence 2 Émise le Échue le Solde dû Statut Délai Retard Promesse de règlemen…" at bounding box center [311, 431] width 549 height 224
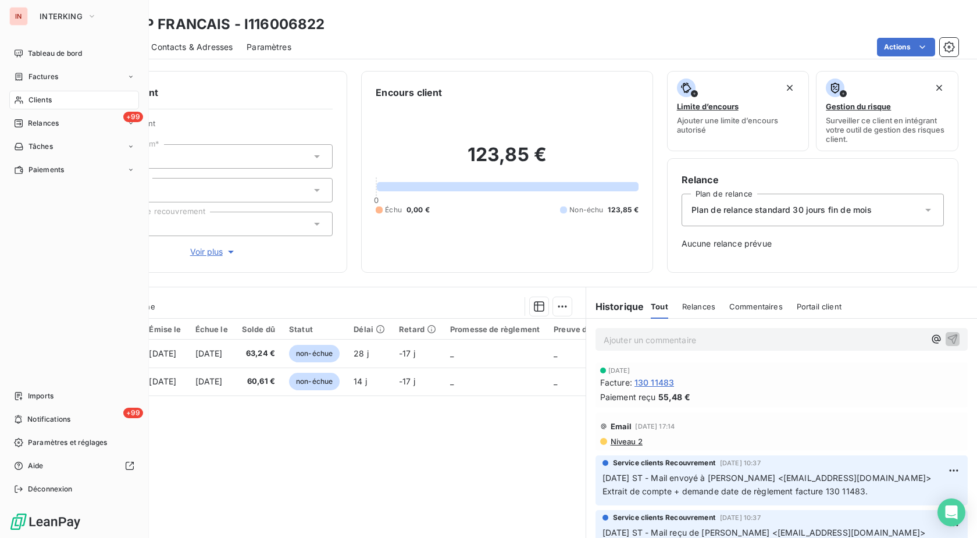
click at [24, 101] on div "Clients" at bounding box center [74, 100] width 130 height 19
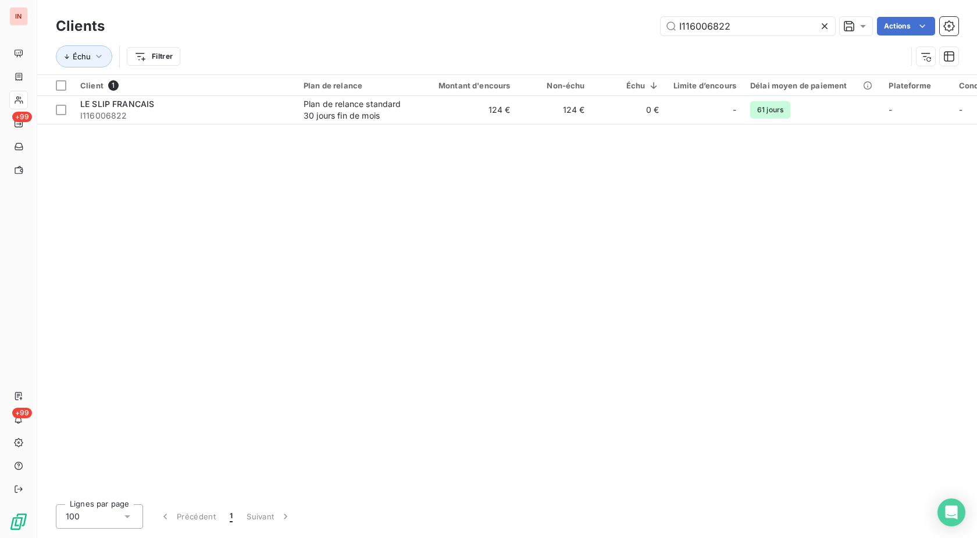
drag, startPoint x: 764, startPoint y: 24, endPoint x: 539, endPoint y: 27, distance: 224.6
click at [661, 27] on input "I116006822" at bounding box center [748, 26] width 175 height 19
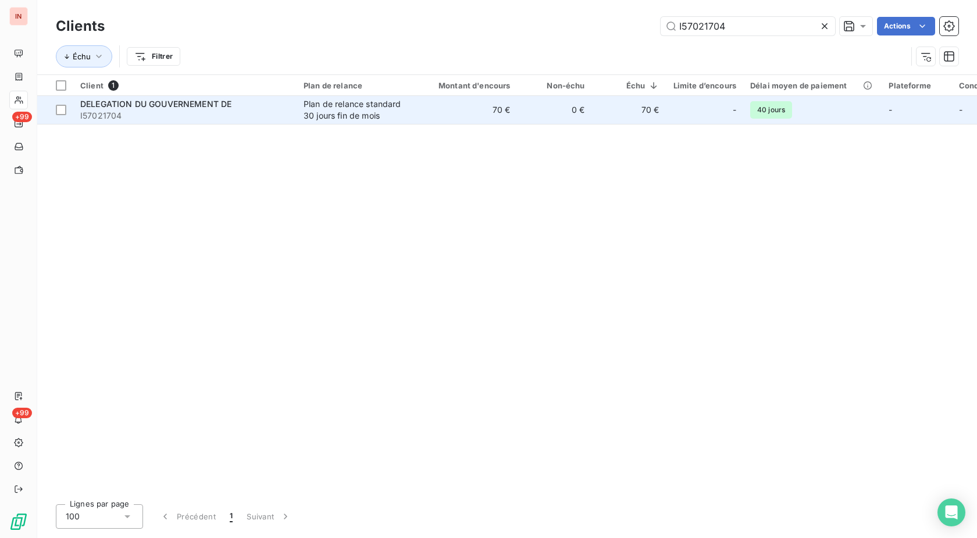
type input "I57021704"
click at [367, 109] on div "Plan de relance standard 30 jours fin de mois" at bounding box center [357, 109] width 107 height 23
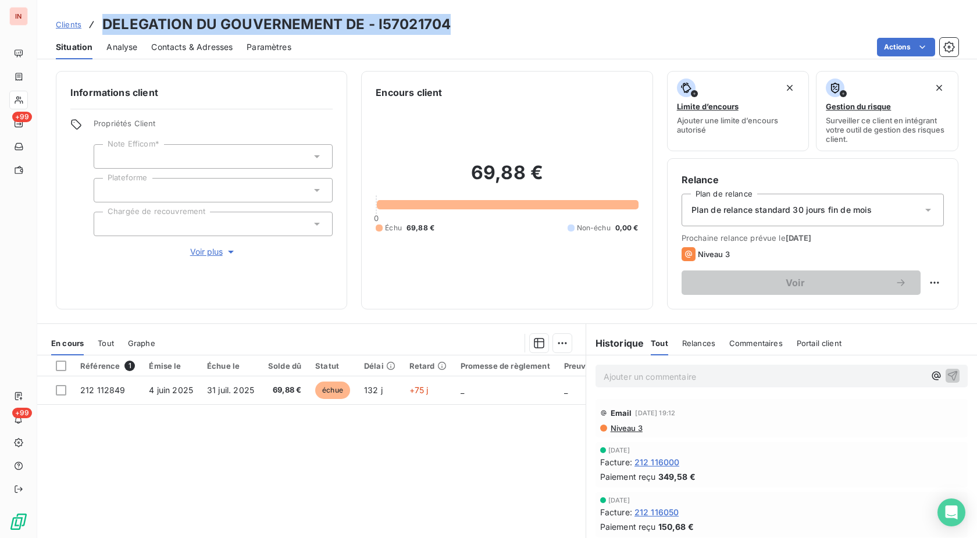
drag, startPoint x: 449, startPoint y: 22, endPoint x: 99, endPoint y: 15, distance: 349.7
click at [99, 15] on div "Clients DELEGATION DU GOUVERNEMENT DE - I57021704" at bounding box center [507, 24] width 940 height 21
copy div "DELEGATION DU GOUVERNEMENT DE - I57021704"
click at [500, 466] on div "Référence 1 Émise le Échue le Solde dû Statut Délai Retard Promesse de règlemen…" at bounding box center [311, 467] width 549 height 224
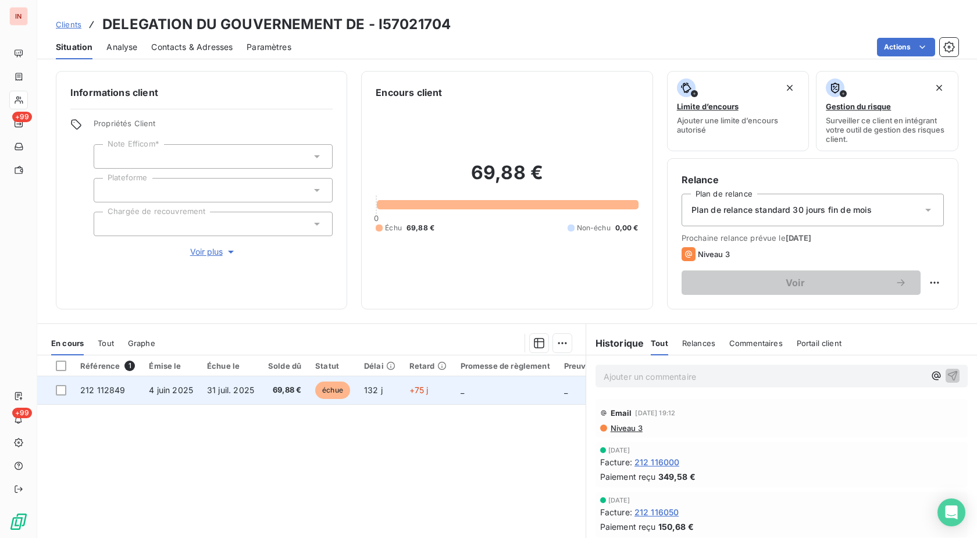
click at [466, 393] on td "_" at bounding box center [506, 390] width 104 height 28
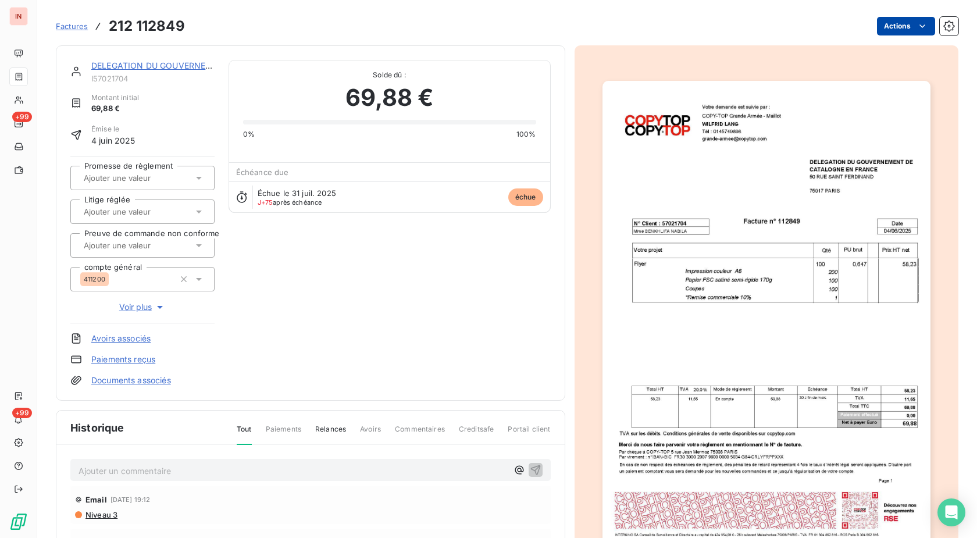
click at [892, 28] on html "IN +99 +99 Factures 212 112849 Actions DELEGATION DU GOUVERNEMENT DE I57021704 …" at bounding box center [488, 269] width 977 height 538
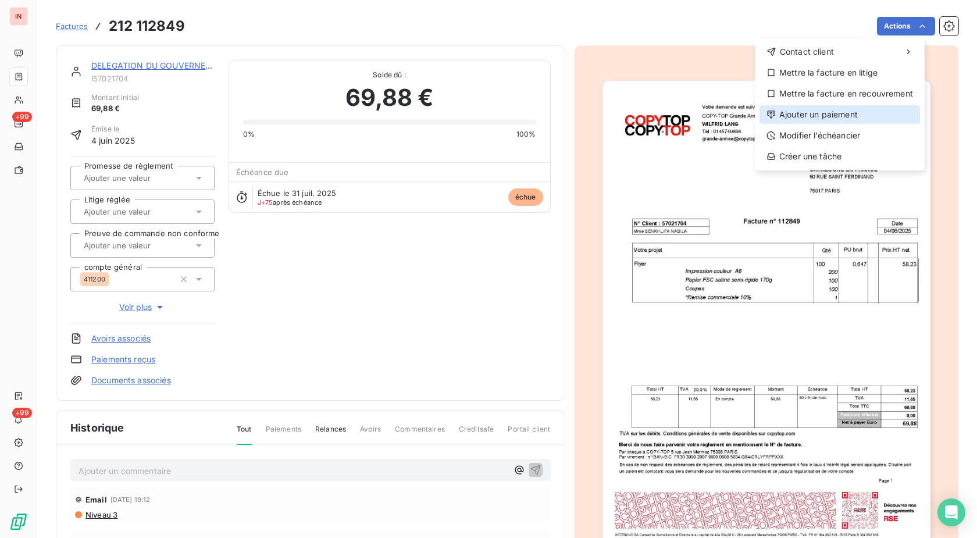
click at [854, 112] on div "Ajouter un paiement" at bounding box center [840, 114] width 161 height 19
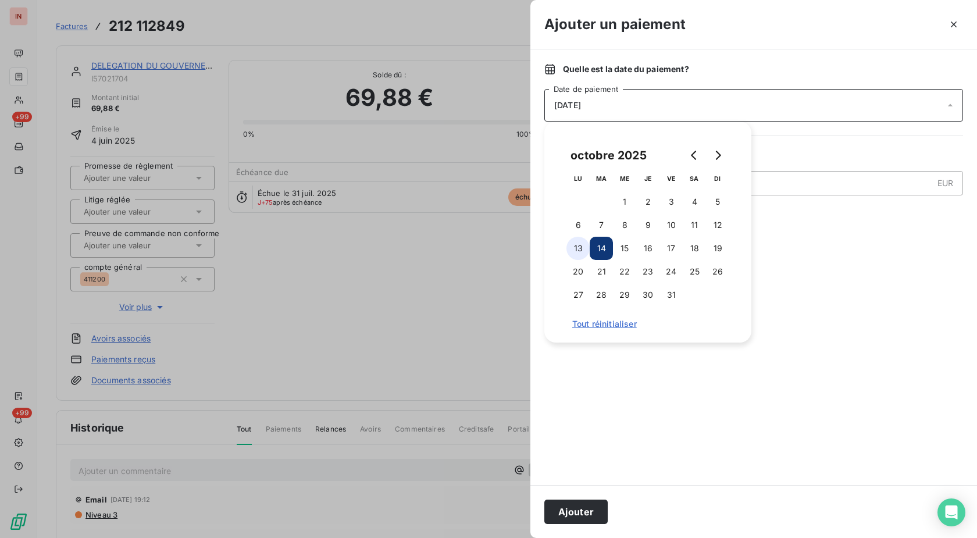
click at [579, 250] on button "13" at bounding box center [578, 248] width 23 height 23
click at [577, 507] on button "Ajouter" at bounding box center [576, 512] width 63 height 24
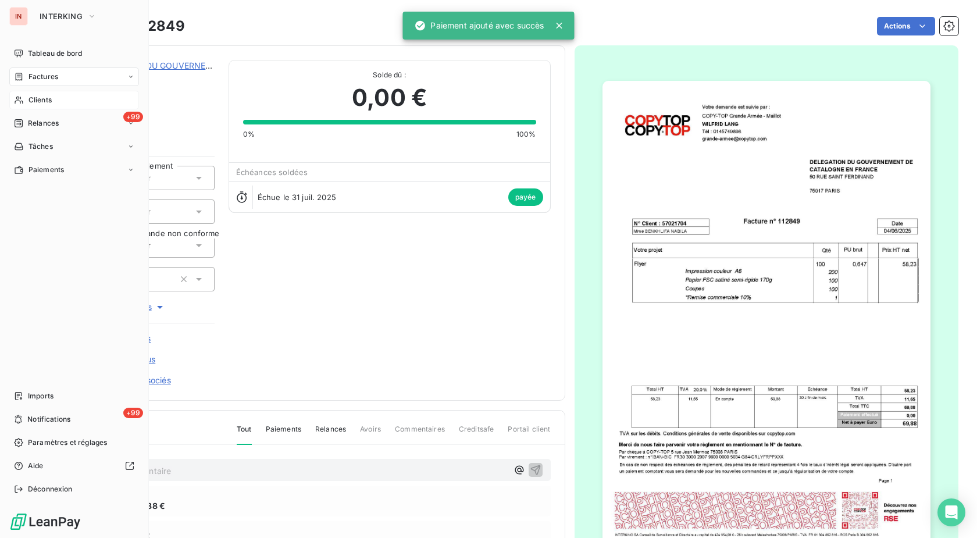
click at [13, 97] on div "Clients" at bounding box center [74, 100] width 130 height 19
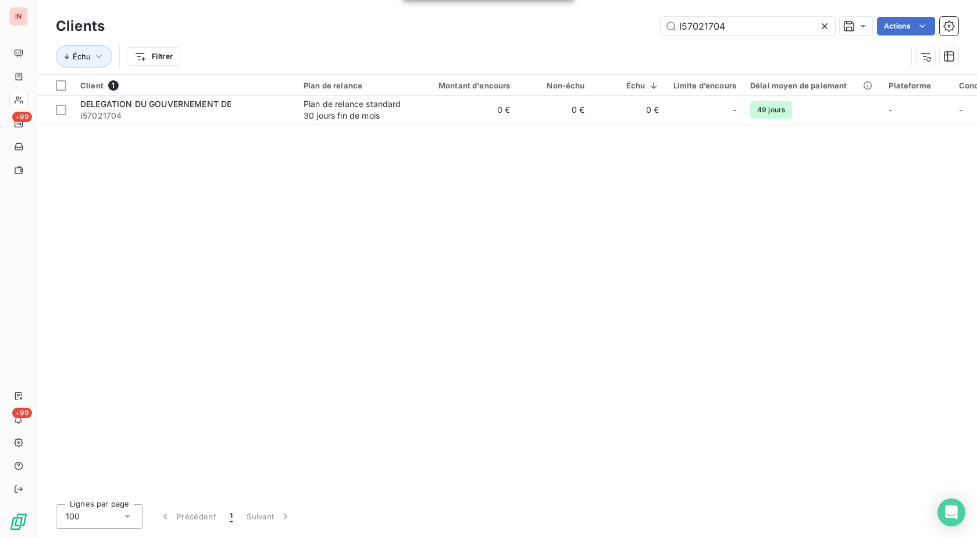
drag, startPoint x: 720, startPoint y: 31, endPoint x: 610, endPoint y: 31, distance: 110.0
click at [661, 30] on input "I57021704" at bounding box center [748, 26] width 175 height 19
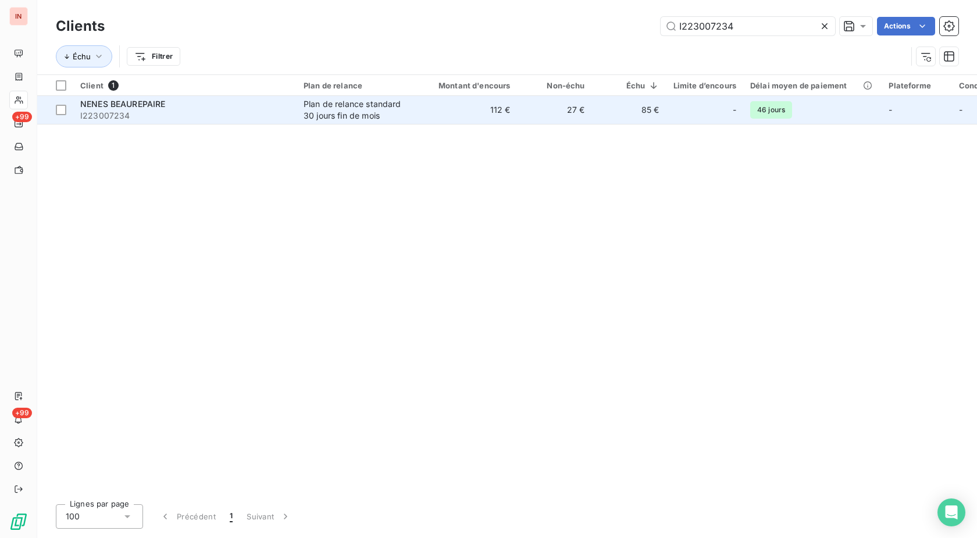
type input "I223007234"
click at [468, 109] on td "112 €" at bounding box center [468, 110] width 100 height 28
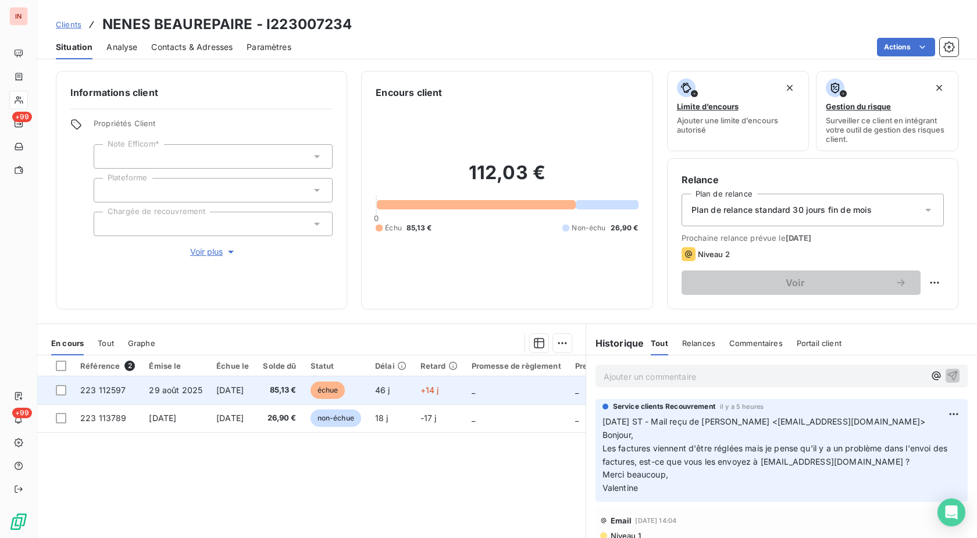
click at [368, 386] on td "échue" at bounding box center [336, 390] width 65 height 28
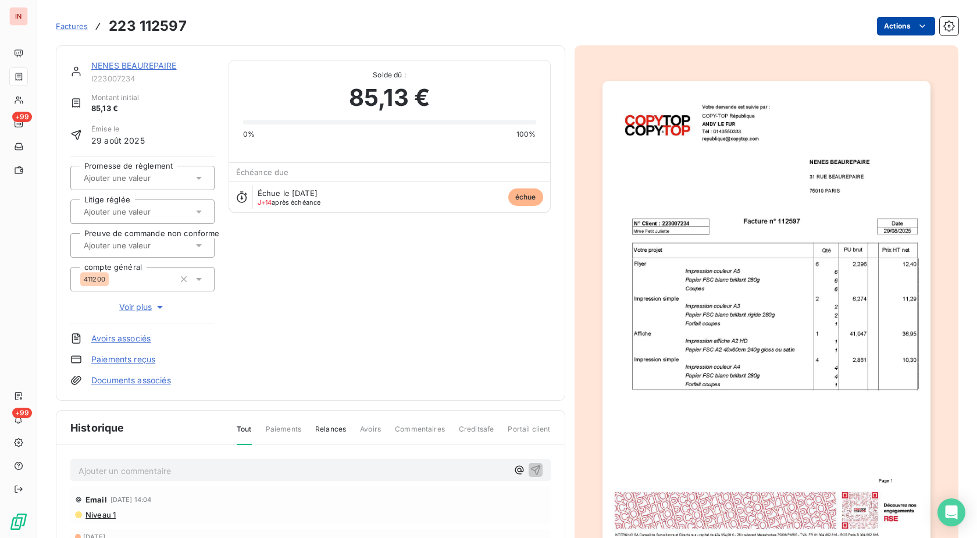
click at [887, 31] on html "IN +99 +99 Factures 223 112597 Actions NENES BEAUREPAIRE I223007234 Montant ini…" at bounding box center [488, 269] width 977 height 538
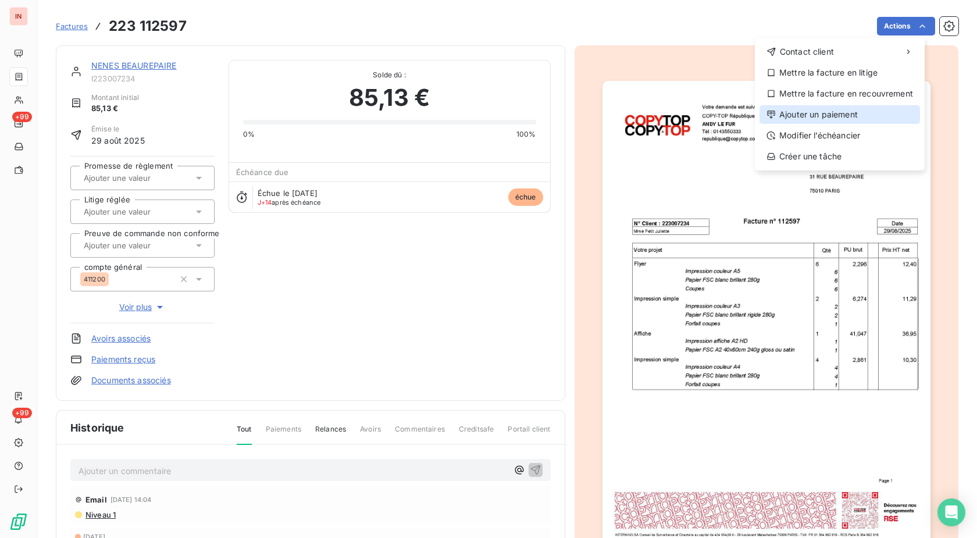
click at [817, 112] on div "Ajouter un paiement" at bounding box center [840, 114] width 161 height 19
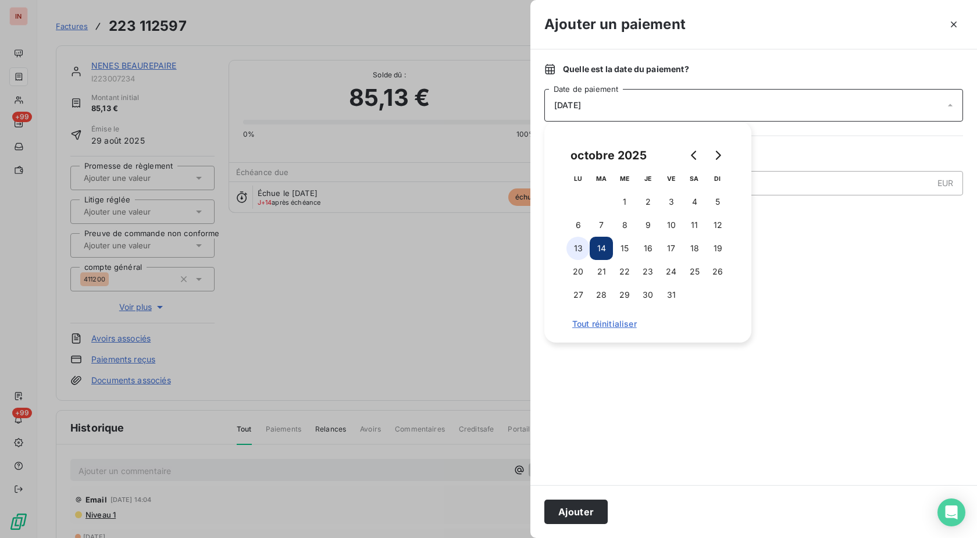
click at [579, 252] on button "13" at bounding box center [578, 248] width 23 height 23
click at [588, 513] on button "Ajouter" at bounding box center [576, 512] width 63 height 24
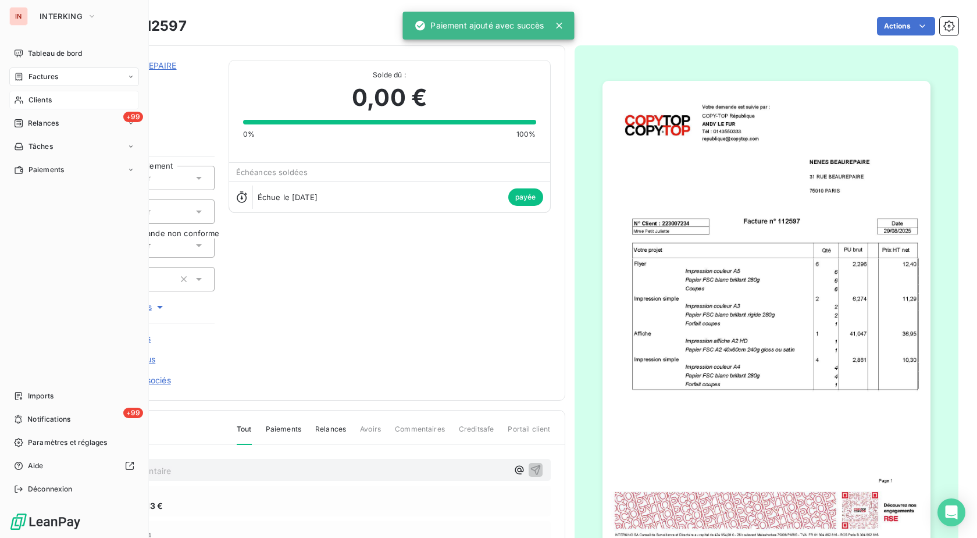
click at [19, 97] on icon at bounding box center [19, 99] width 10 height 9
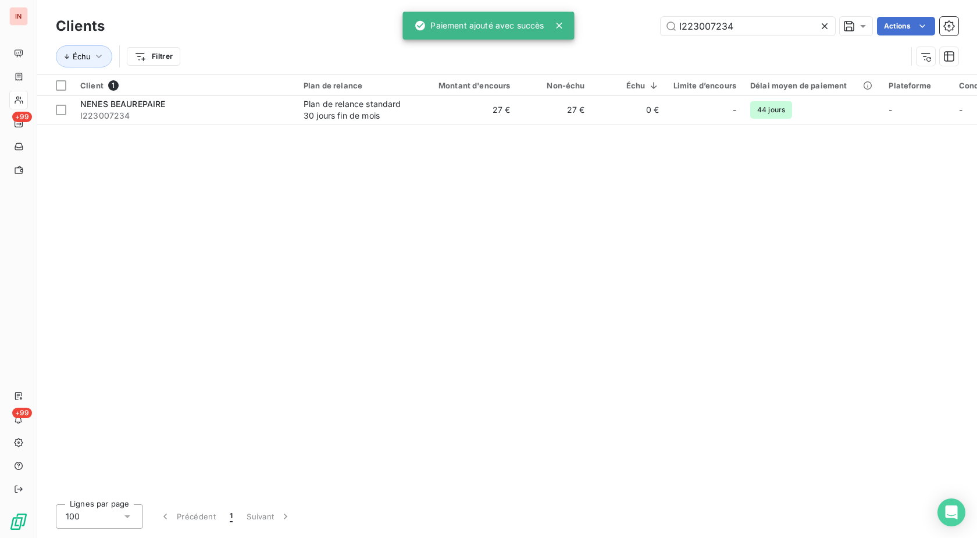
drag, startPoint x: 757, startPoint y: 28, endPoint x: 587, endPoint y: 30, distance: 169.9
click at [661, 30] on input "I223007234" at bounding box center [748, 26] width 175 height 19
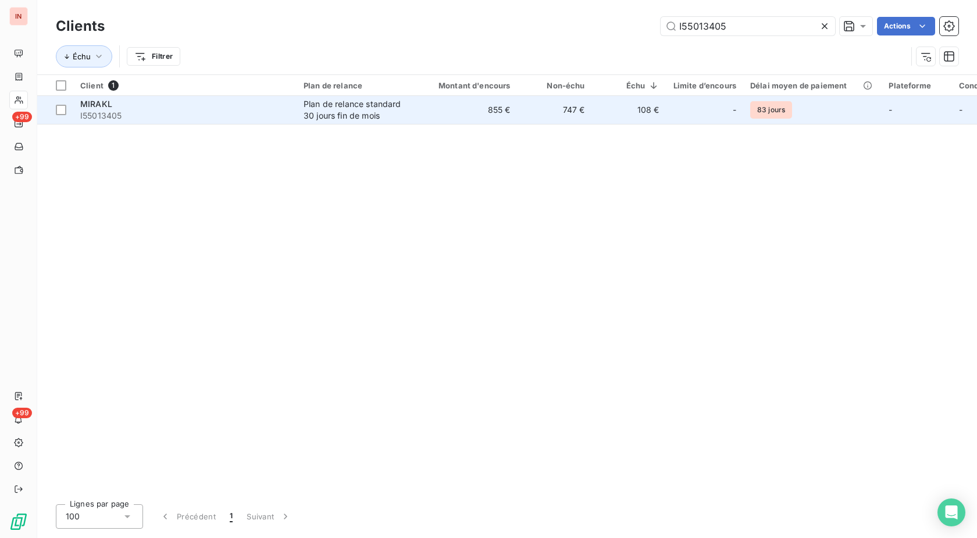
type input "I55013405"
click at [401, 122] on td "Plan de relance standard 30 jours fin de mois" at bounding box center [357, 110] width 121 height 28
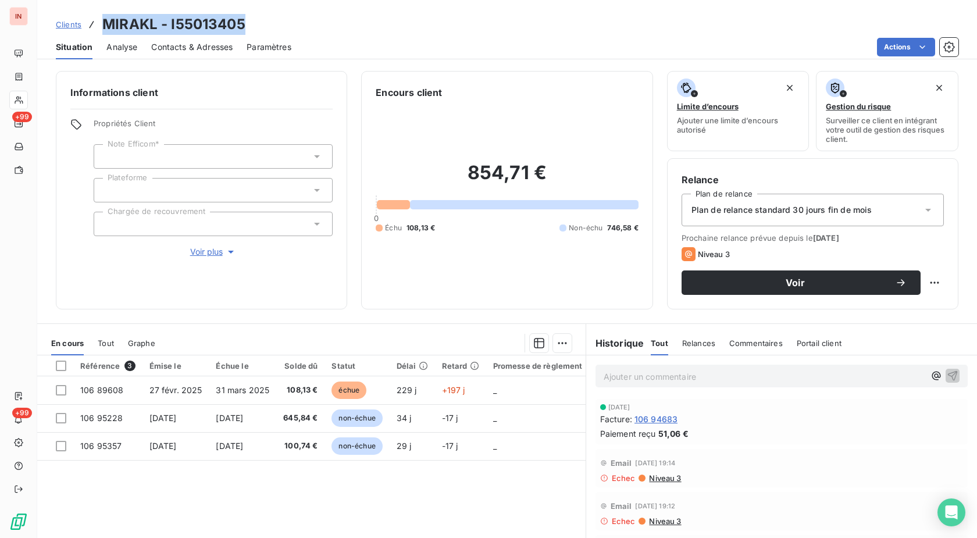
drag, startPoint x: 250, startPoint y: 23, endPoint x: 104, endPoint y: 24, distance: 145.5
click at [104, 24] on div "Clients MIRAKL - I55013405" at bounding box center [507, 24] width 940 height 21
copy h3 "MIRAKL - I55013405"
click at [499, 479] on div "Référence 3 Émise le Échue le Solde dû Statut Délai Retard Promesse de règlemen…" at bounding box center [311, 467] width 549 height 224
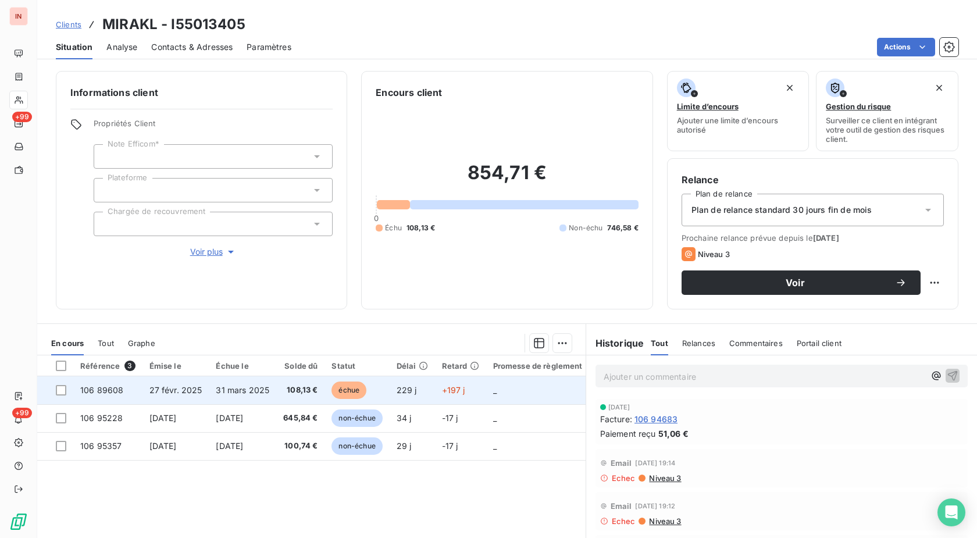
click at [369, 382] on td "échue" at bounding box center [357, 390] width 65 height 28
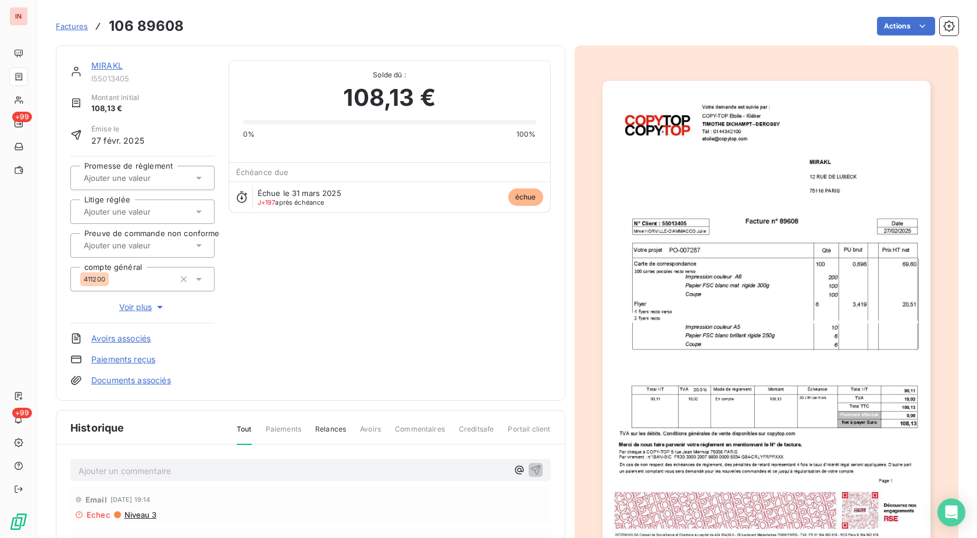
click at [913, 16] on div "Factures 106 89608 Actions" at bounding box center [507, 26] width 903 height 24
click at [901, 27] on html "IN +99 +99 Factures 106 89608 Actions MIRAKL I55013405 Montant initial 108,13 €…" at bounding box center [488, 269] width 977 height 538
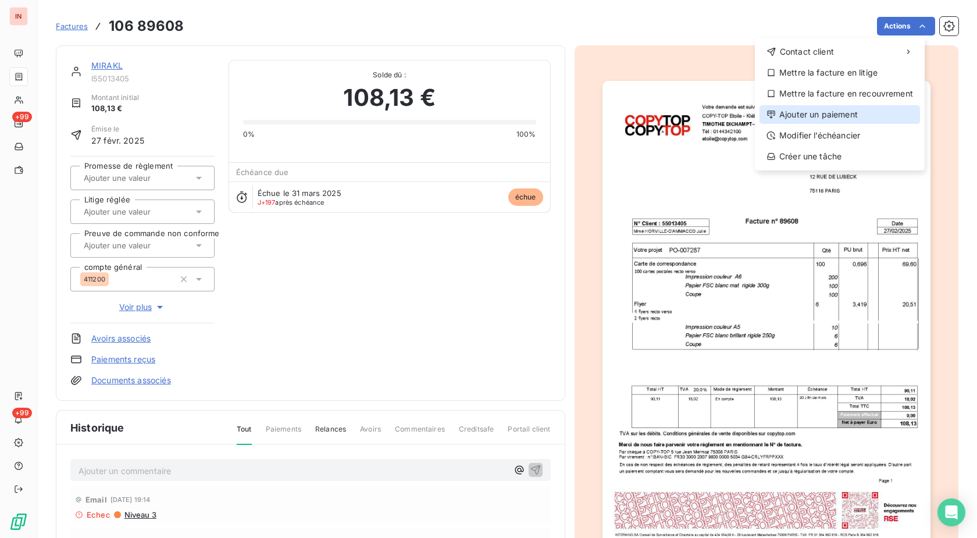
click at [815, 109] on div "Ajouter un paiement" at bounding box center [840, 114] width 161 height 19
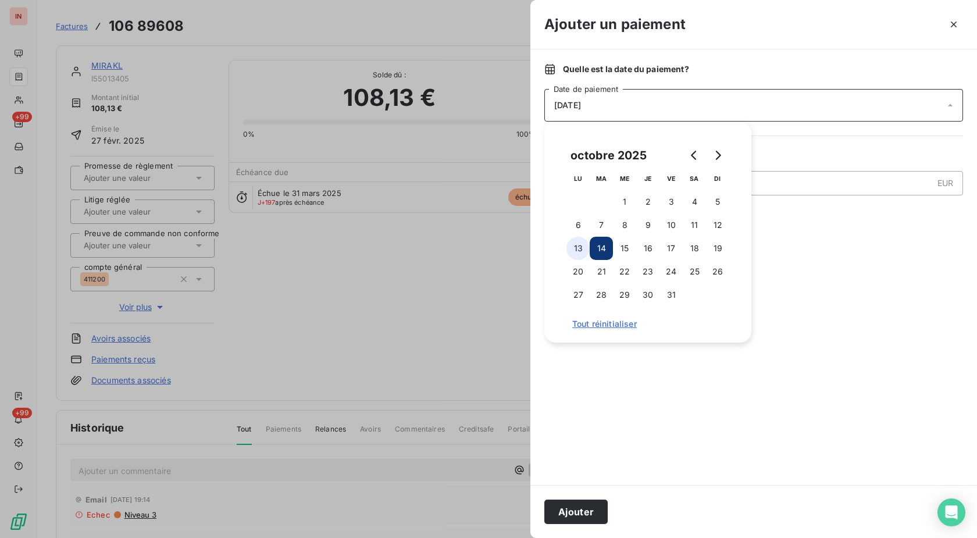
click at [575, 244] on button "13" at bounding box center [578, 248] width 23 height 23
click at [576, 515] on button "Ajouter" at bounding box center [576, 512] width 63 height 24
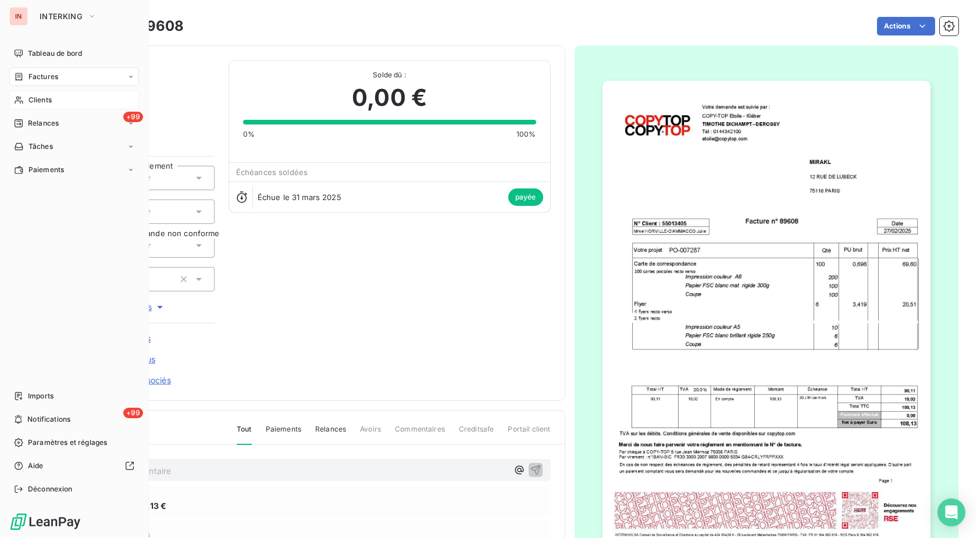
click at [31, 106] on div "Clients" at bounding box center [74, 100] width 130 height 19
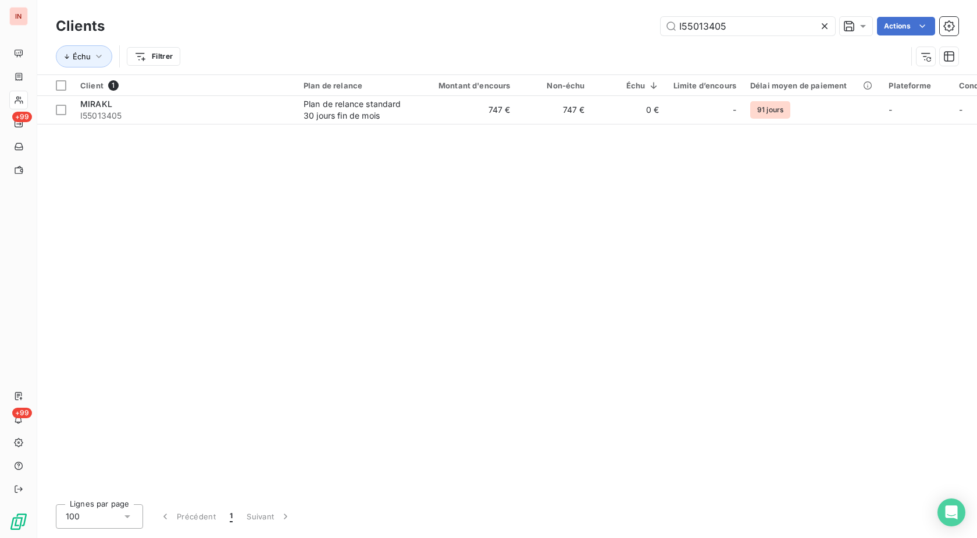
drag, startPoint x: 742, startPoint y: 24, endPoint x: 579, endPoint y: 26, distance: 162.9
click at [661, 25] on input "I55013405" at bounding box center [748, 26] width 175 height 19
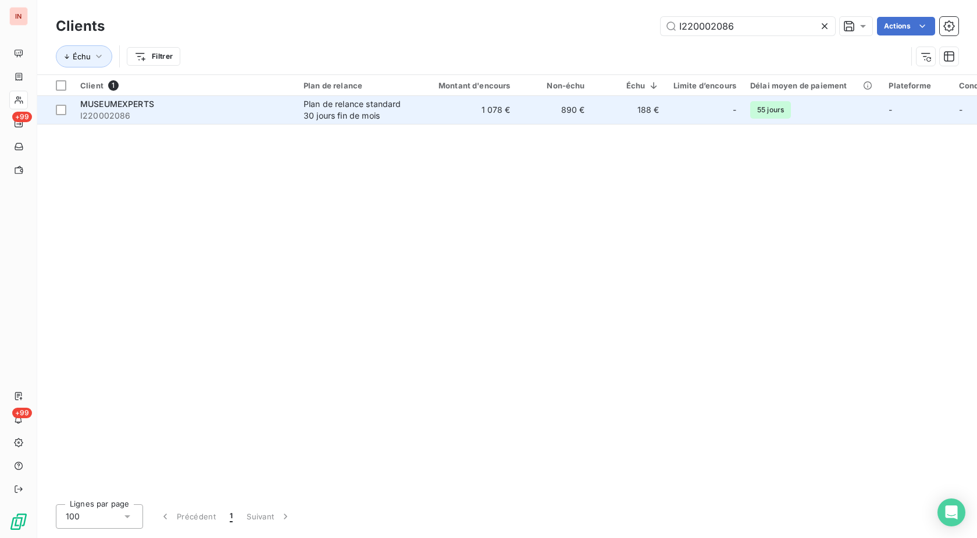
type input "I220002086"
click at [573, 110] on td "890 €" at bounding box center [555, 110] width 74 height 28
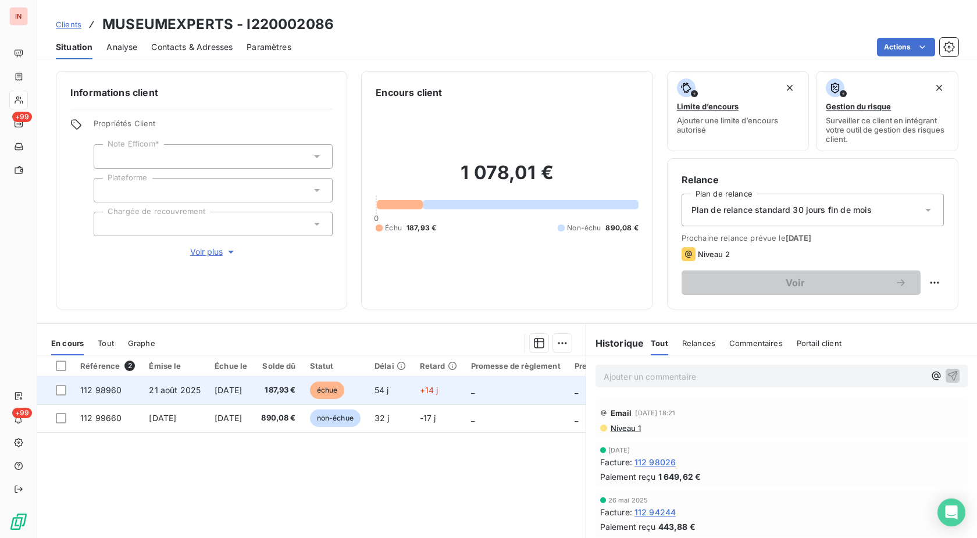
click at [413, 395] on td "54 j" at bounding box center [390, 390] width 45 height 28
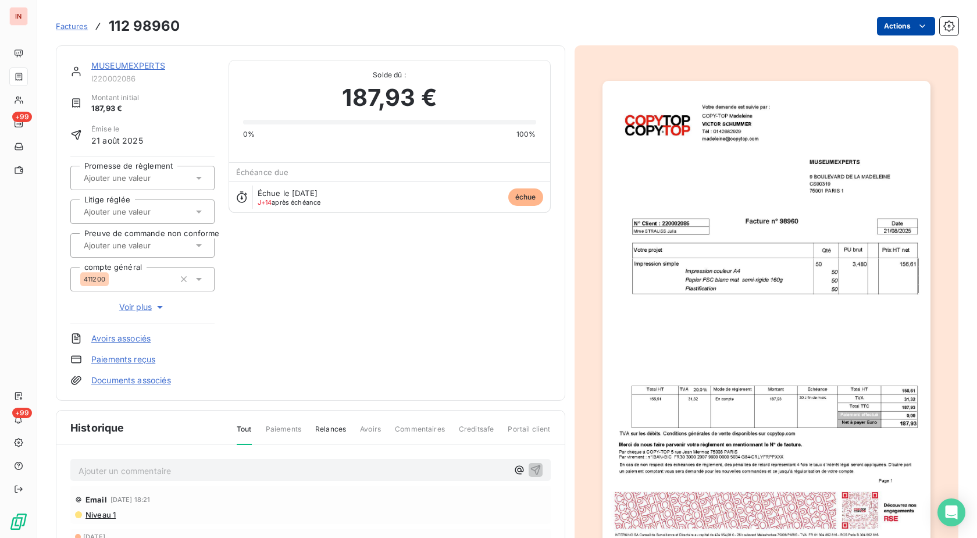
click at [885, 29] on html "IN +99 +99 Factures 112 98960 Actions MUSEUMEXPERTS I220002086 Montant initial …" at bounding box center [488, 269] width 977 height 538
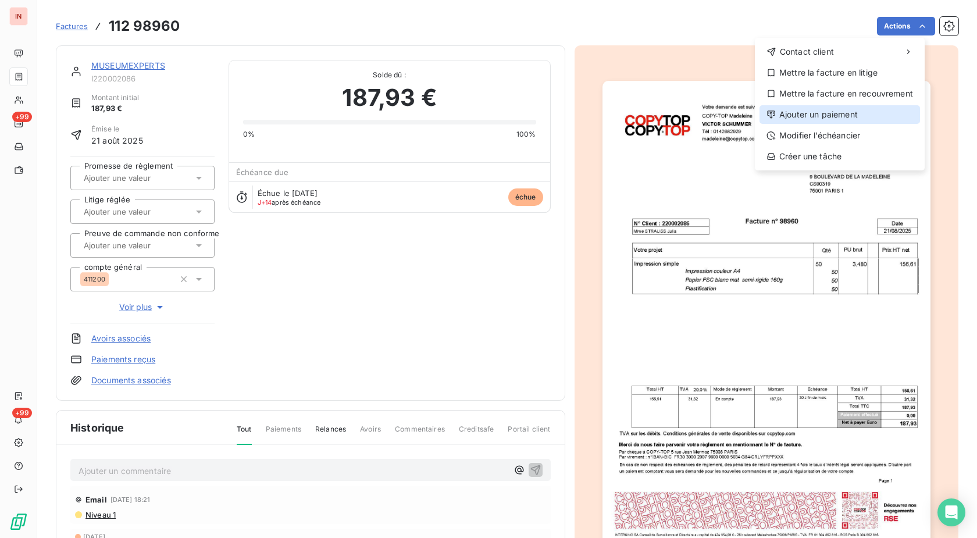
click at [840, 112] on div "Ajouter un paiement" at bounding box center [840, 114] width 161 height 19
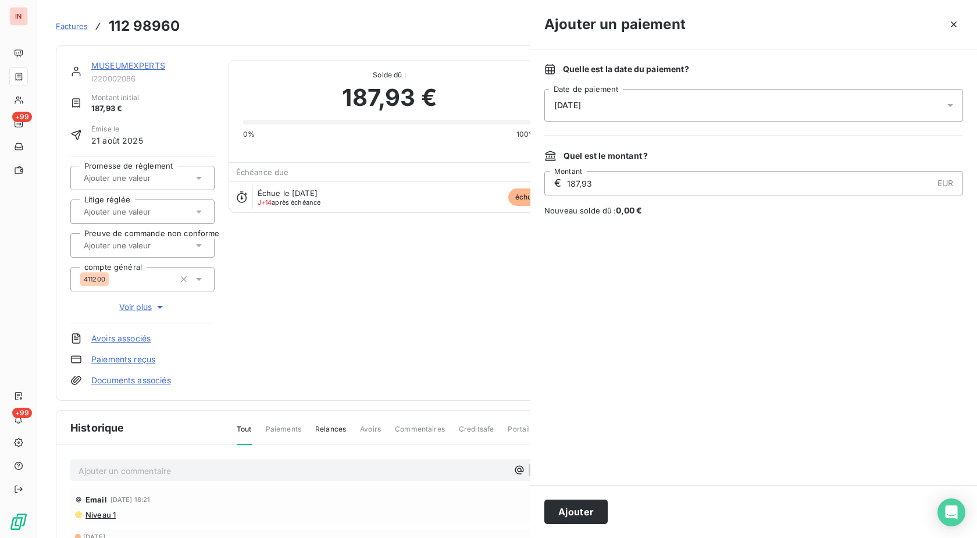
click at [762, 109] on div "[DATE]" at bounding box center [754, 105] width 419 height 33
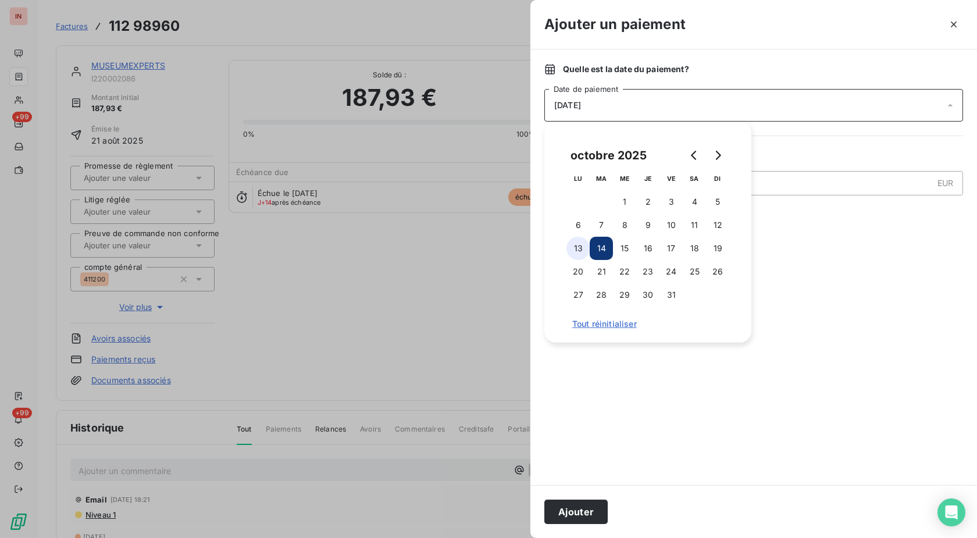
click at [577, 254] on button "13" at bounding box center [578, 248] width 23 height 23
click at [574, 508] on button "Ajouter" at bounding box center [576, 512] width 63 height 24
